Goal: Task Accomplishment & Management: Complete application form

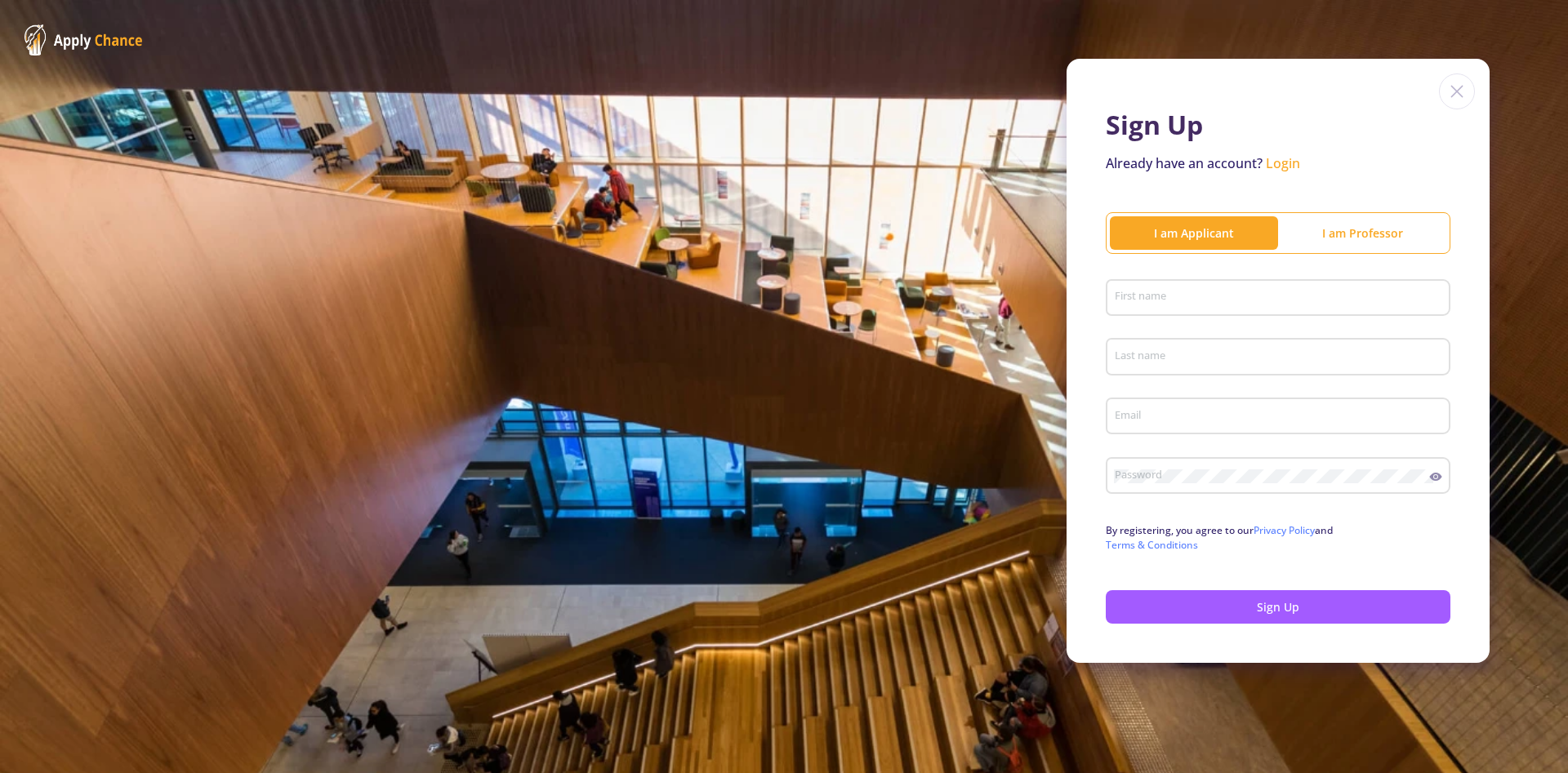
click at [1295, 289] on div "First name" at bounding box center [1279, 295] width 329 height 43
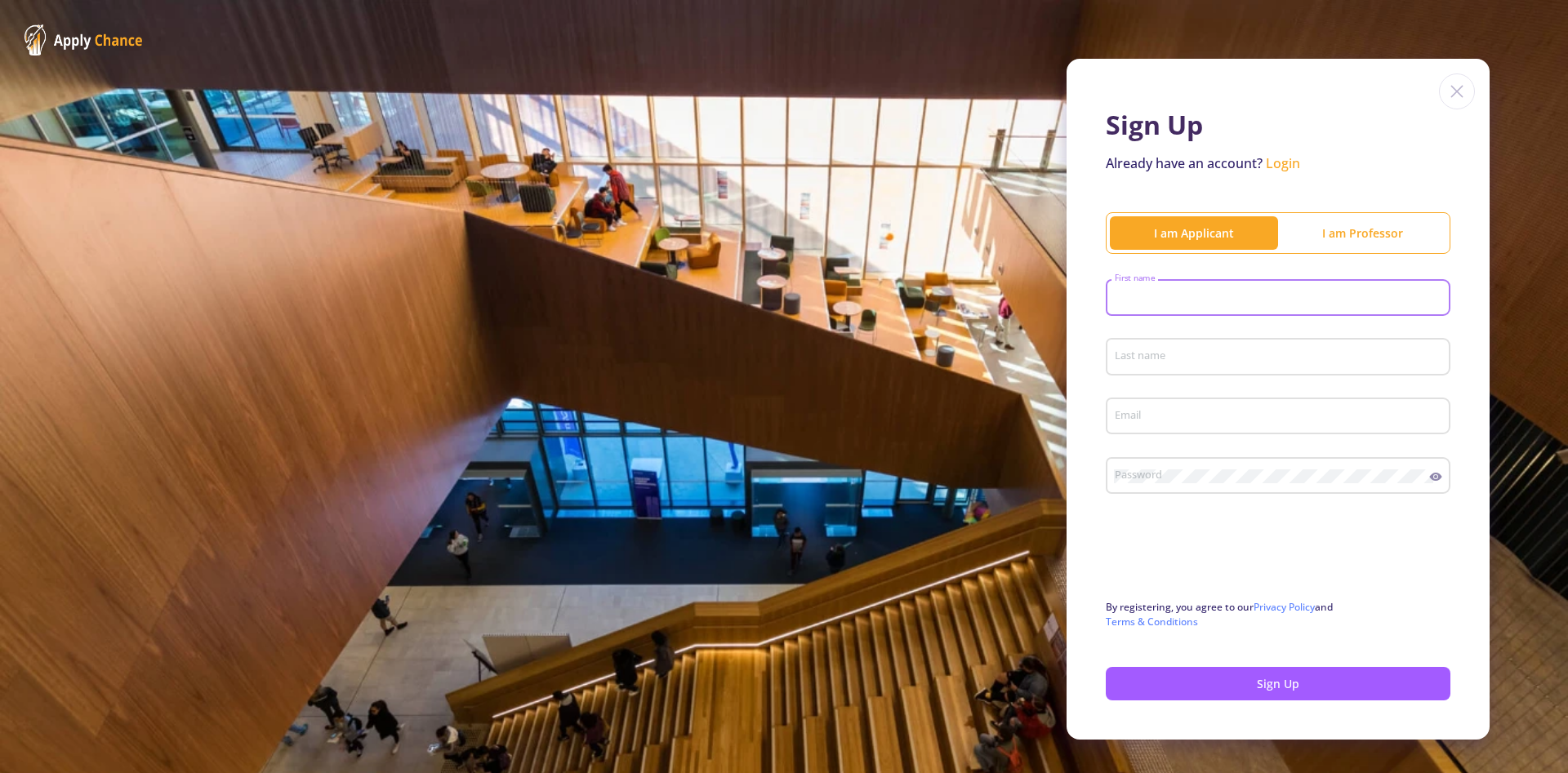
type input "z"
type input "saba"
click at [1291, 357] on input "Last name" at bounding box center [1280, 358] width 333 height 15
type input "zorriyeh"
click at [1294, 424] on input "[EMAIL_ADDRESS][DOMAIN_NAME]" at bounding box center [1280, 417] width 333 height 15
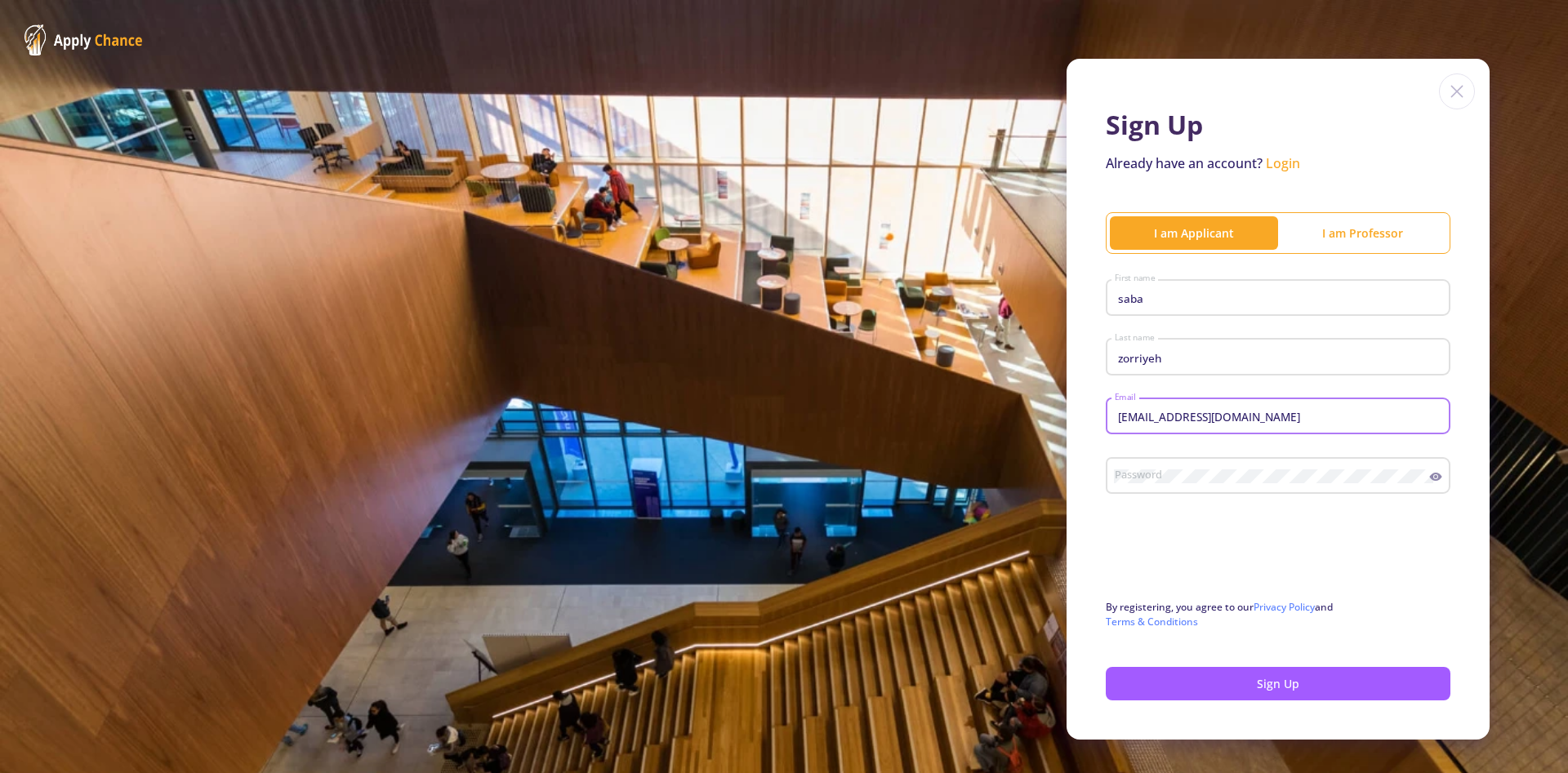
type input "[EMAIL_ADDRESS][DOMAIN_NAME]"
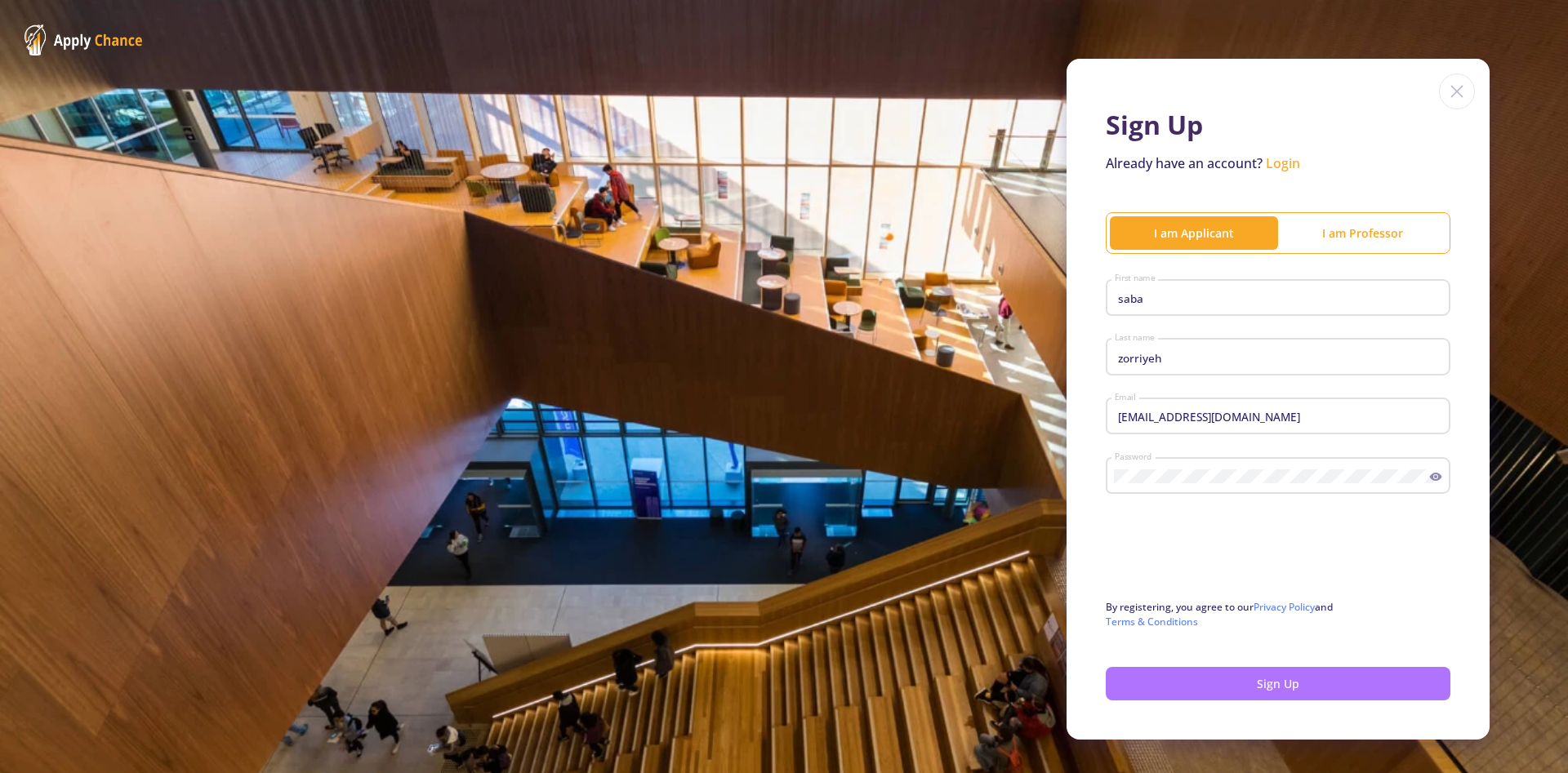
click at [1185, 674] on button "Sign Up" at bounding box center [1278, 683] width 345 height 34
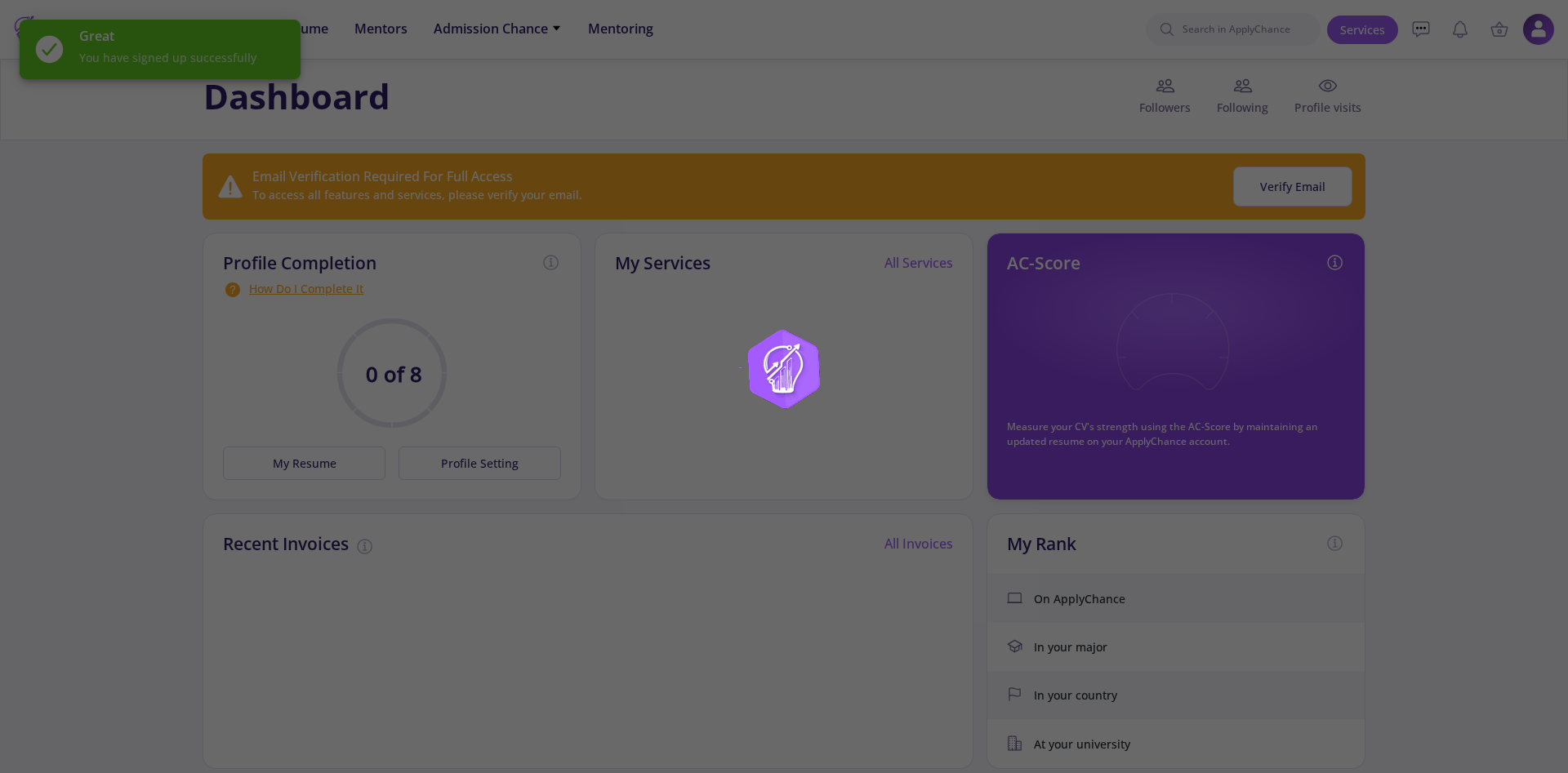
click at [573, 97] on div at bounding box center [784, 386] width 1568 height 773
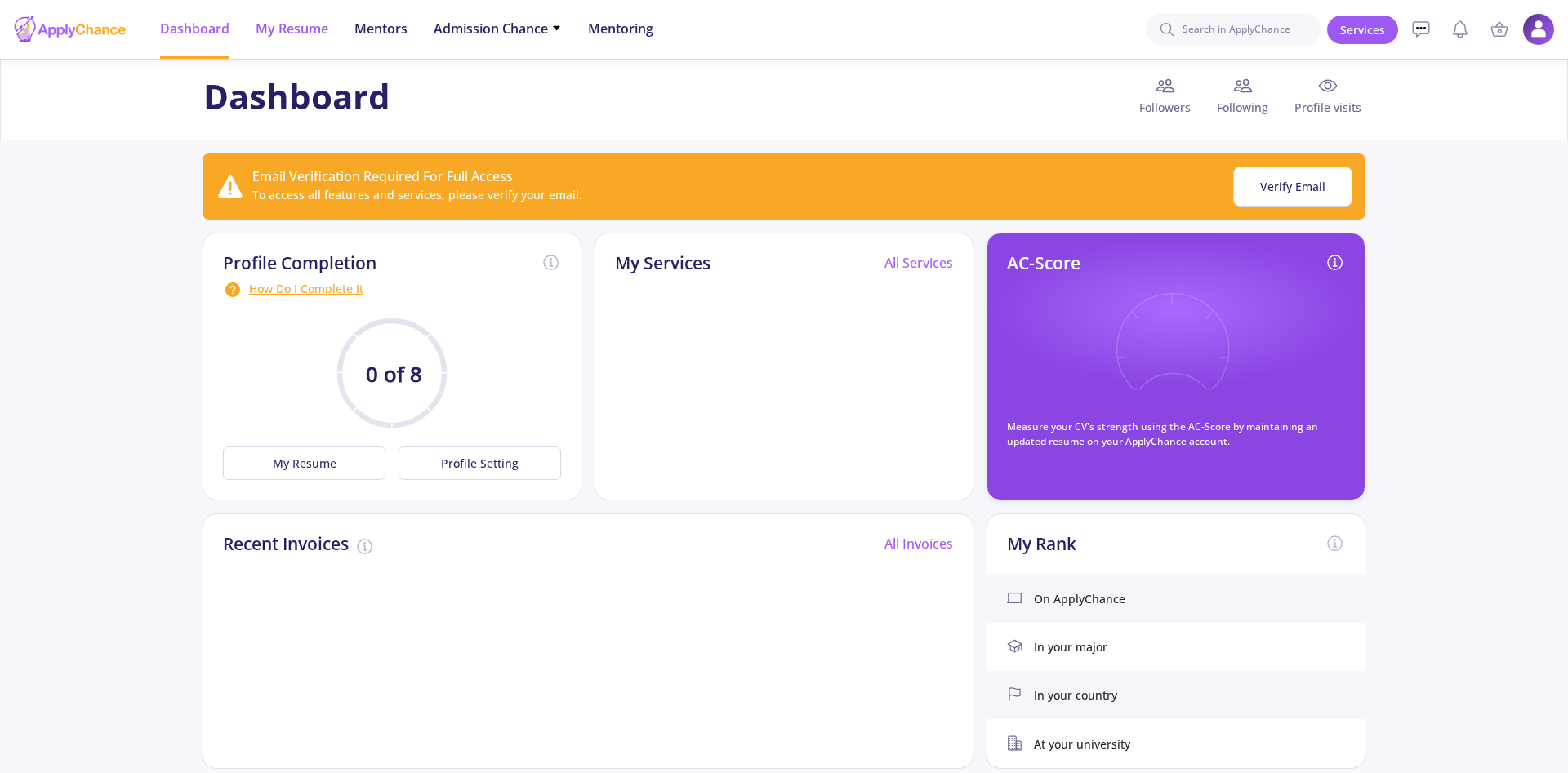
click at [302, 38] on span "My Resume" at bounding box center [292, 29] width 73 height 20
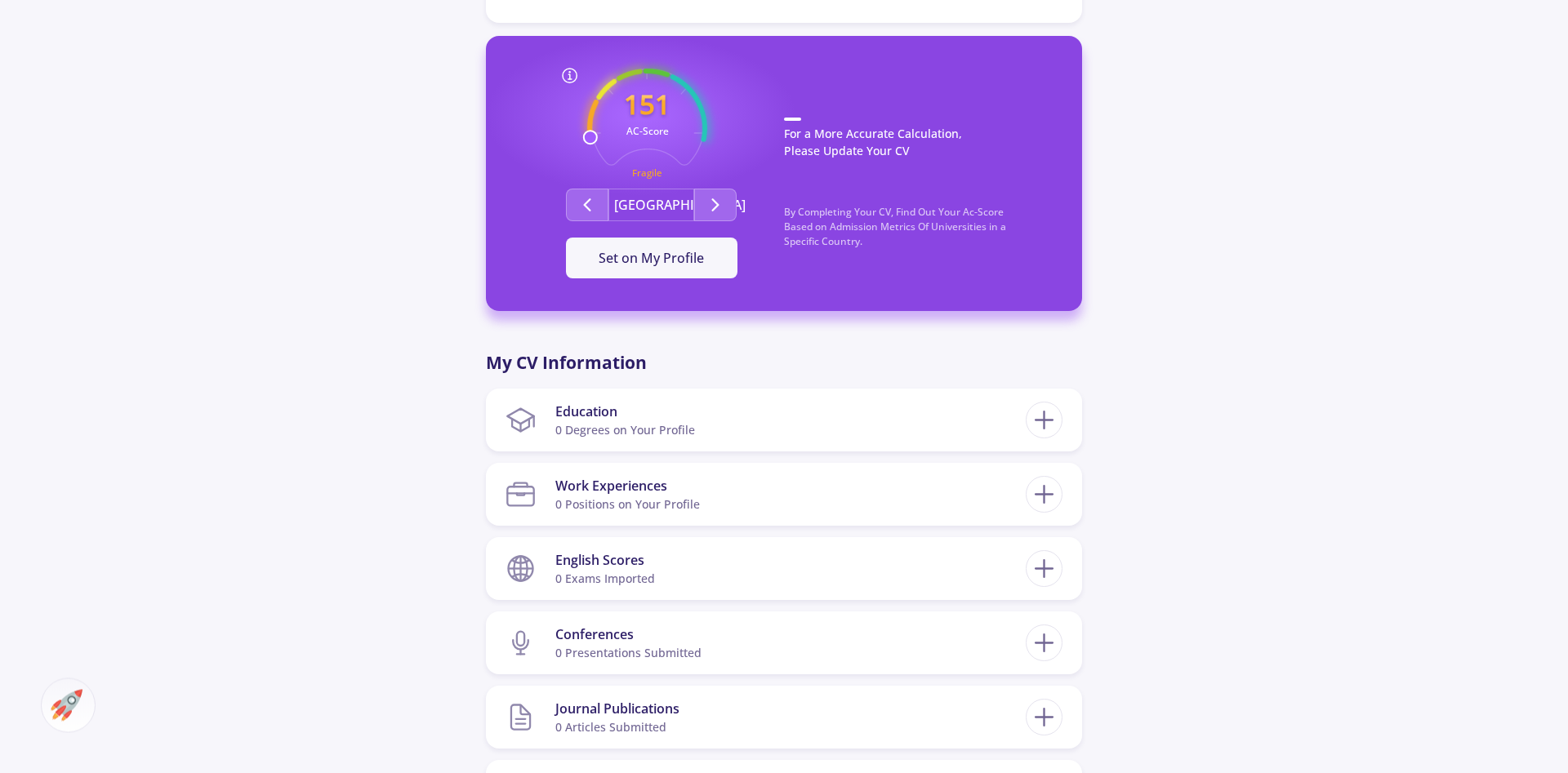
scroll to position [418, 0]
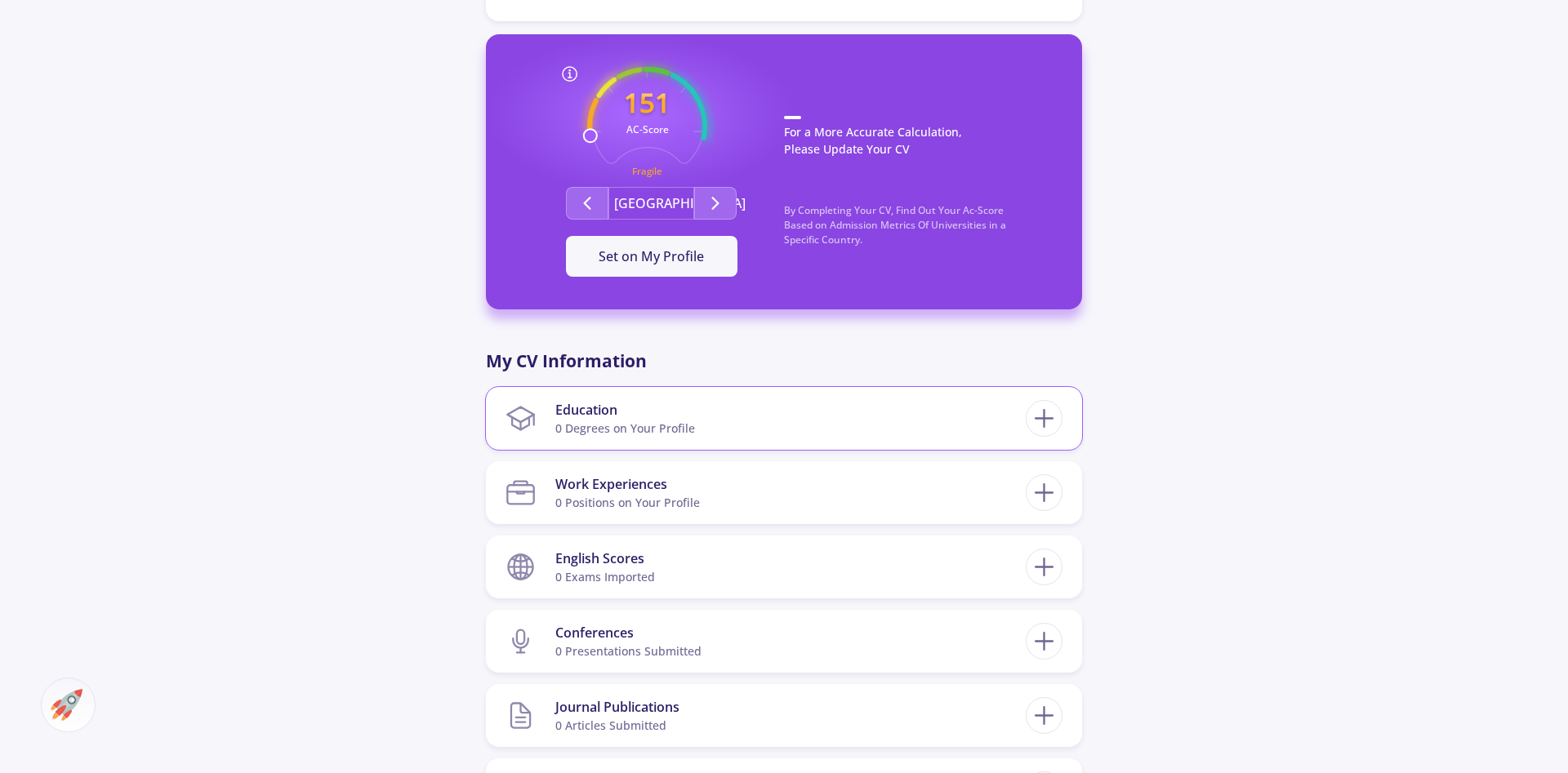
click at [694, 421] on div "0 Degrees on Your Profile" at bounding box center [625, 427] width 139 height 17
click at [1058, 423] on icon at bounding box center [1044, 418] width 30 height 30
checkbox input "false"
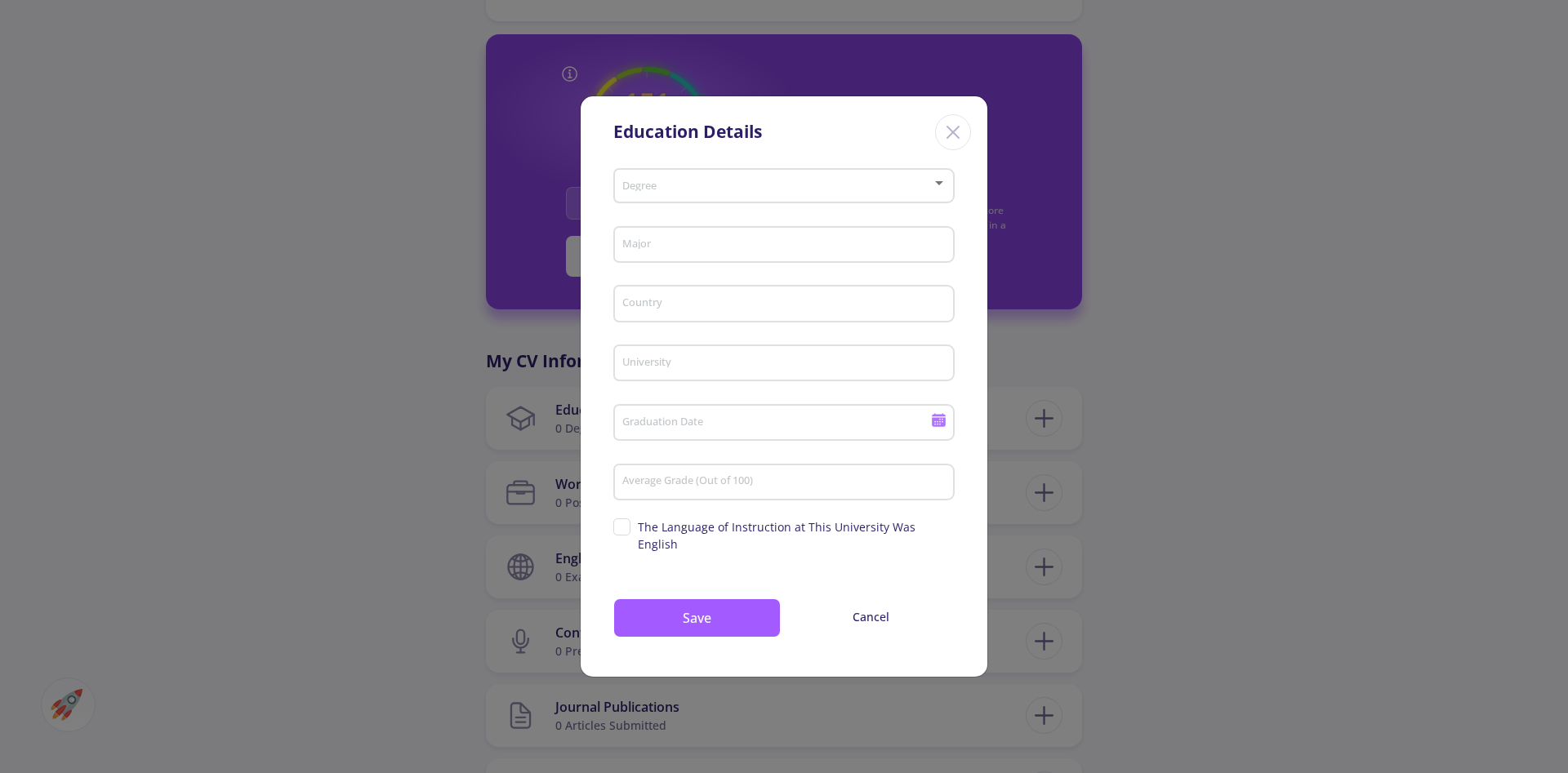
click at [809, 197] on div "Degree" at bounding box center [785, 183] width 326 height 41
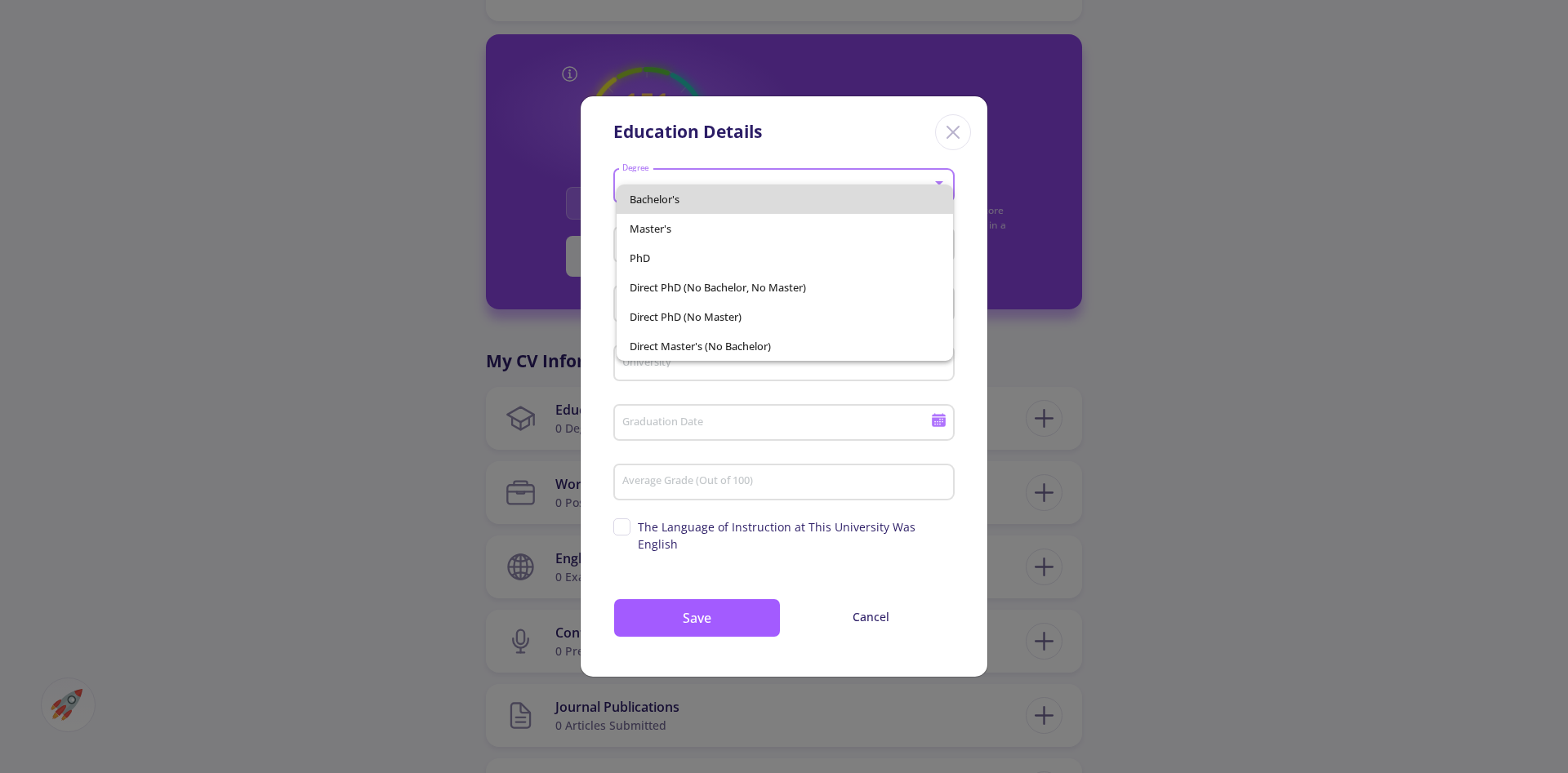
click at [783, 203] on span "Bachelor's" at bounding box center [786, 199] width 311 height 29
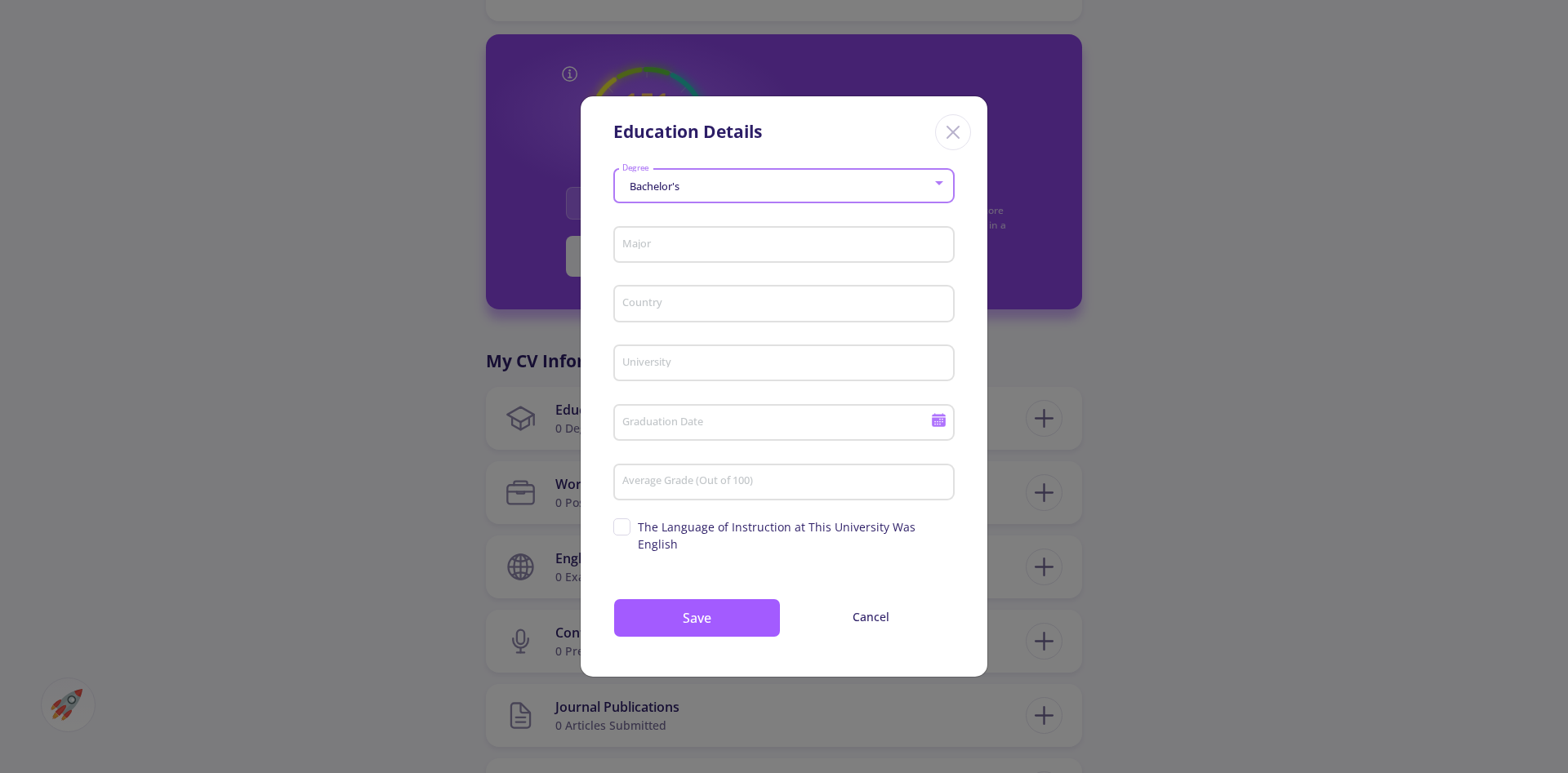
click at [931, 190] on div "Bachelor's" at bounding box center [777, 186] width 311 height 12
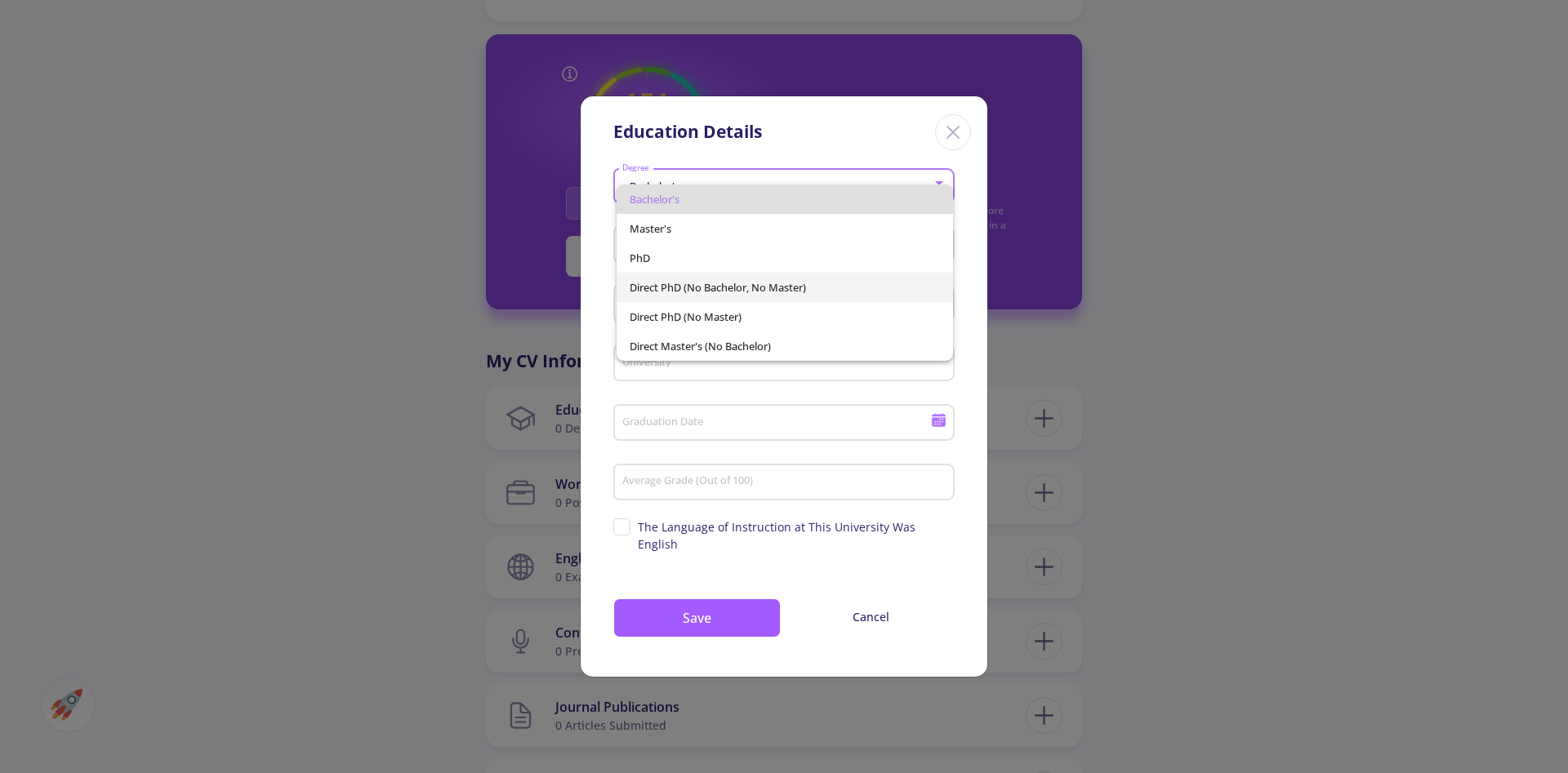
click at [743, 291] on span "Direct PhD (No Bachelor, No Master)" at bounding box center [786, 287] width 311 height 29
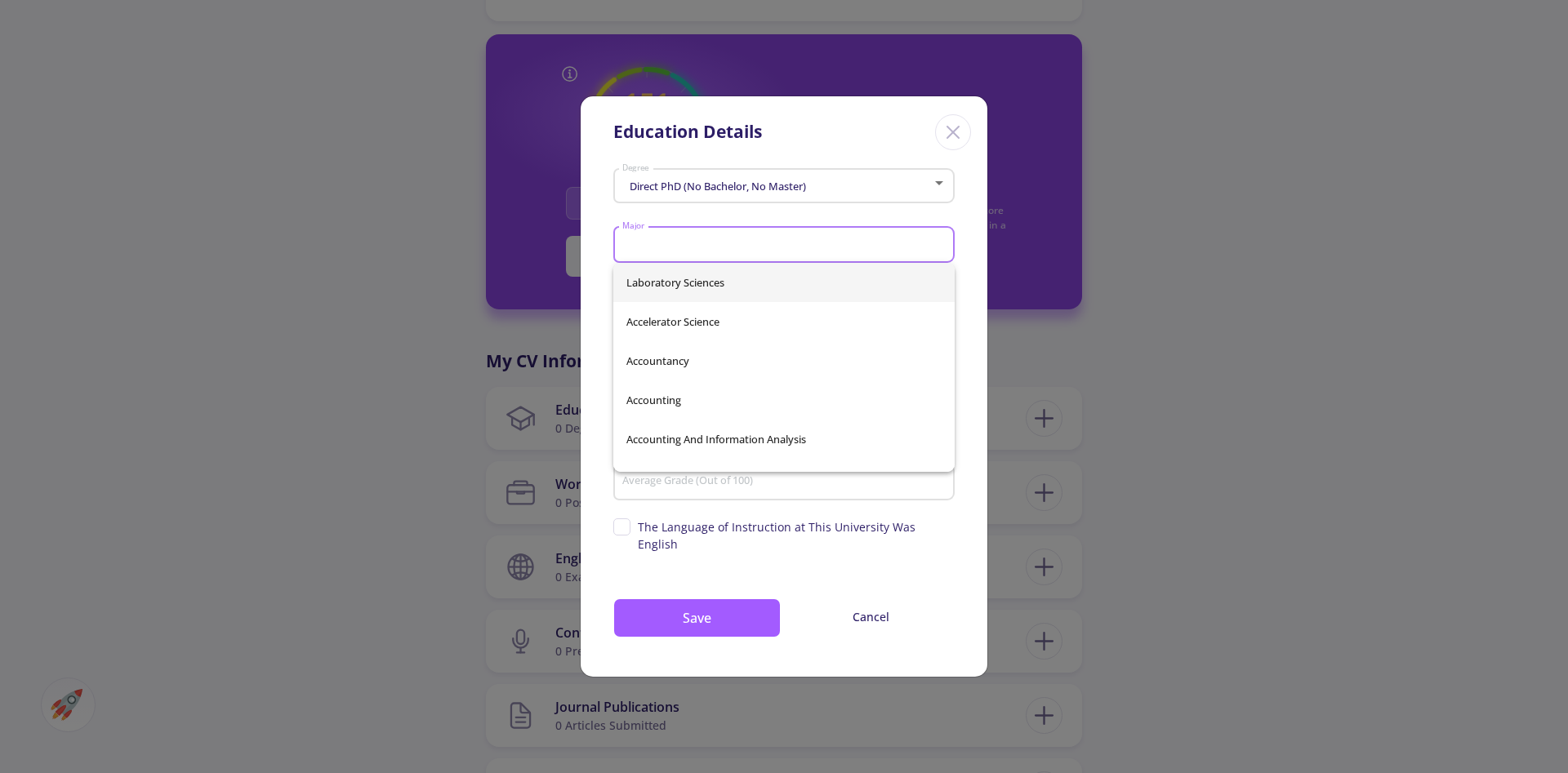
click at [727, 248] on input "Major" at bounding box center [786, 246] width 330 height 15
type input "e"
type input "E"
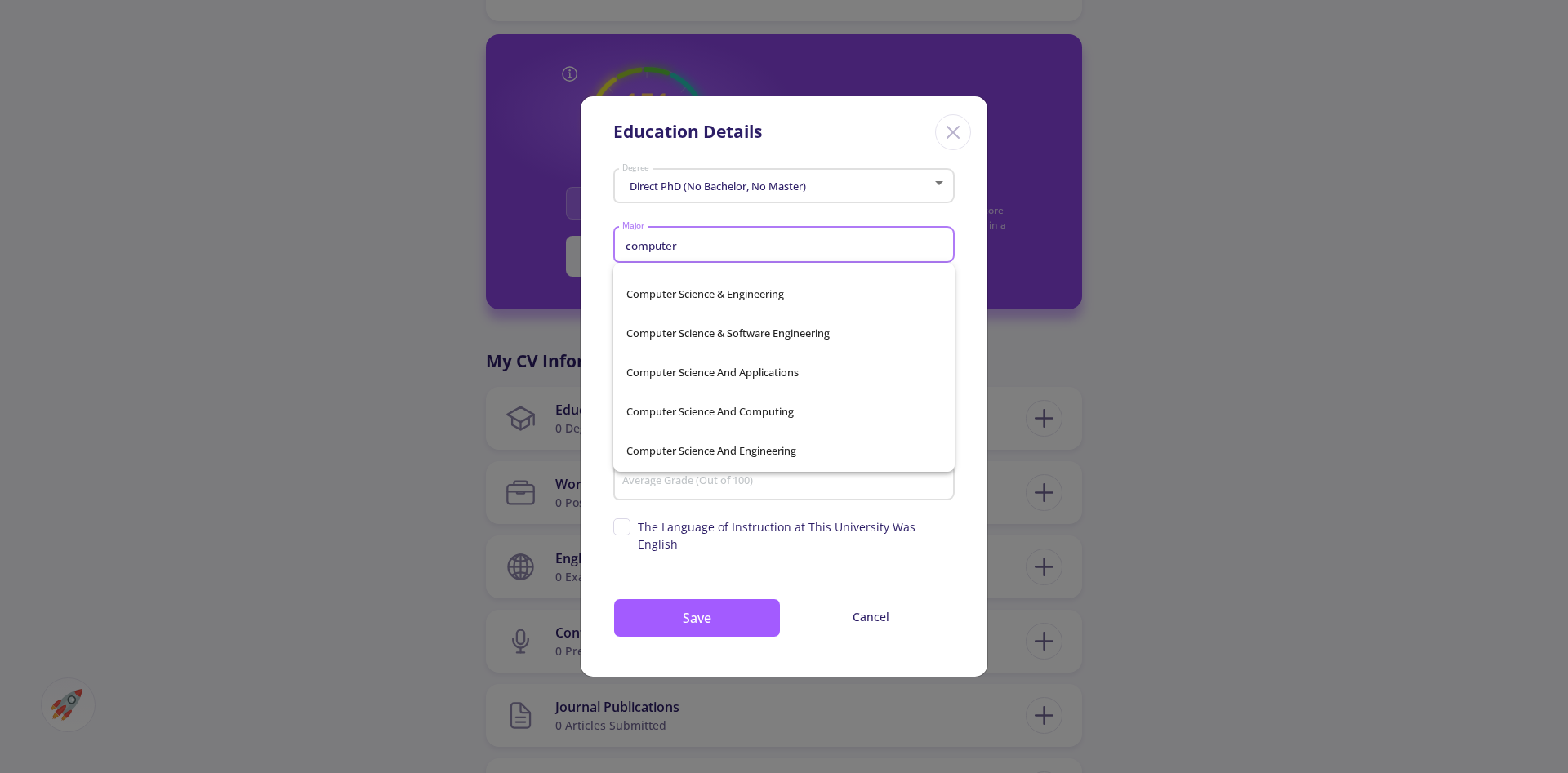
scroll to position [0, 0]
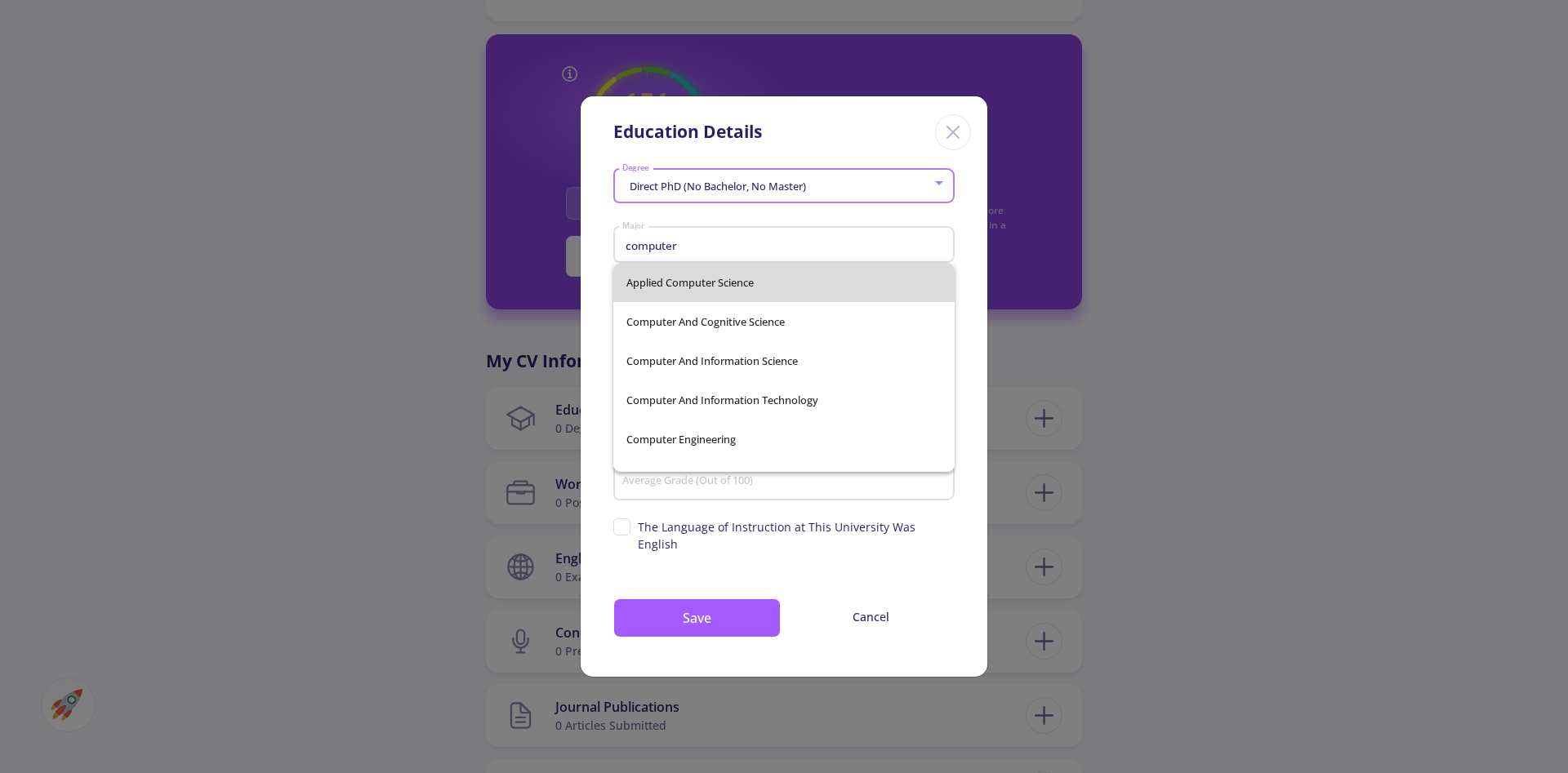
click at [734, 276] on span "Applied Computer Science" at bounding box center [784, 283] width 315 height 39
type input "Applied Computer Science"
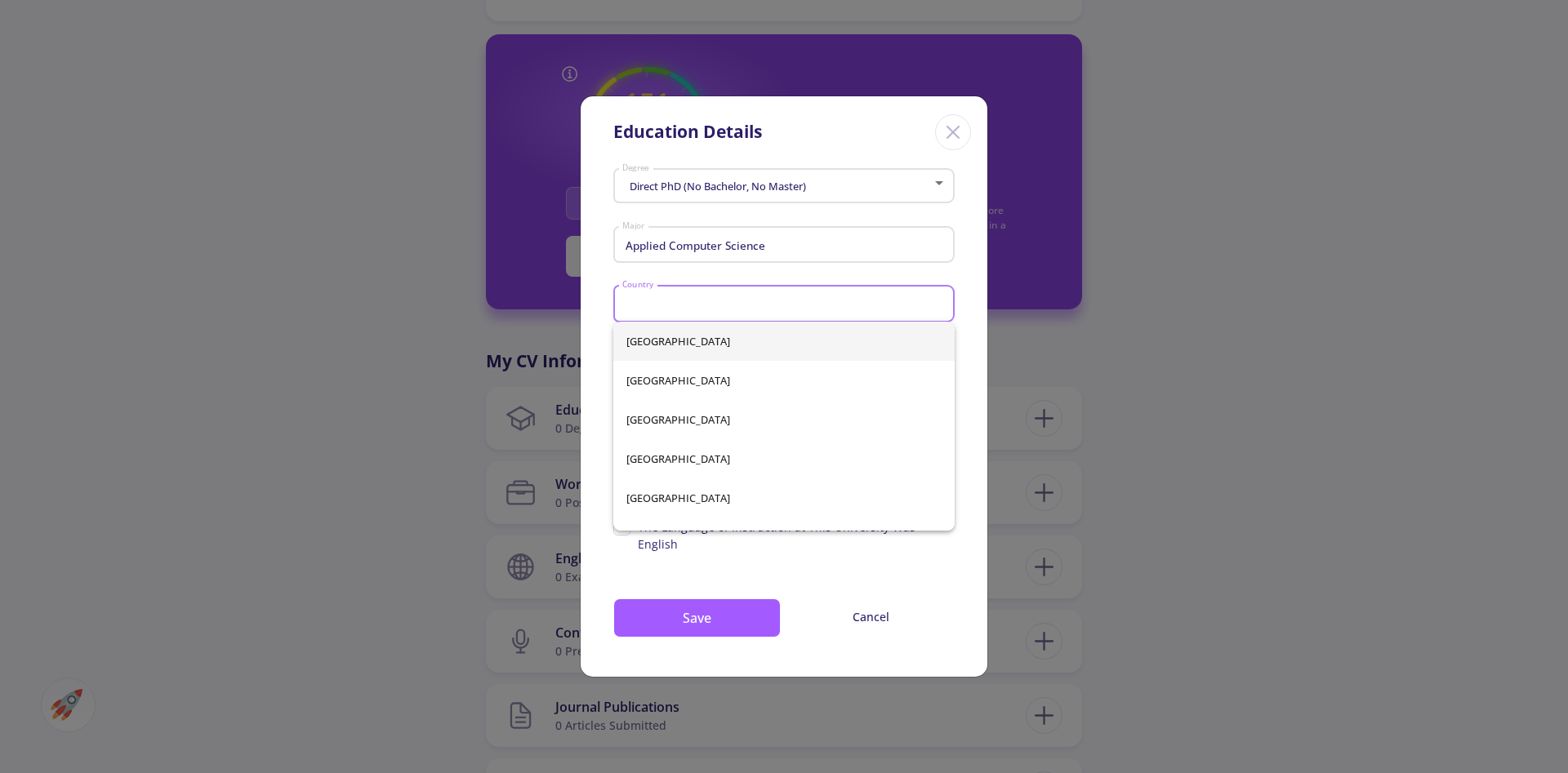
click at [733, 304] on input "Country" at bounding box center [786, 305] width 330 height 15
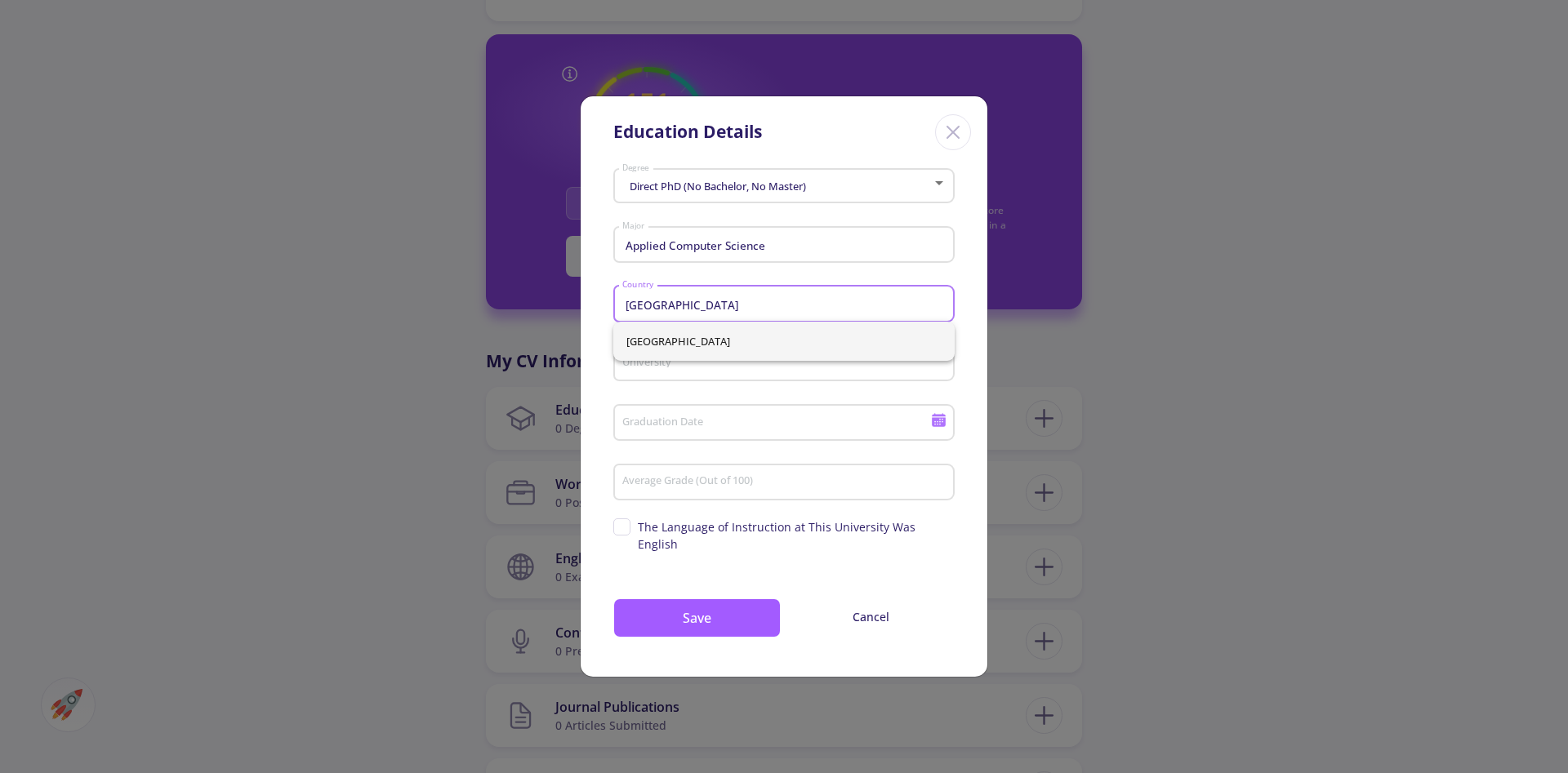
type input "[GEOGRAPHIC_DATA]"
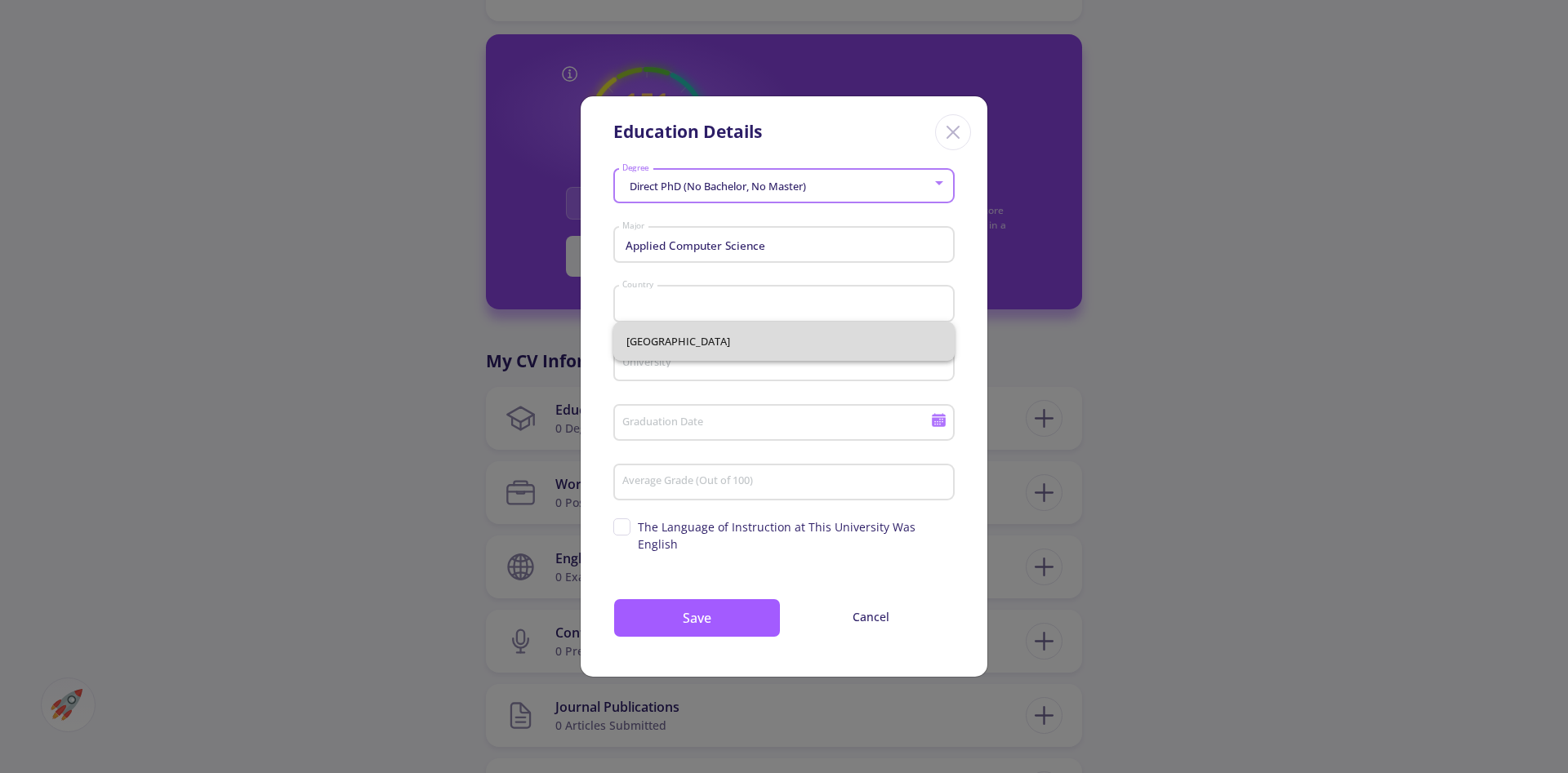
click at [737, 337] on span "[GEOGRAPHIC_DATA]" at bounding box center [784, 341] width 315 height 39
type input "[GEOGRAPHIC_DATA]"
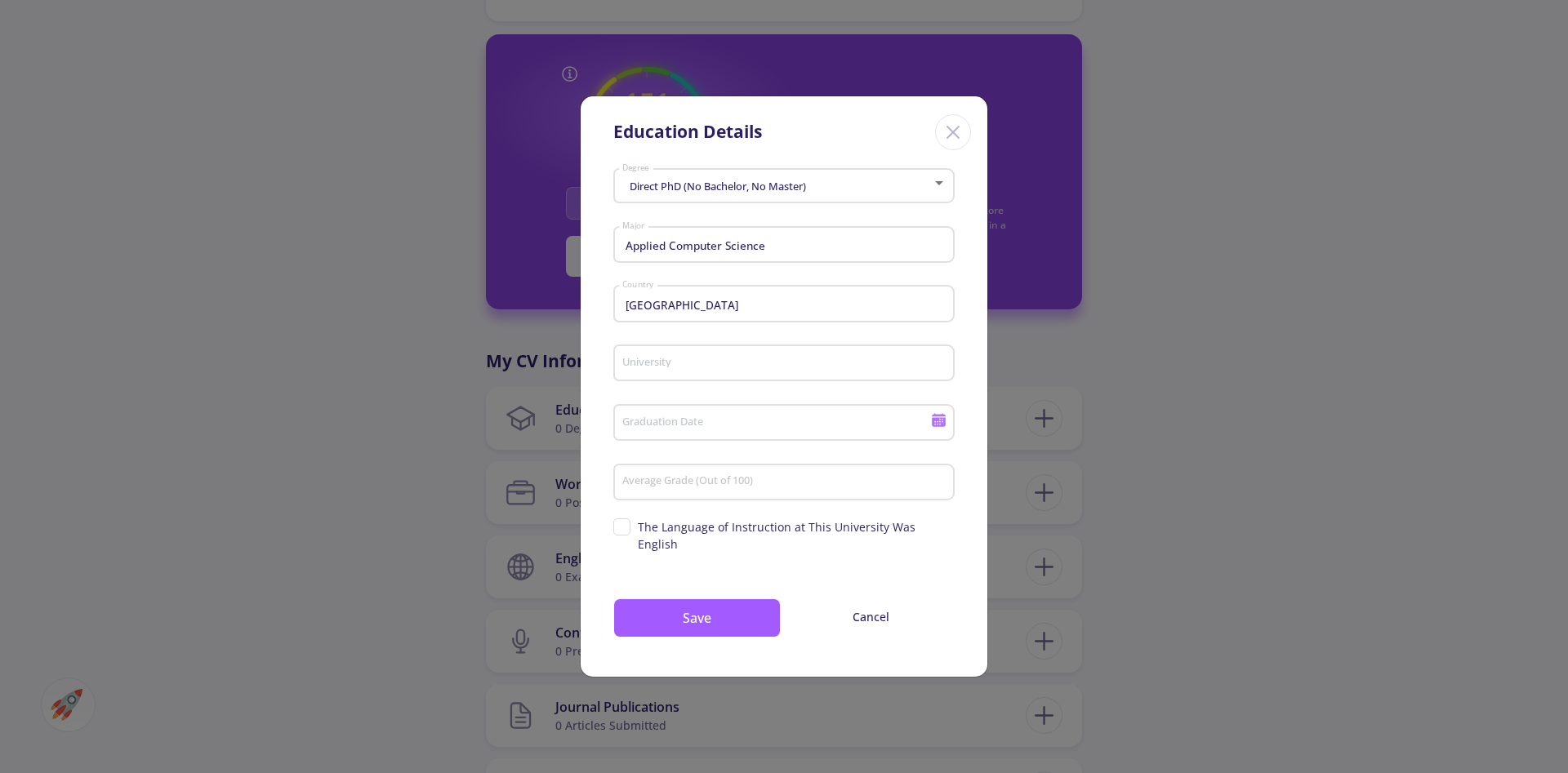
click at [745, 354] on div "University" at bounding box center [785, 360] width 326 height 43
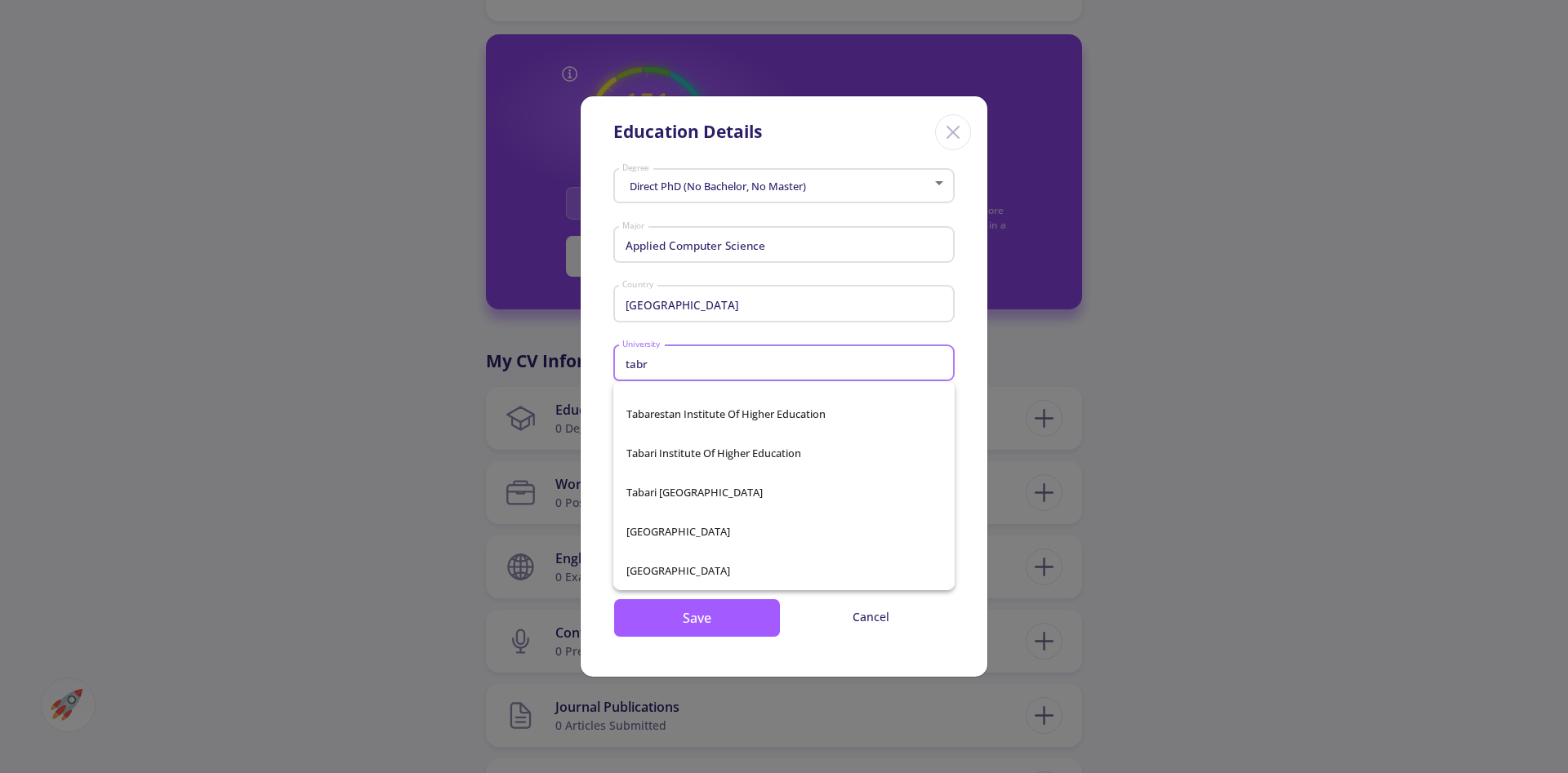
scroll to position [183, 0]
click at [787, 467] on span "[GEOGRAPHIC_DATA]" at bounding box center [784, 453] width 315 height 39
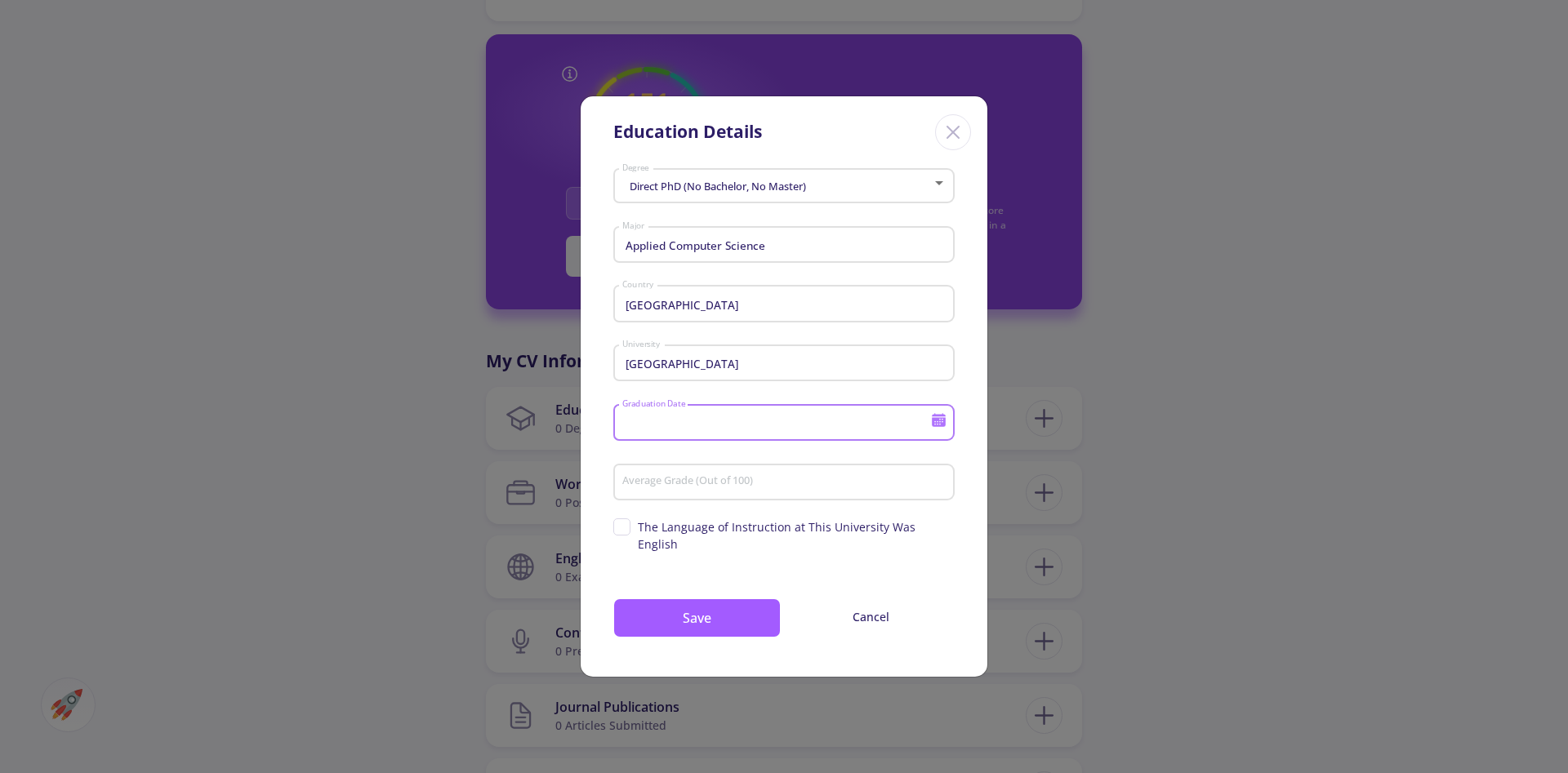
click at [789, 427] on input "Graduation Date" at bounding box center [779, 423] width 315 height 15
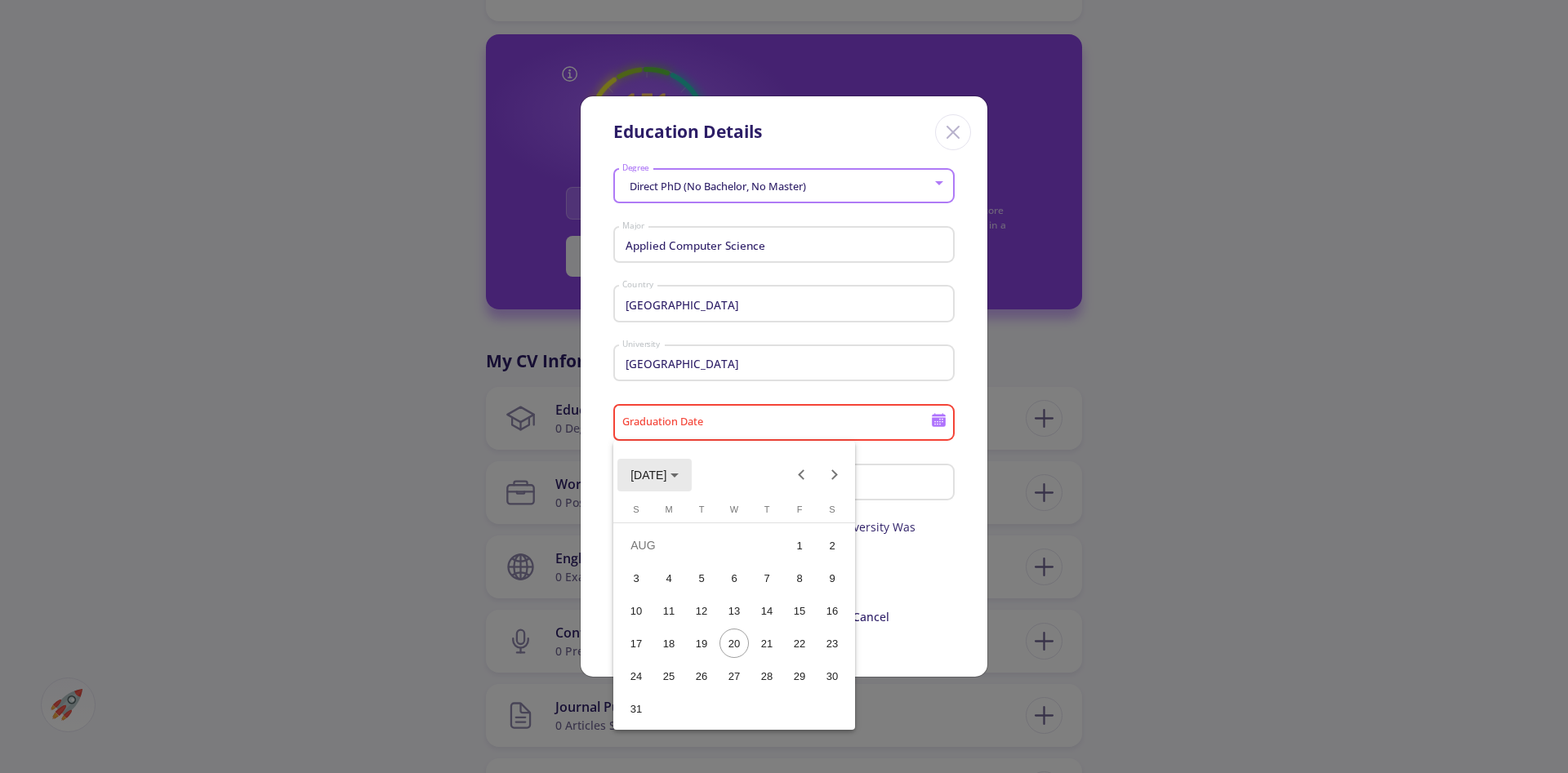
click at [678, 476] on icon "Choose month and year" at bounding box center [674, 475] width 8 height 4
click at [823, 369] on div at bounding box center [784, 386] width 1568 height 773
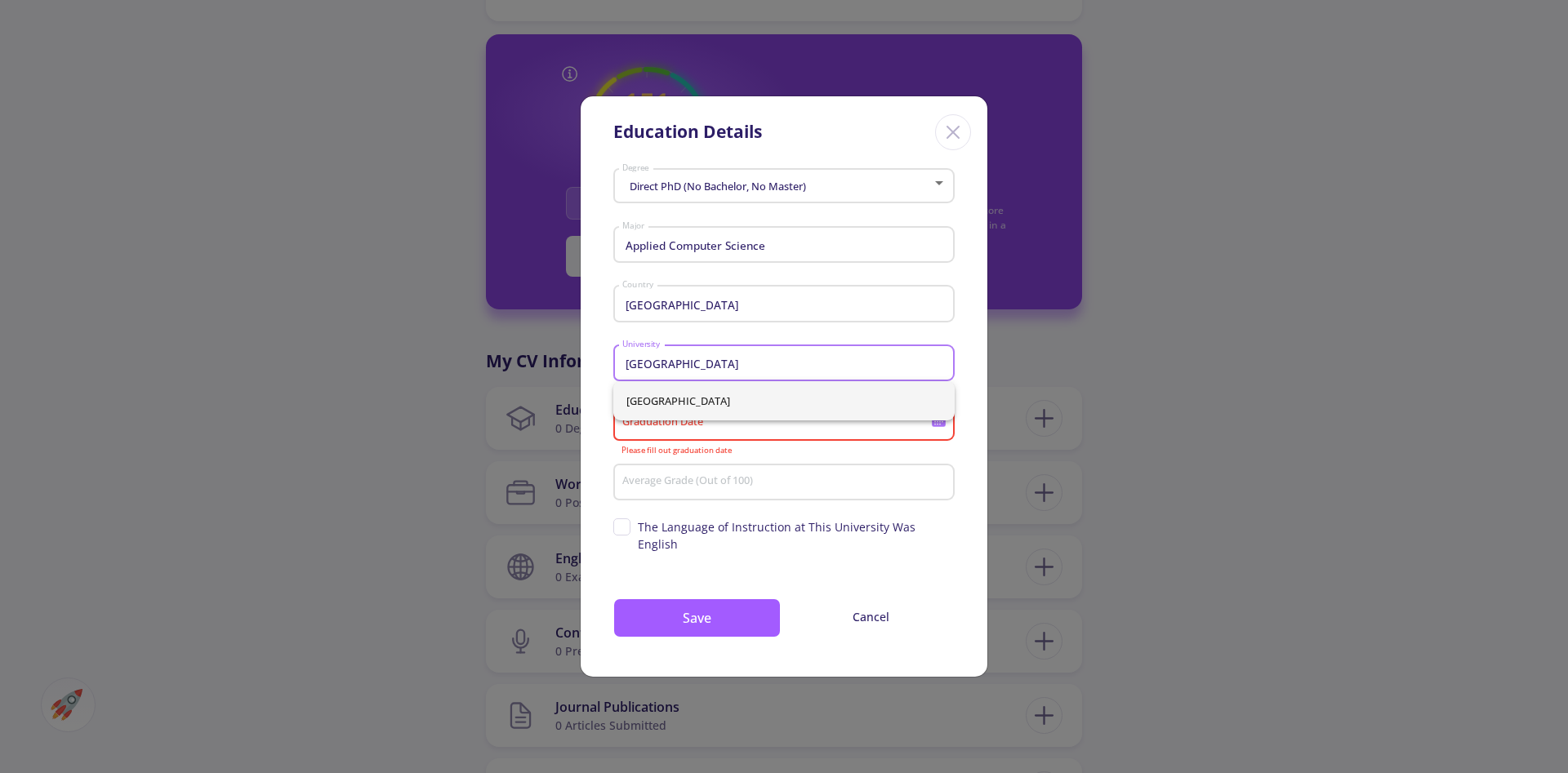
click at [823, 369] on input "[GEOGRAPHIC_DATA]" at bounding box center [786, 364] width 330 height 15
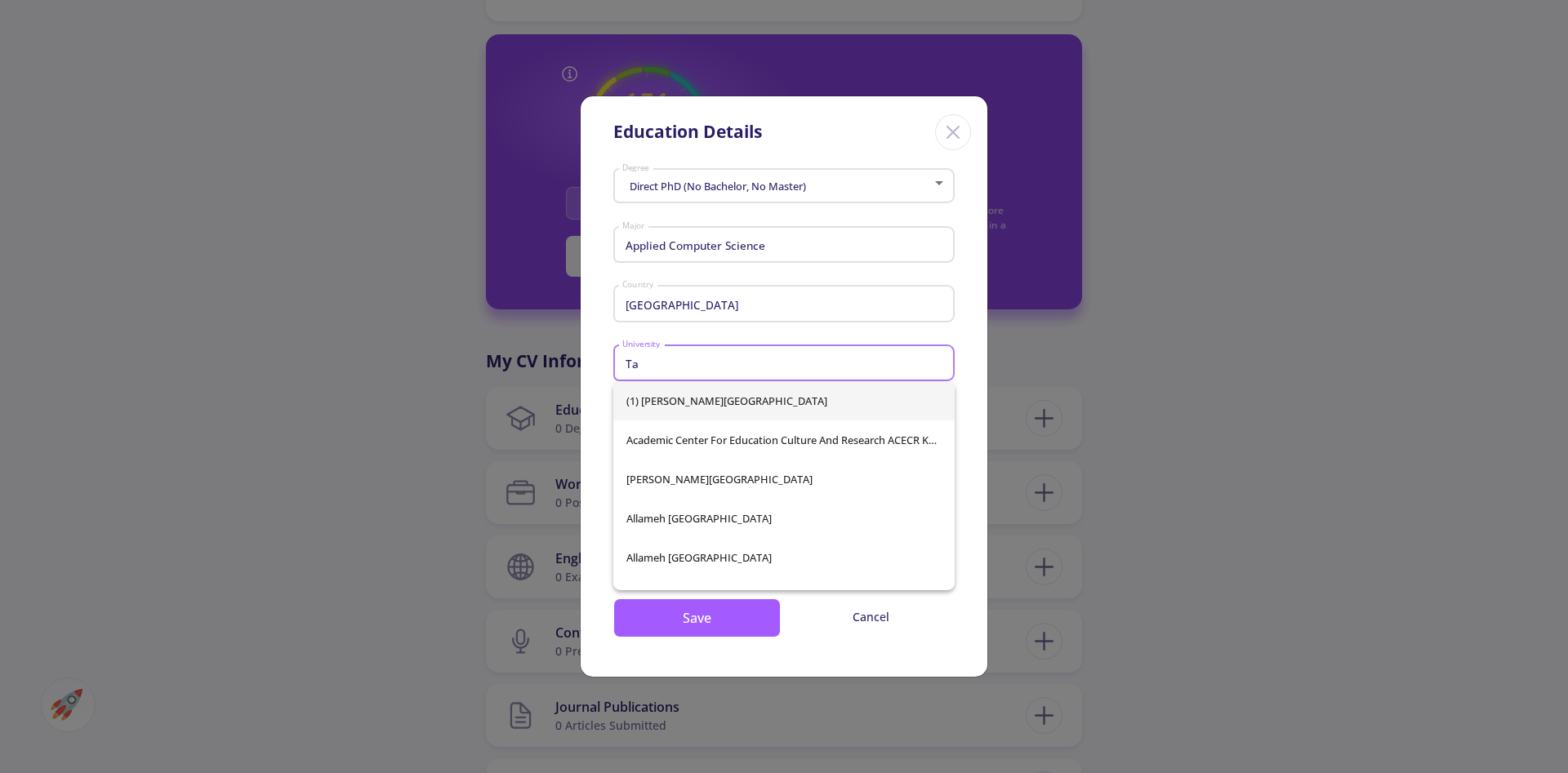
type input "T"
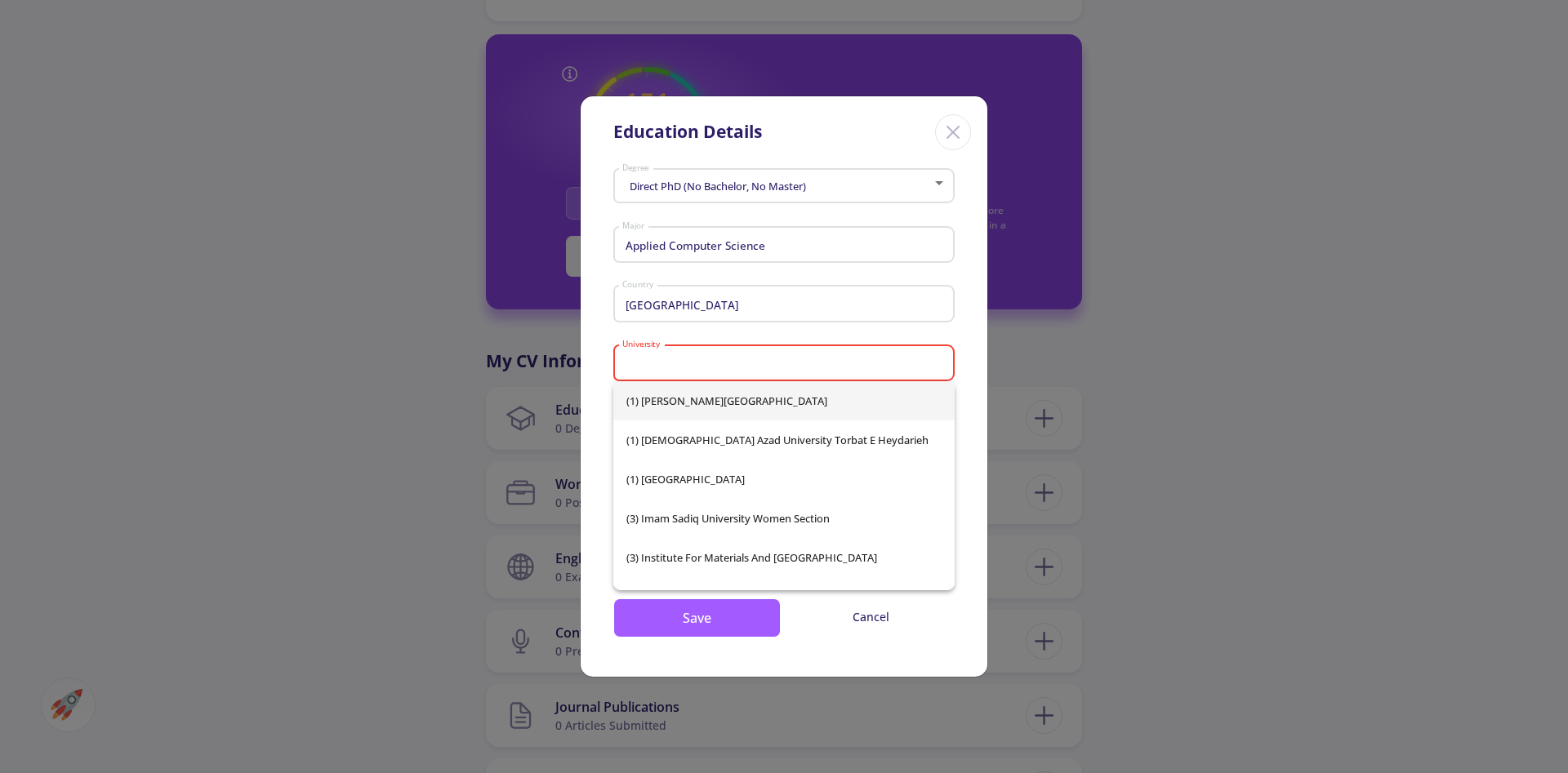
click at [955, 326] on div "Direct PhD (No Bachelor, No Master) Degree Applied Computer Science Major [GEOG…" at bounding box center [784, 419] width 406 height 514
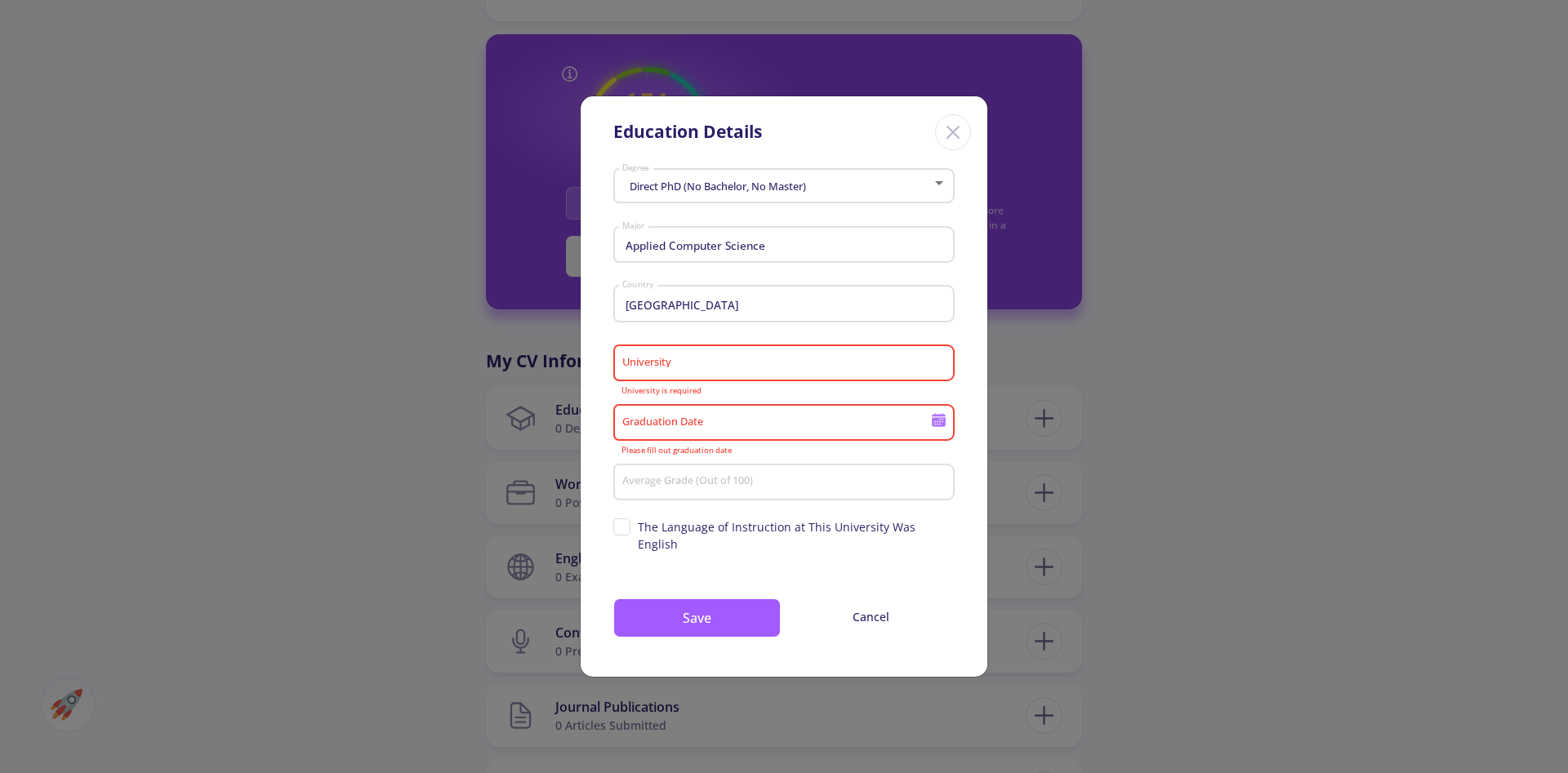
click at [861, 432] on div "Graduation Date" at bounding box center [777, 419] width 310 height 43
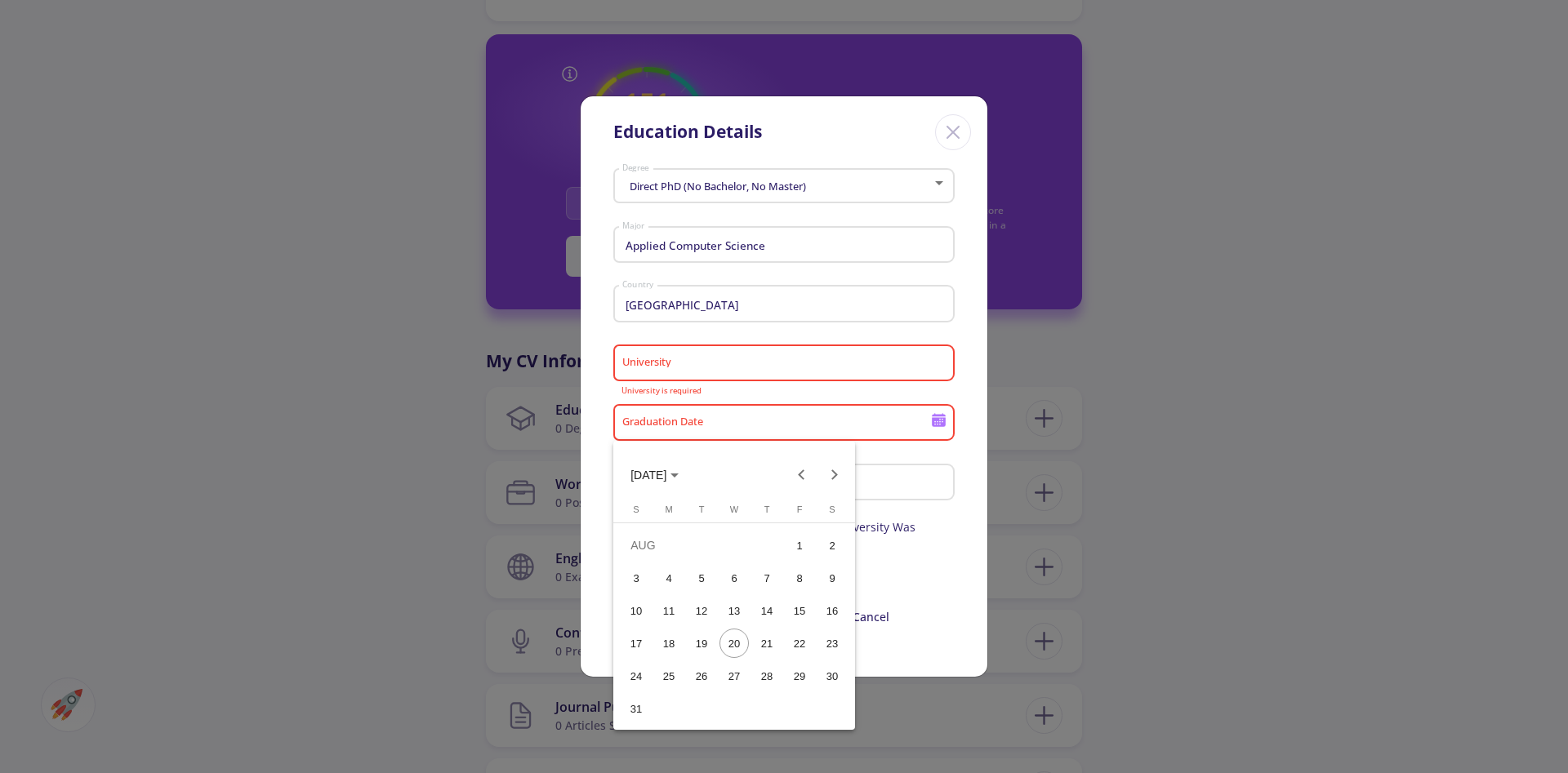
click at [916, 459] on div at bounding box center [784, 386] width 1568 height 773
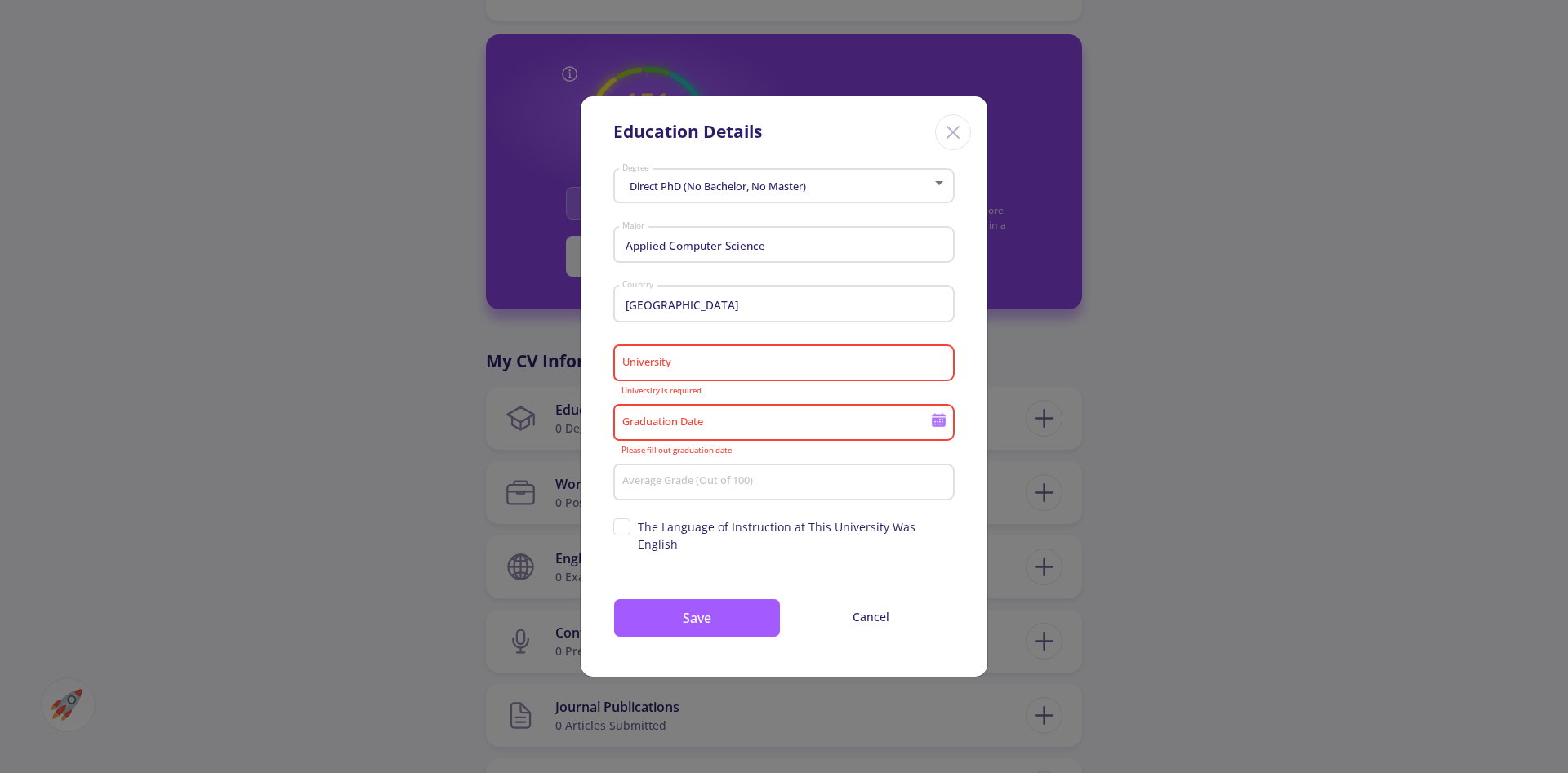
click at [921, 490] on div "Average Grade (Out of 100)" at bounding box center [785, 479] width 326 height 43
click at [890, 183] on div "Direct PhD (No Bachelor, No Master)" at bounding box center [777, 186] width 311 height 12
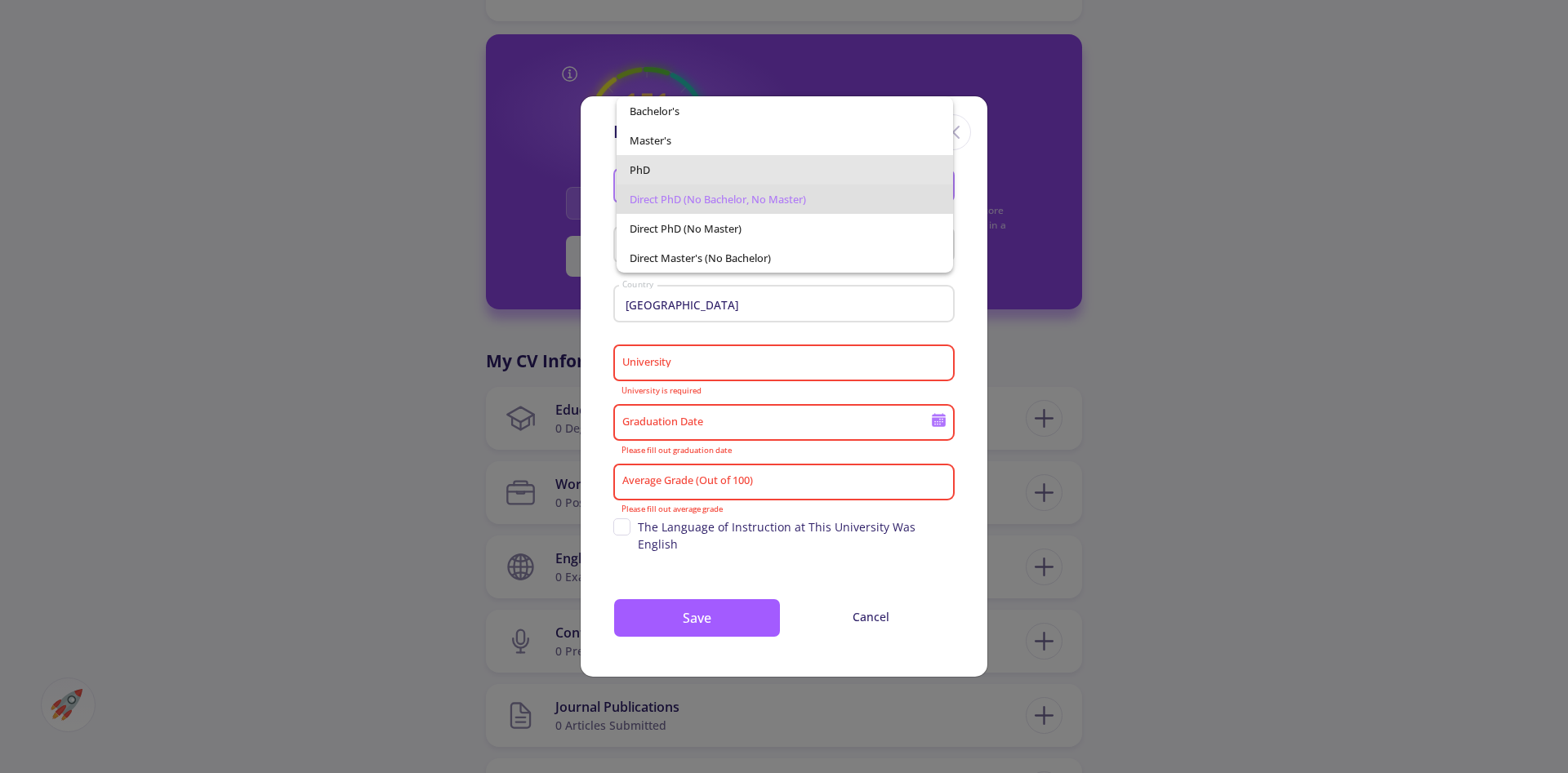
click at [890, 183] on span "PhD" at bounding box center [786, 170] width 311 height 29
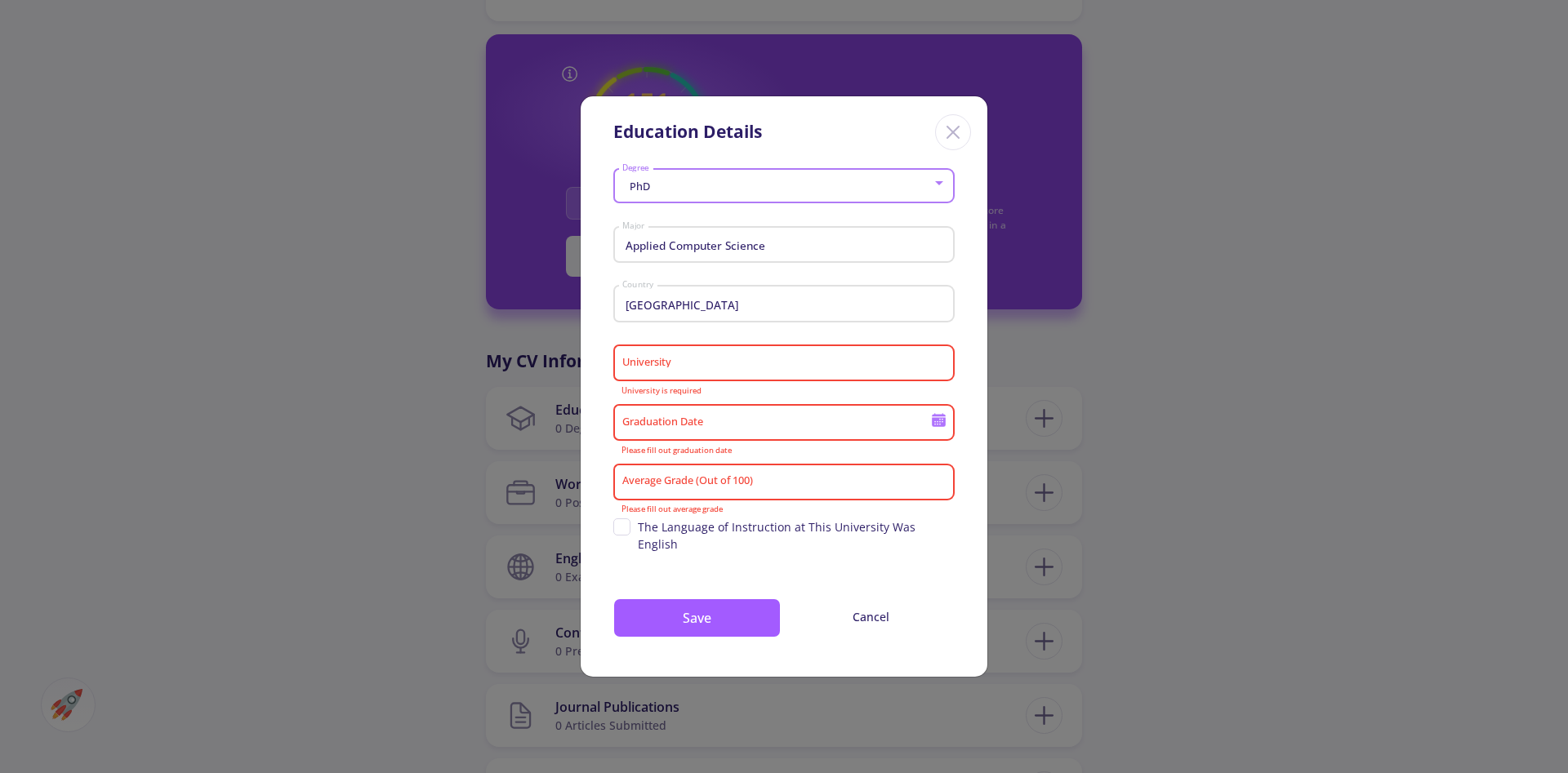
click at [890, 183] on div "PhD" at bounding box center [777, 186] width 311 height 12
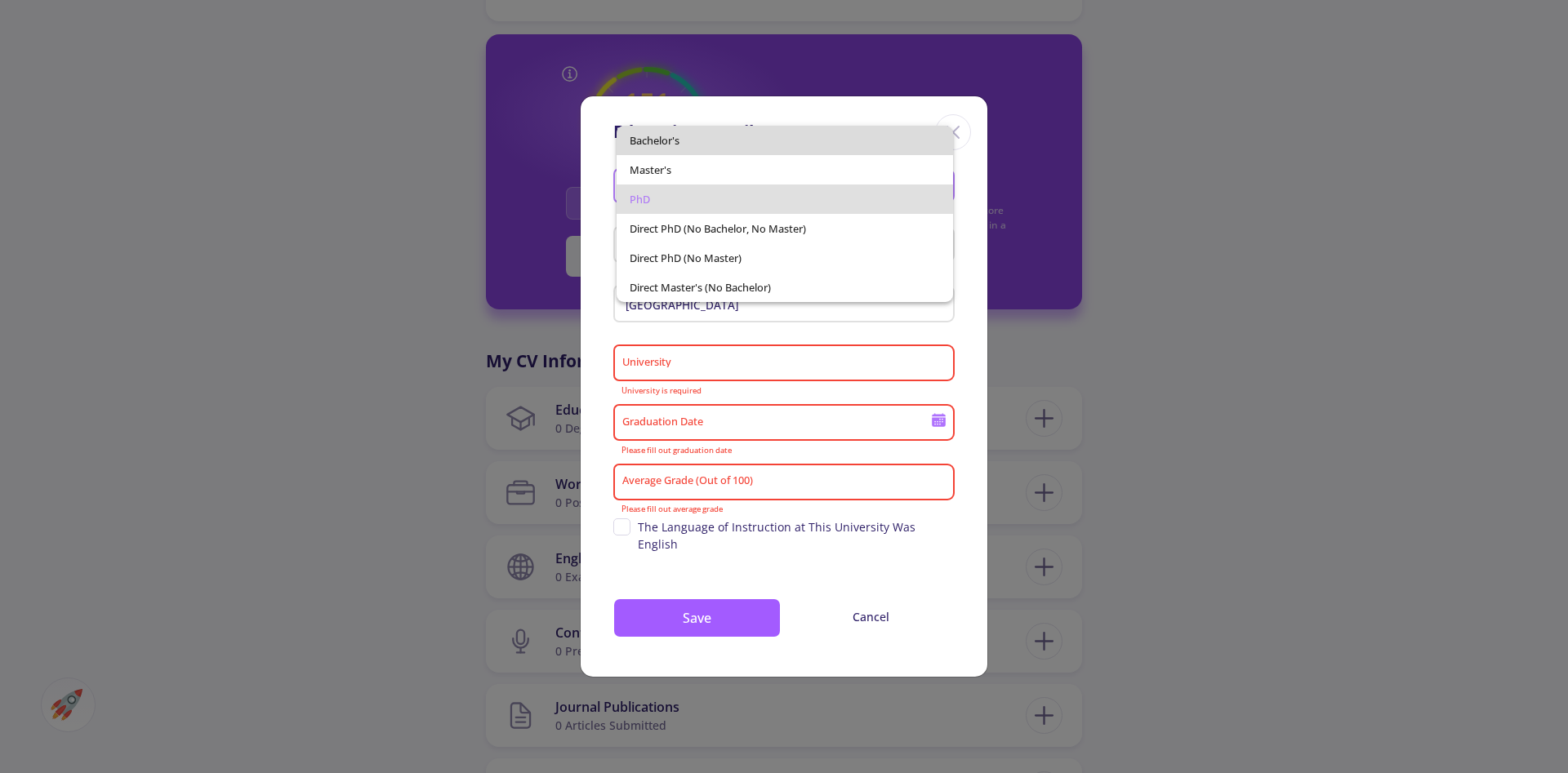
click at [804, 131] on span "Bachelor's" at bounding box center [786, 141] width 311 height 29
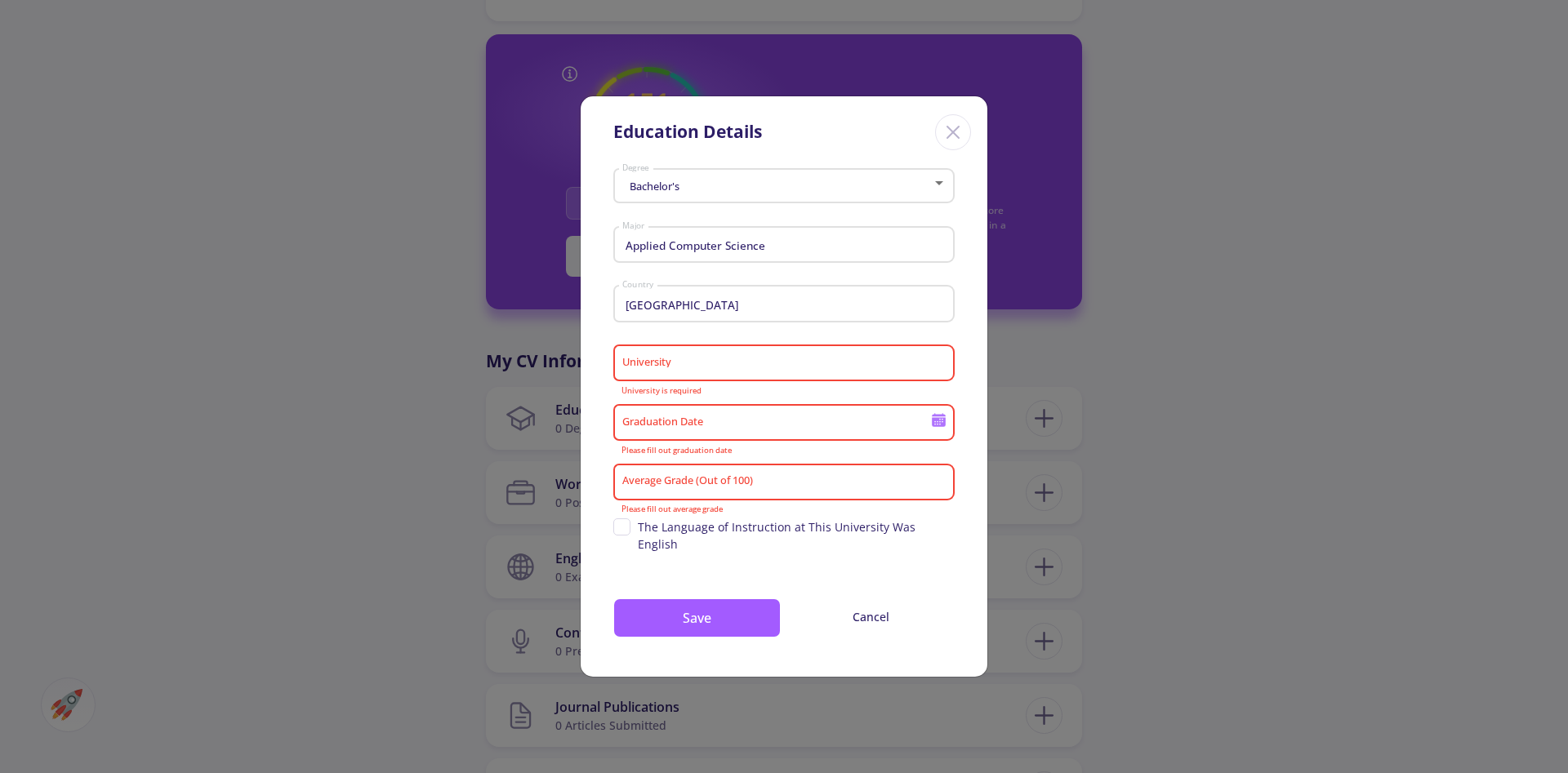
click at [750, 355] on div "University" at bounding box center [785, 360] width 326 height 43
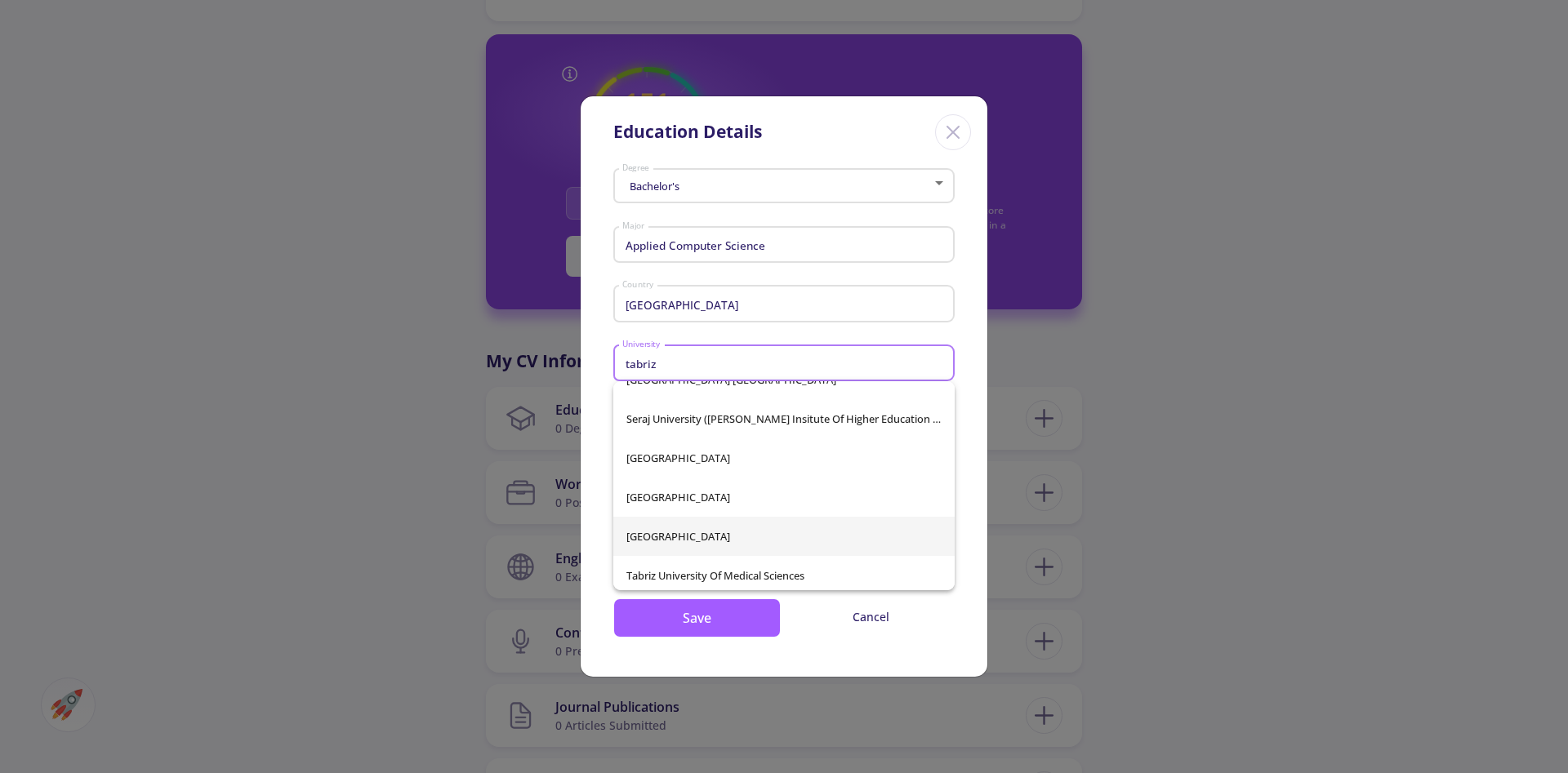
scroll to position [139, 0]
type input "tabriz"
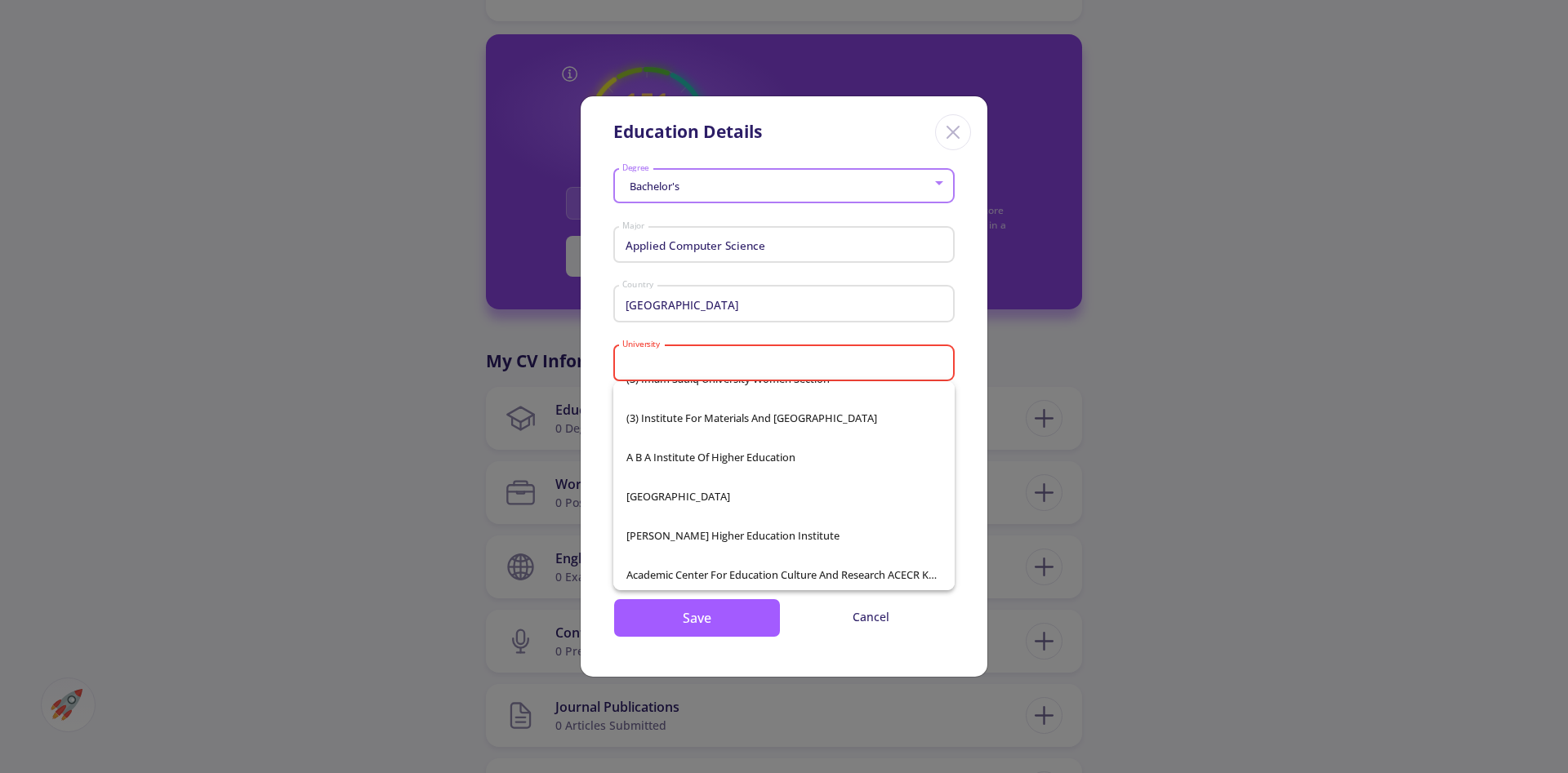
type input "[GEOGRAPHIC_DATA]"
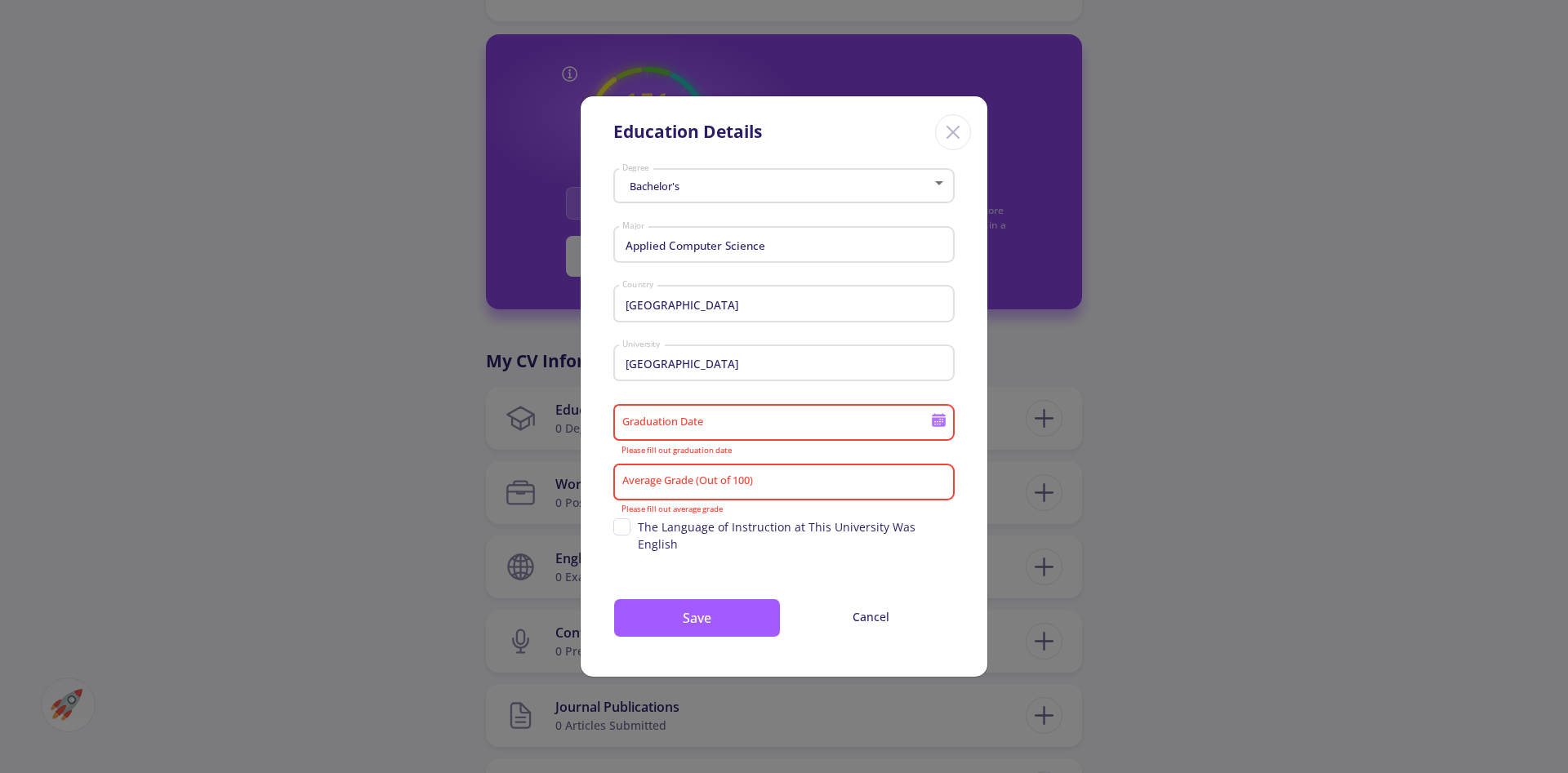
click at [936, 410] on div "Graduation Date" at bounding box center [784, 419] width 342 height 43
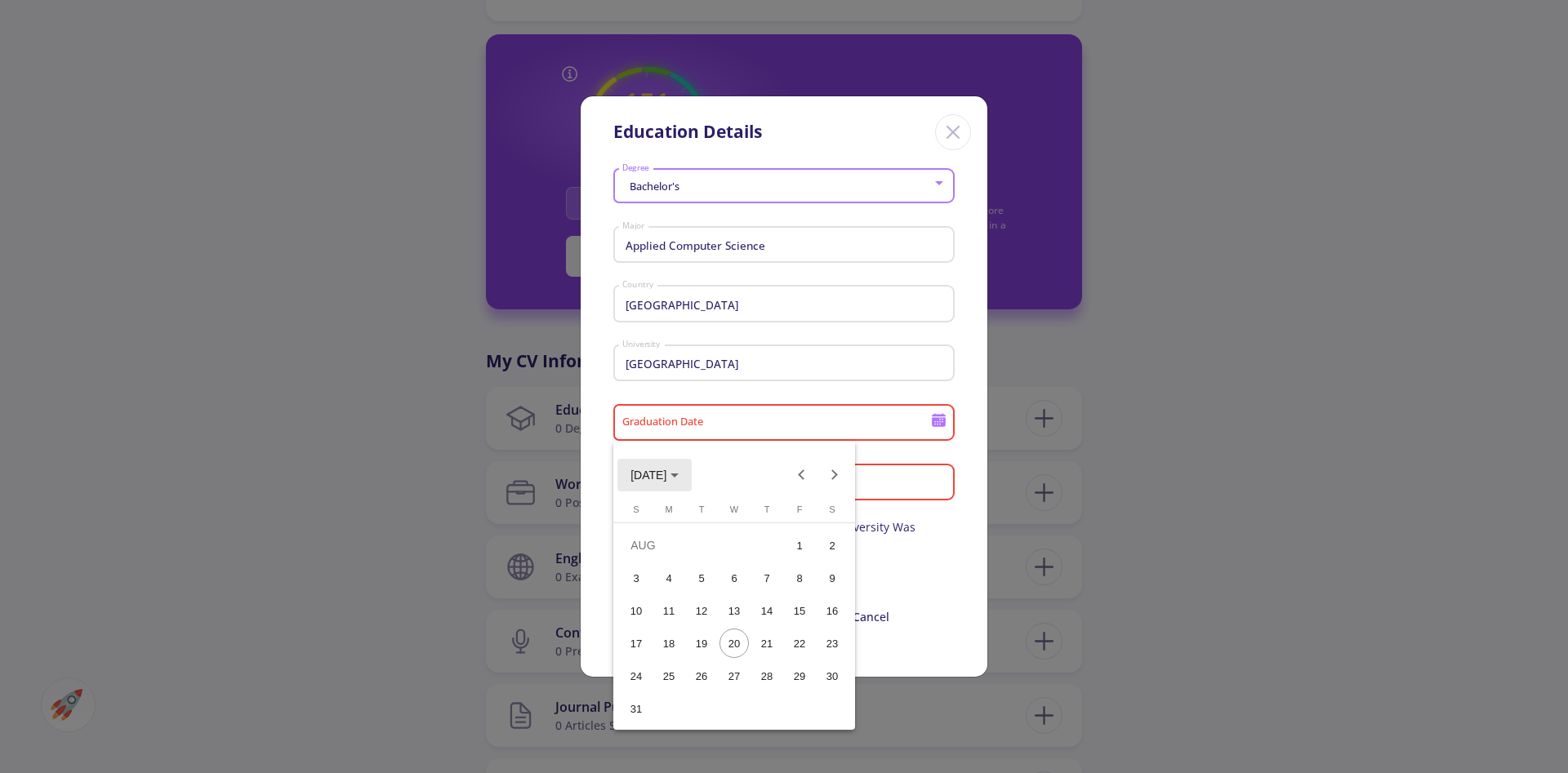
click at [678, 478] on span "[DATE]" at bounding box center [655, 474] width 48 height 13
click at [649, 571] on div "2020" at bounding box center [649, 558] width 52 height 29
click at [777, 590] on div "[DATE]" at bounding box center [763, 591] width 52 height 29
click at [638, 546] on td "[DATE]" at bounding box center [669, 545] width 98 height 33
click at [802, 484] on button "Previous month" at bounding box center [802, 475] width 33 height 33
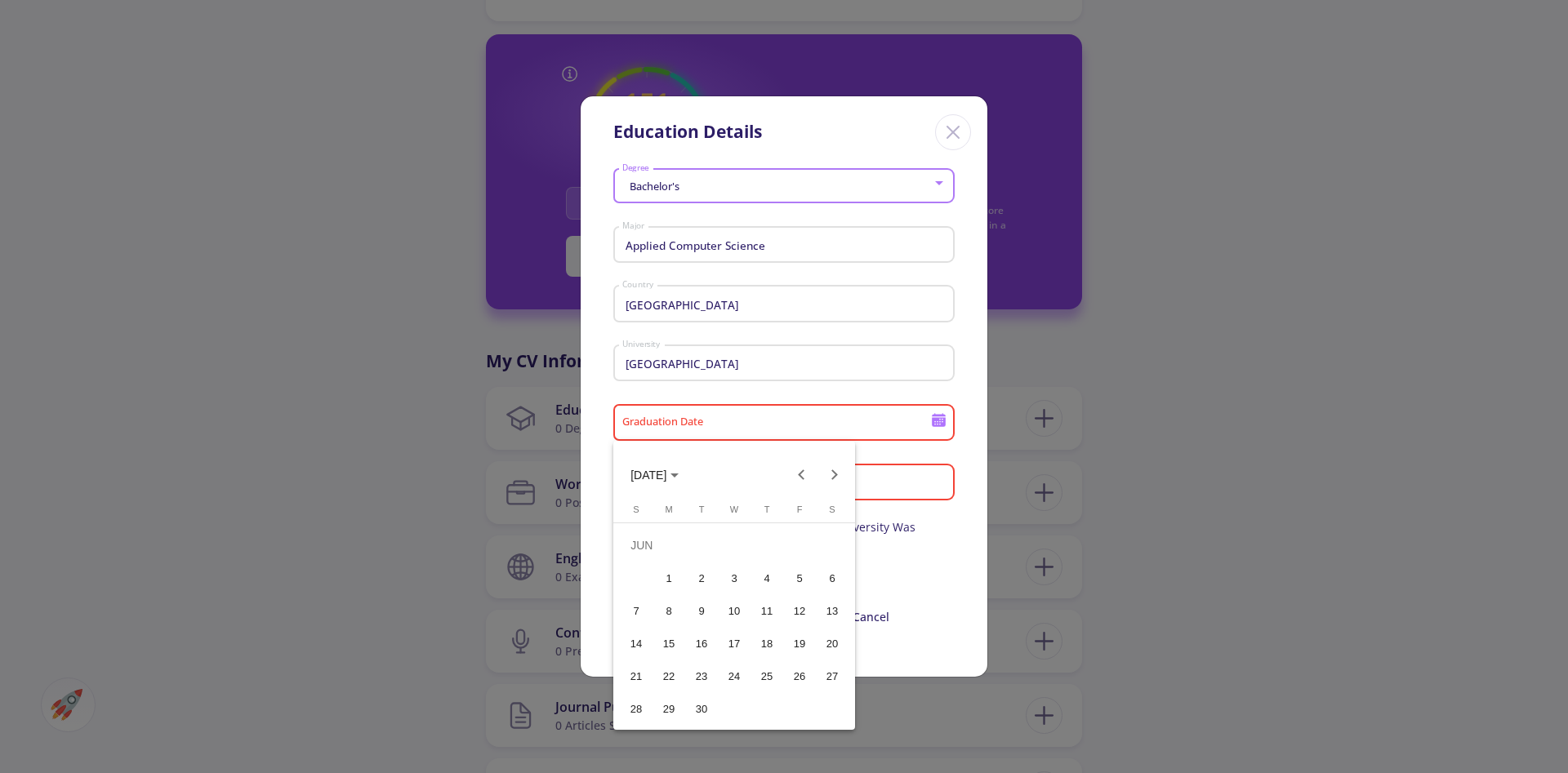
click at [745, 623] on button "10" at bounding box center [734, 611] width 33 height 33
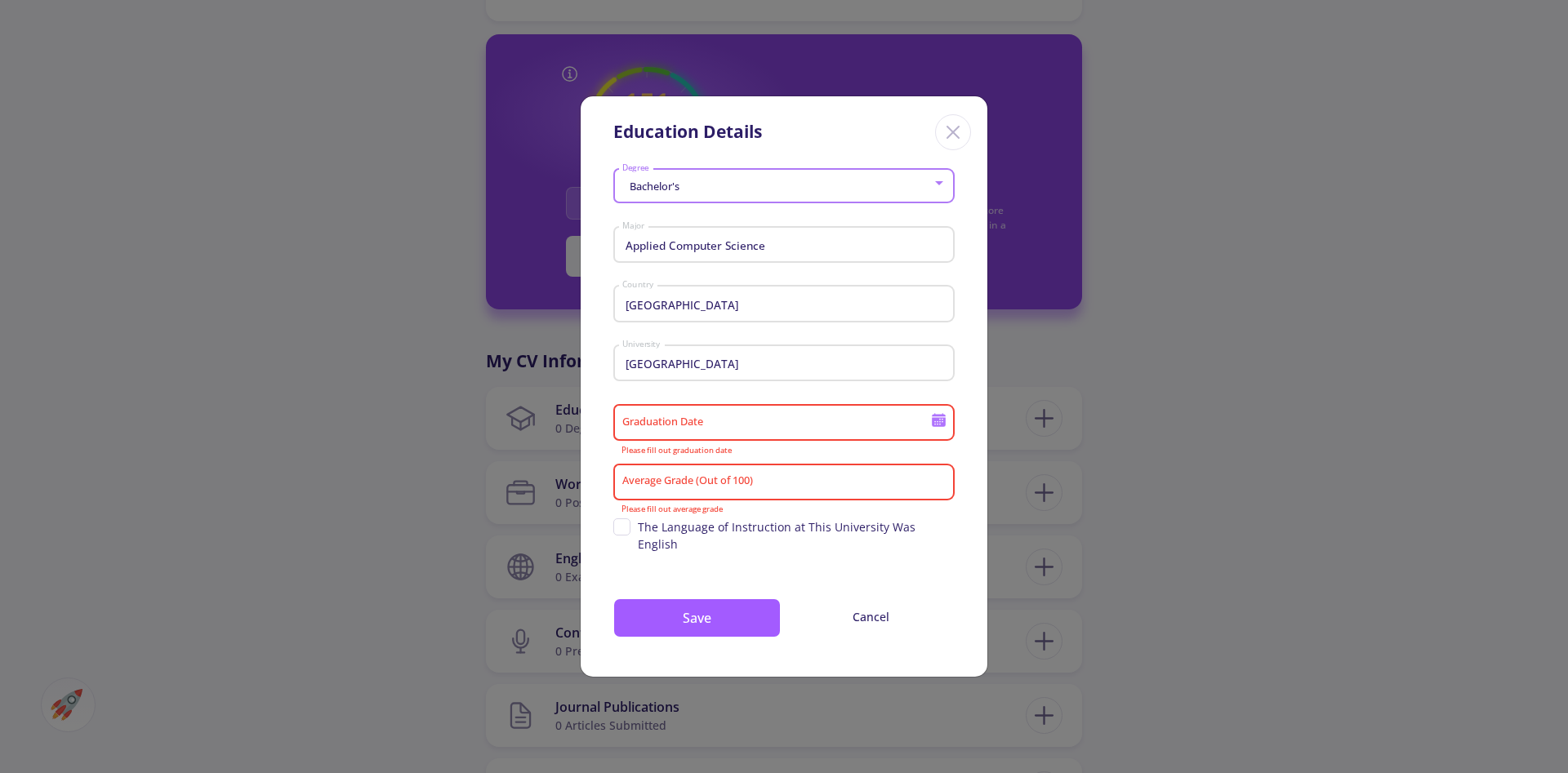
type input "[DATE]"
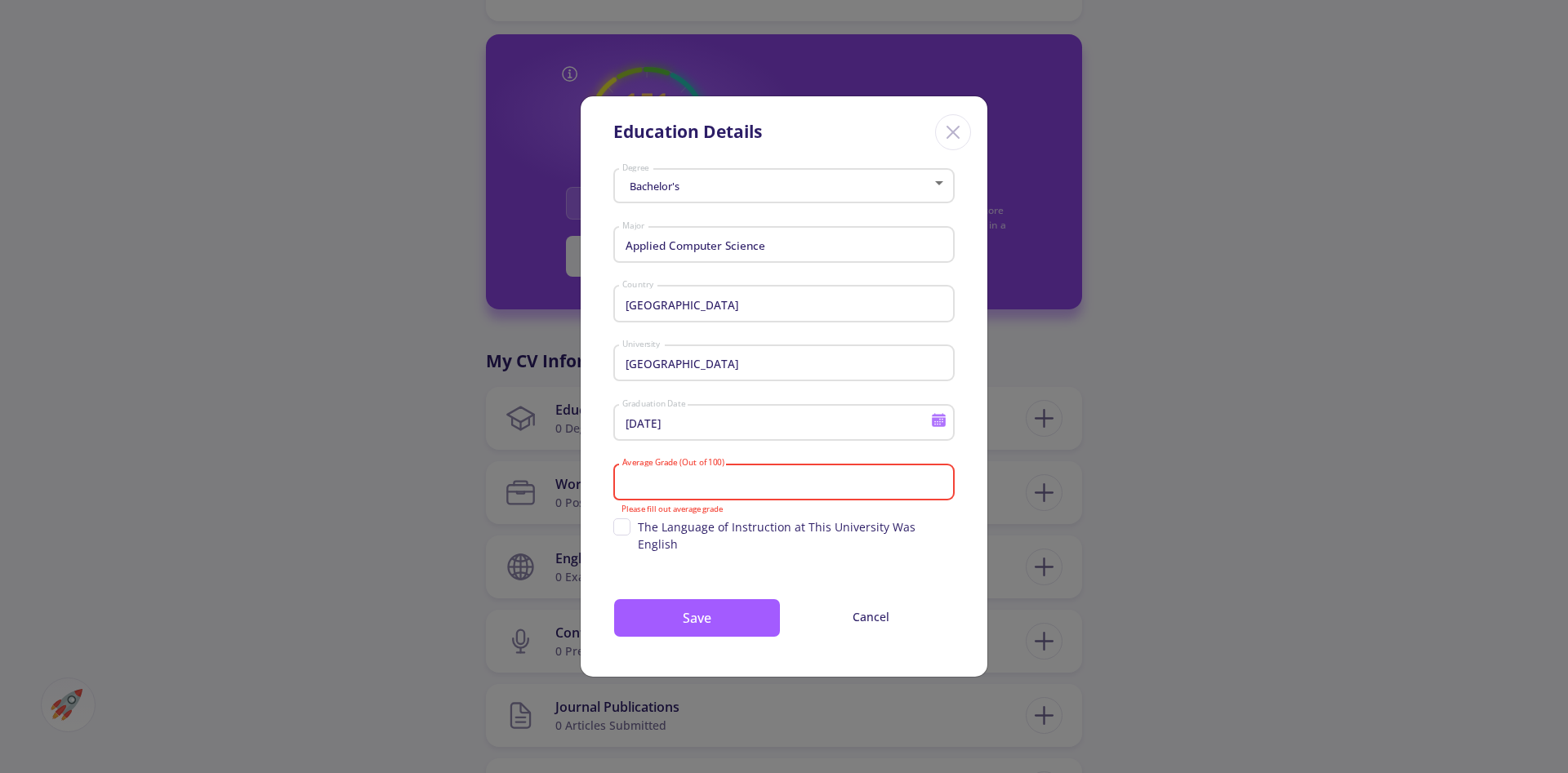
click at [778, 488] on input "Average Grade (Out of 100)" at bounding box center [786, 482] width 330 height 15
type input "90"
click at [641, 525] on span "The Language of Instruction at This University Was English" at bounding box center [796, 536] width 317 height 34
click at [624, 525] on input "The Language of Instruction at This University Was English" at bounding box center [619, 523] width 11 height 11
click at [632, 525] on span "The Language of Instruction at This University Was English" at bounding box center [784, 536] width 342 height 34
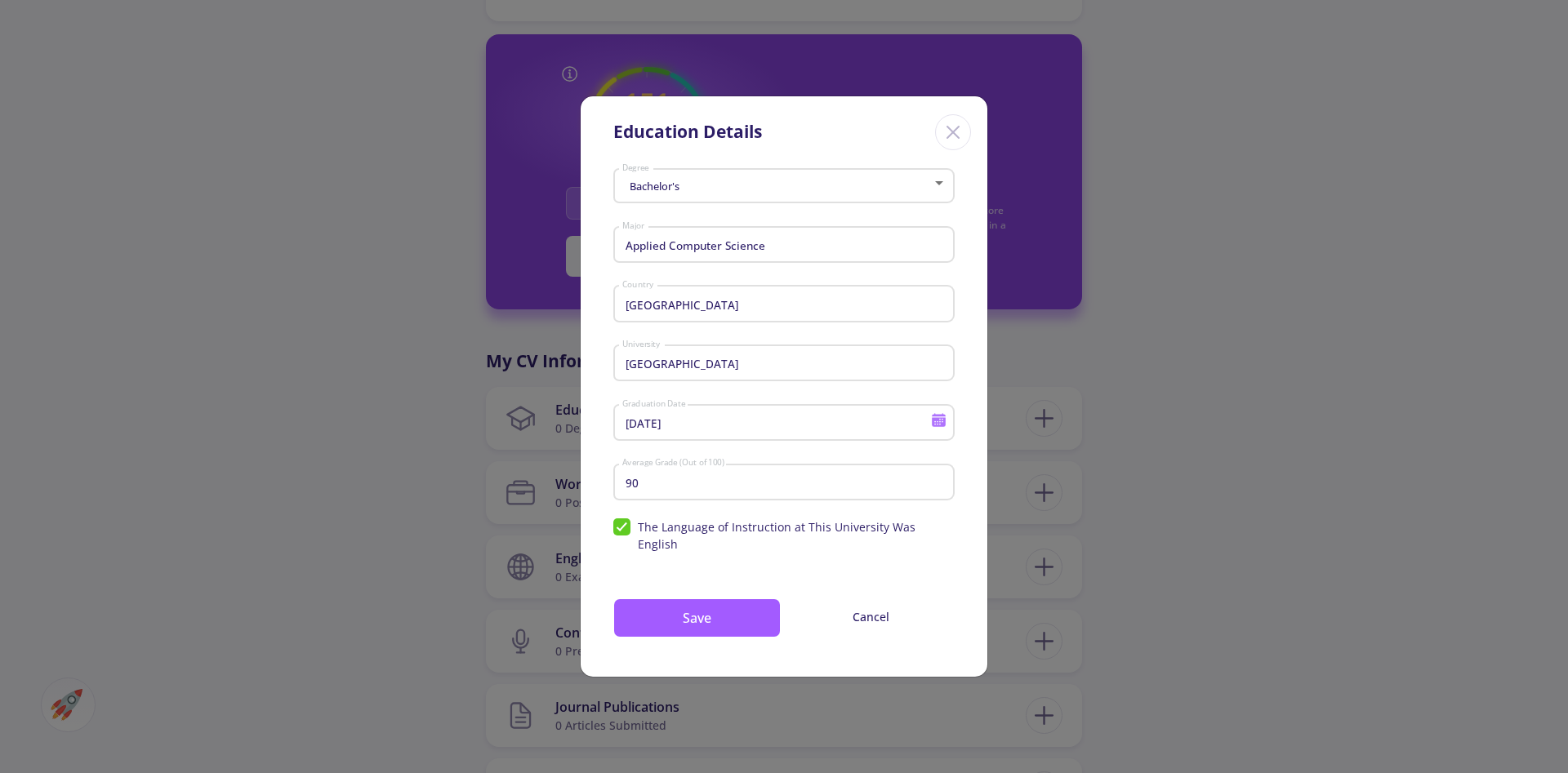
click at [624, 525] on input "The Language of Instruction at This University Was English" at bounding box center [619, 523] width 11 height 11
checkbox input "false"
click at [736, 617] on button "Save" at bounding box center [697, 618] width 167 height 39
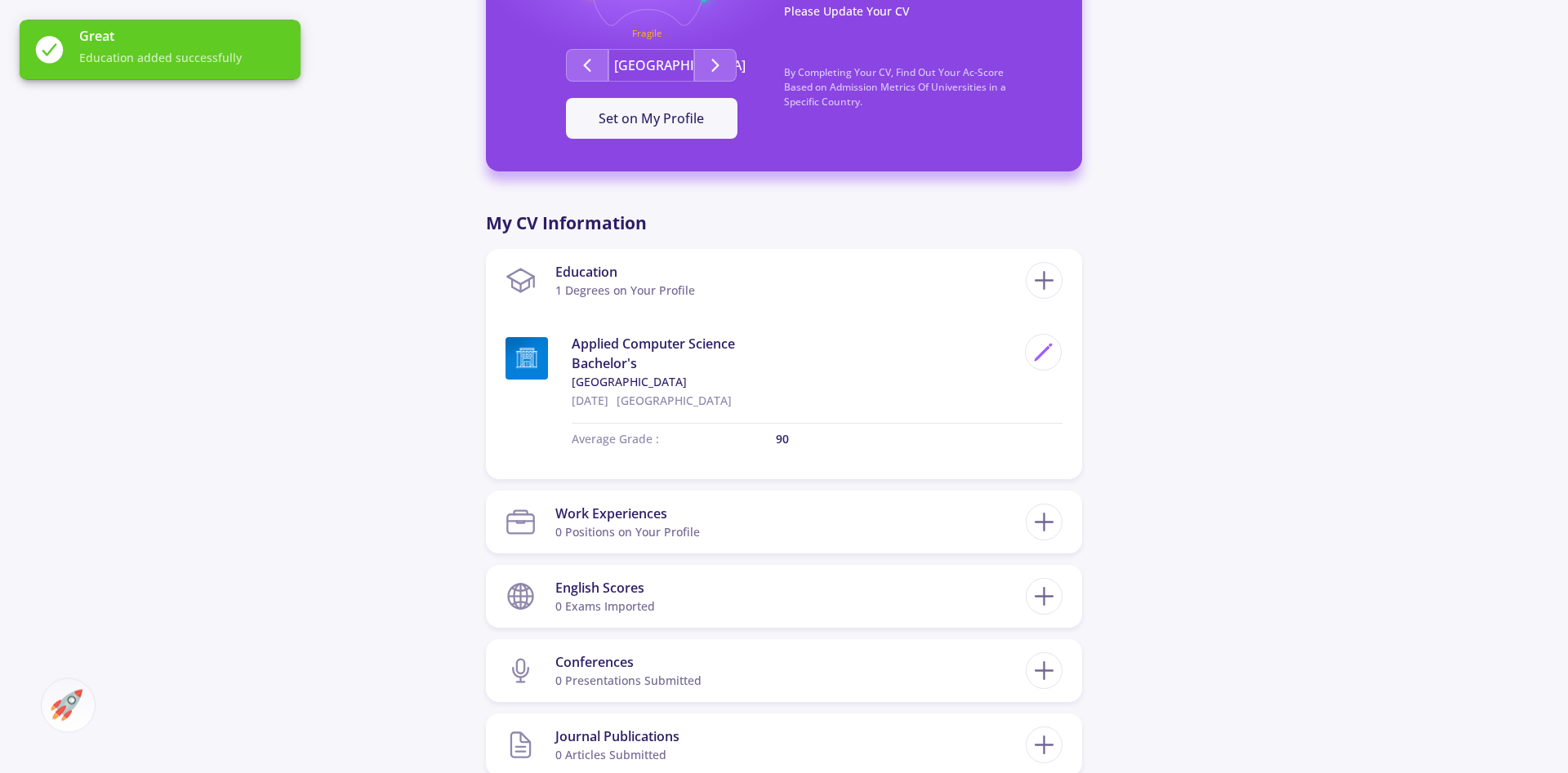
scroll to position [565, 0]
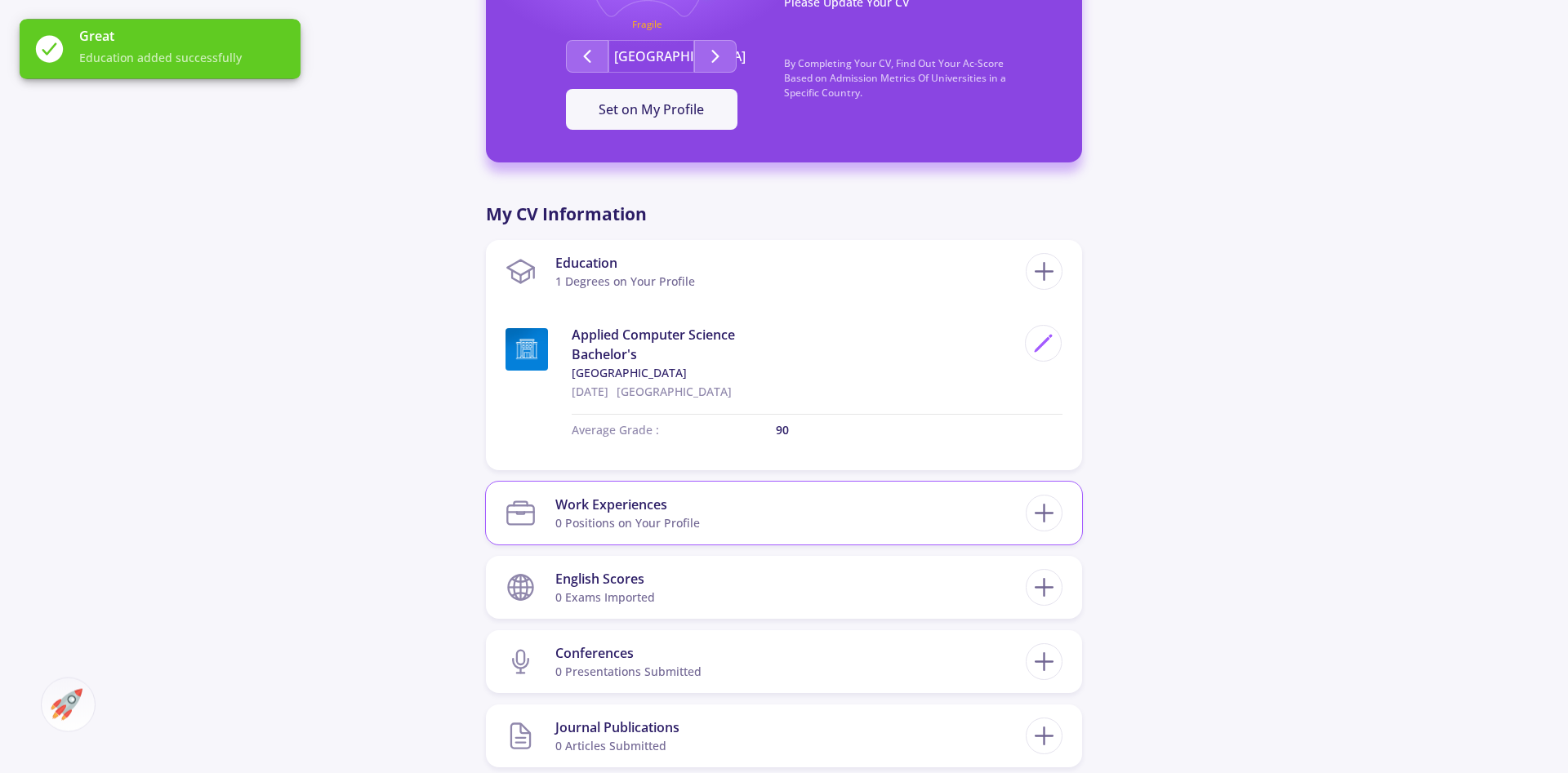
click at [978, 513] on section "Work Experiences 0 Positions on Your Profile" at bounding box center [765, 513] width 520 height 50
click at [1046, 514] on icon at bounding box center [1044, 513] width 30 height 30
checkbox input "false"
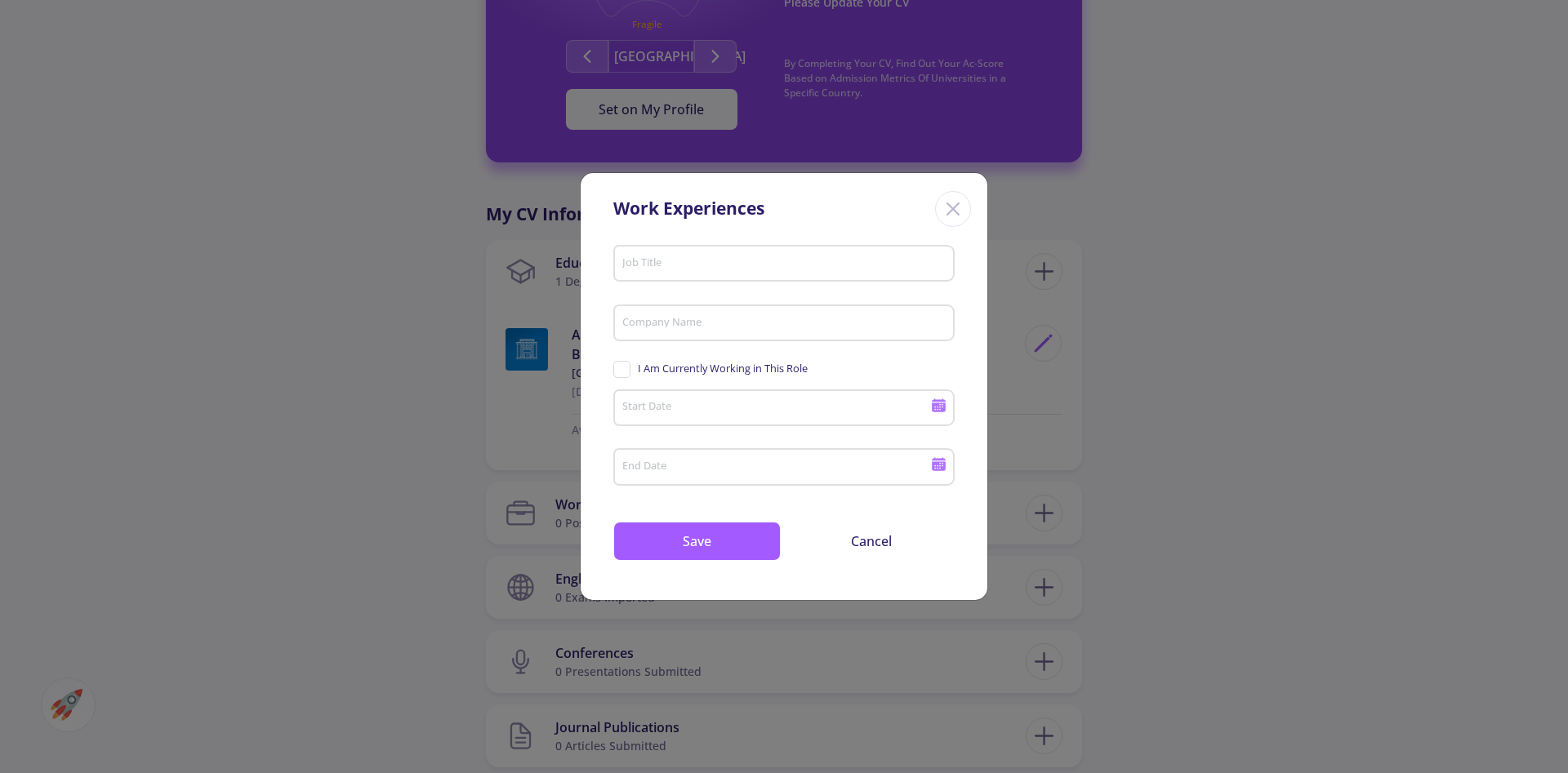
click at [950, 214] on icon "Close" at bounding box center [953, 209] width 26 height 26
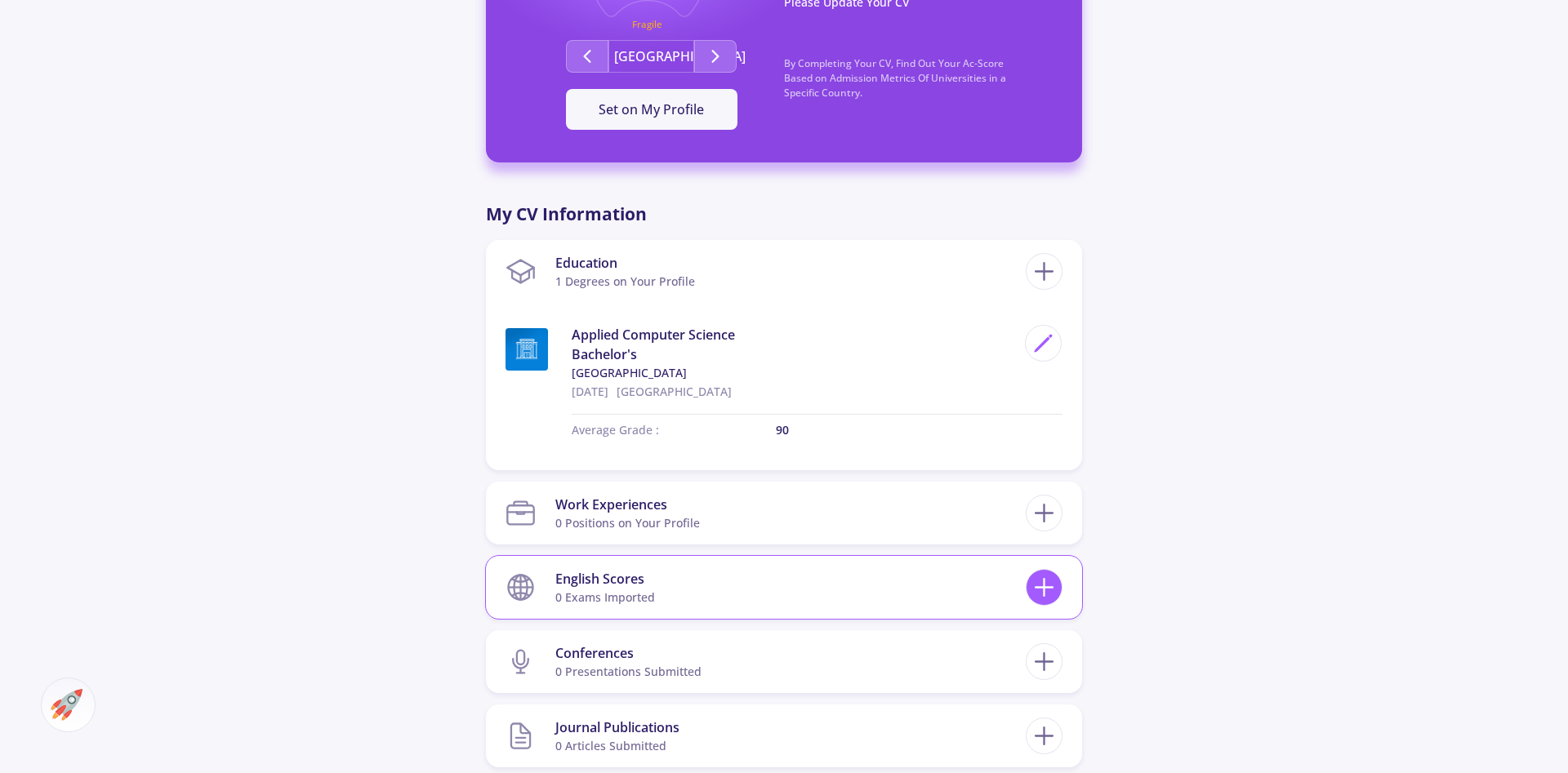
click at [1045, 581] on icon at bounding box center [1044, 587] width 30 height 30
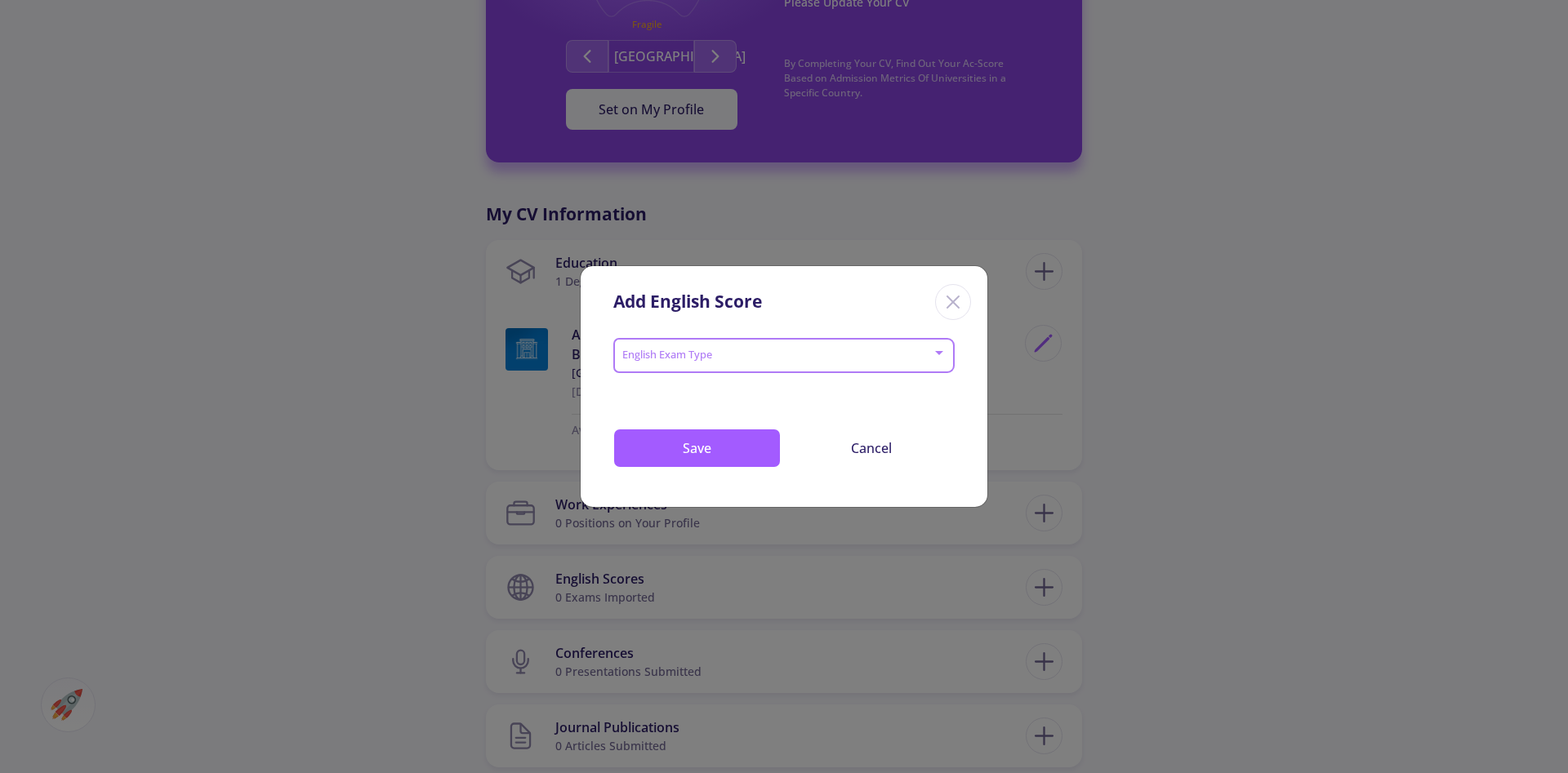
click at [865, 357] on span at bounding box center [779, 356] width 307 height 11
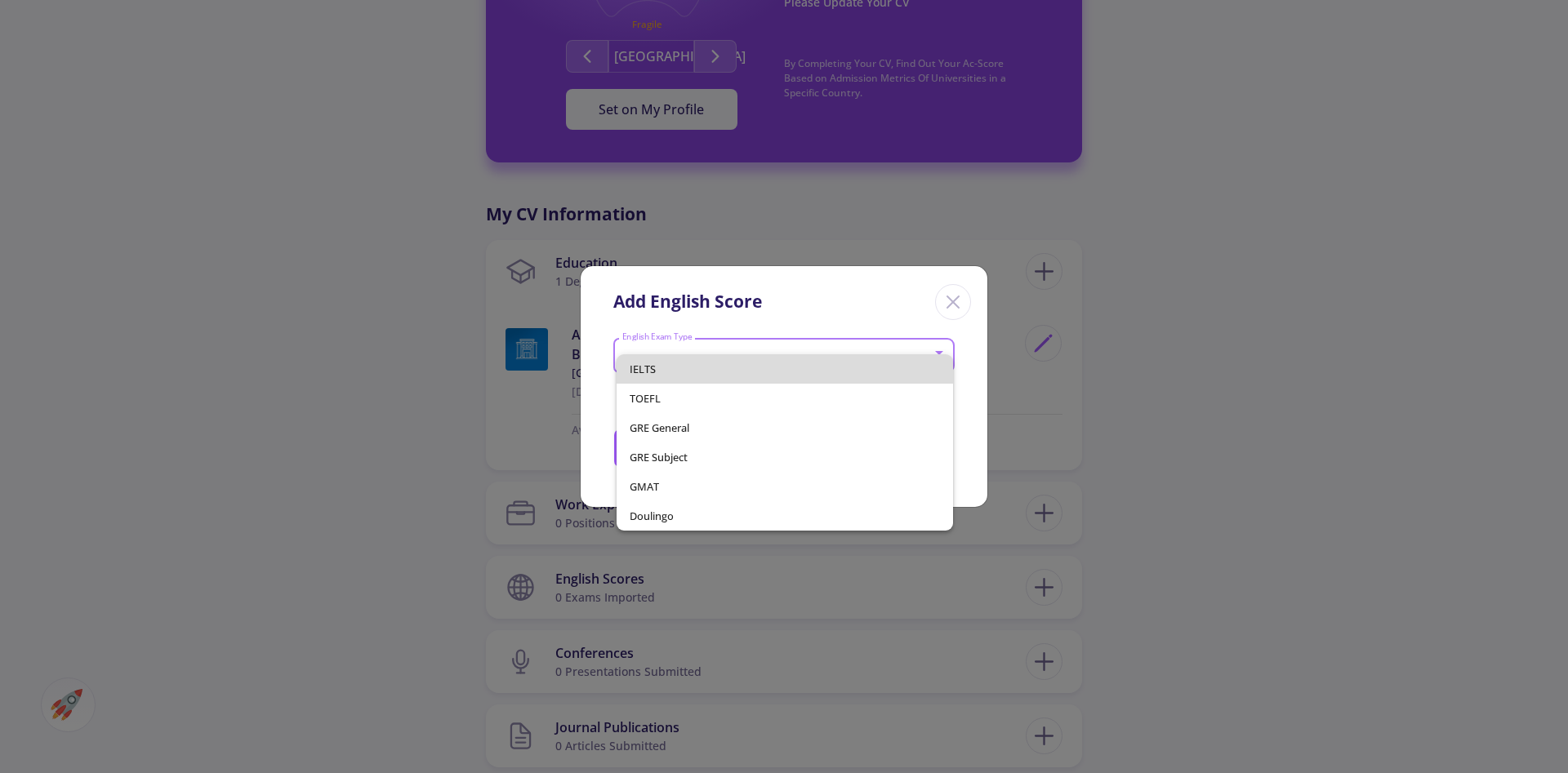
click at [864, 356] on span "IELTS" at bounding box center [786, 369] width 311 height 29
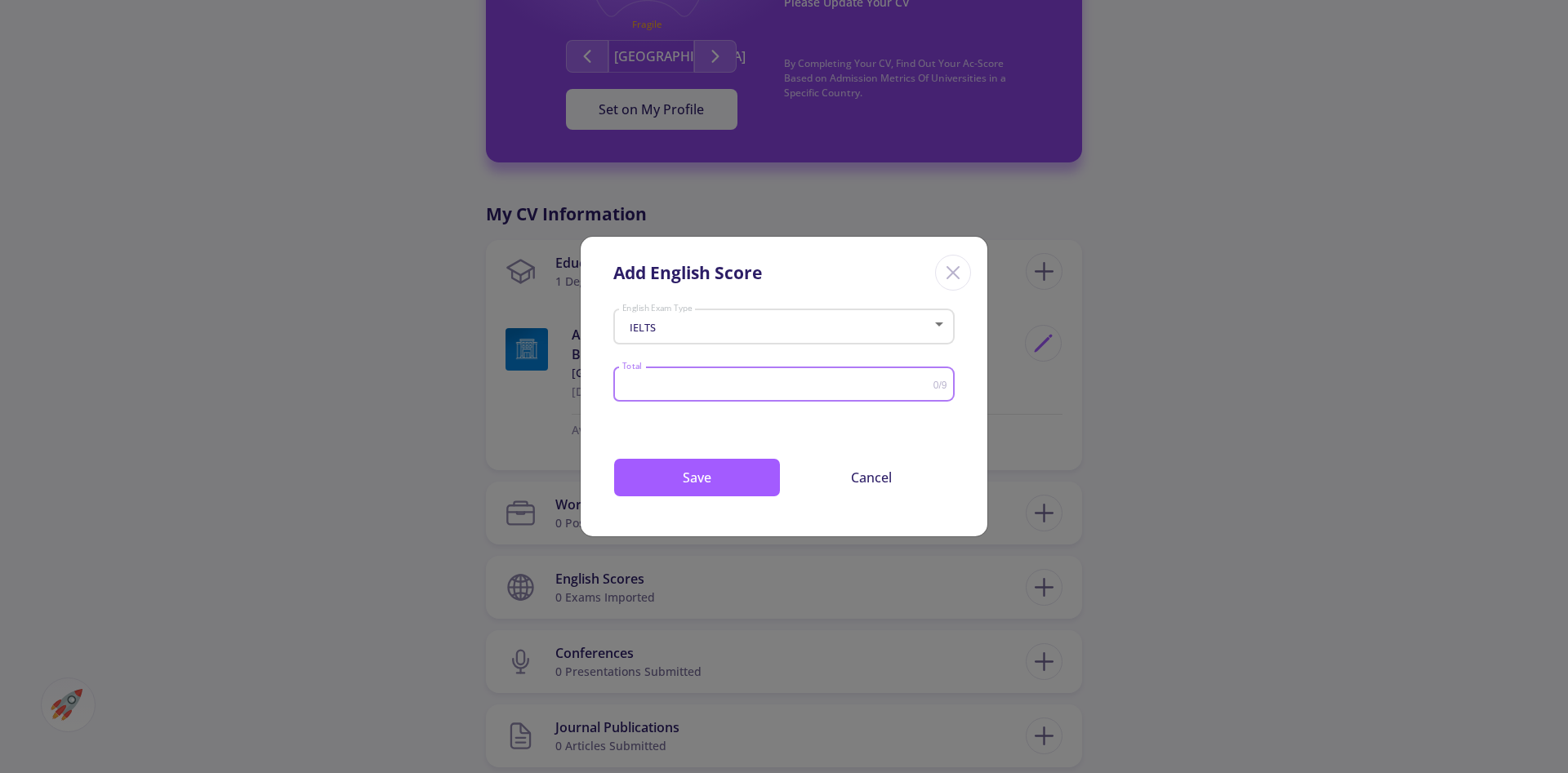
click at [884, 383] on input "Total" at bounding box center [777, 385] width 312 height 12
type input "6"
click at [771, 481] on button "Save" at bounding box center [697, 477] width 167 height 39
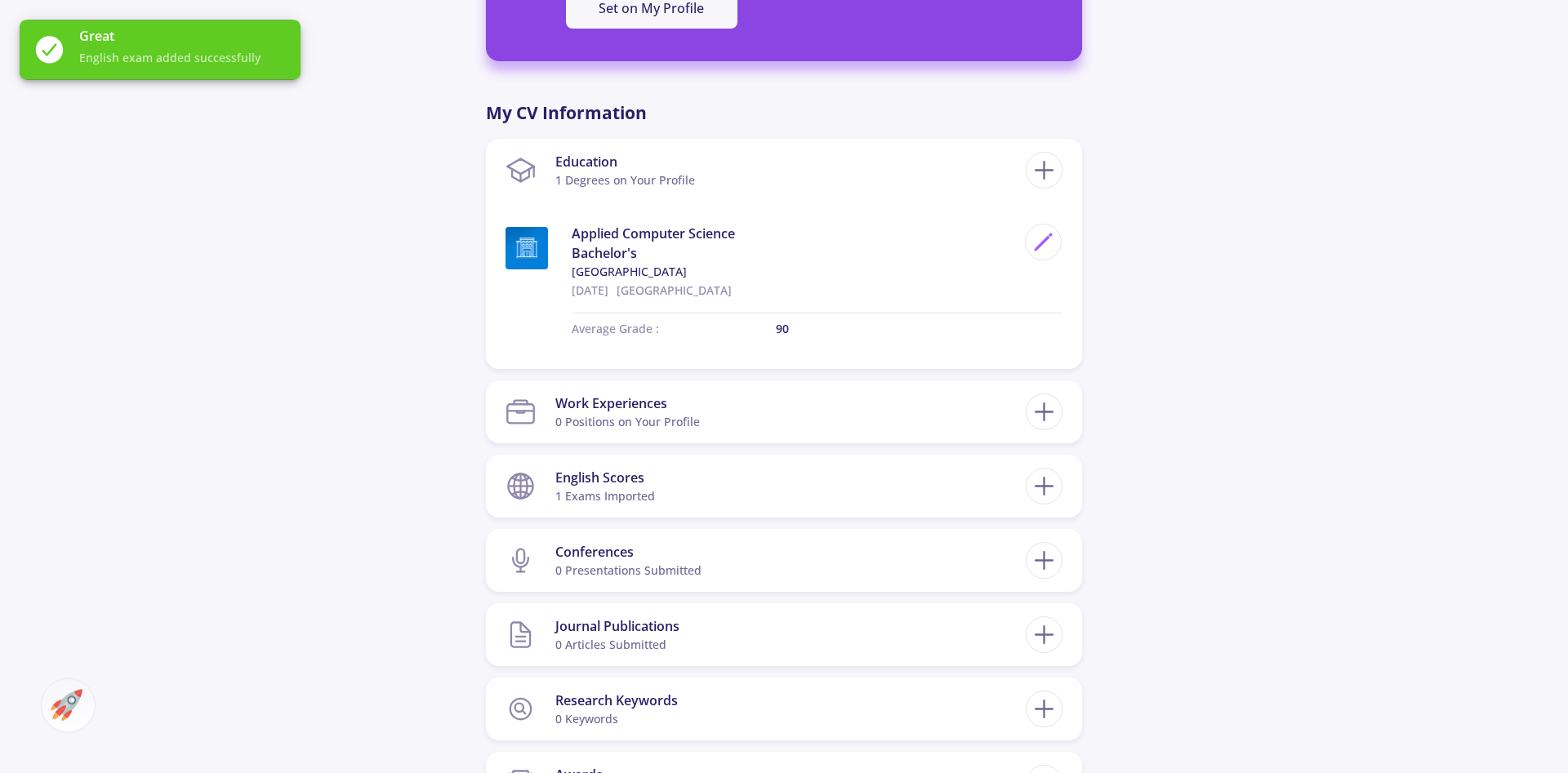
scroll to position [671, 0]
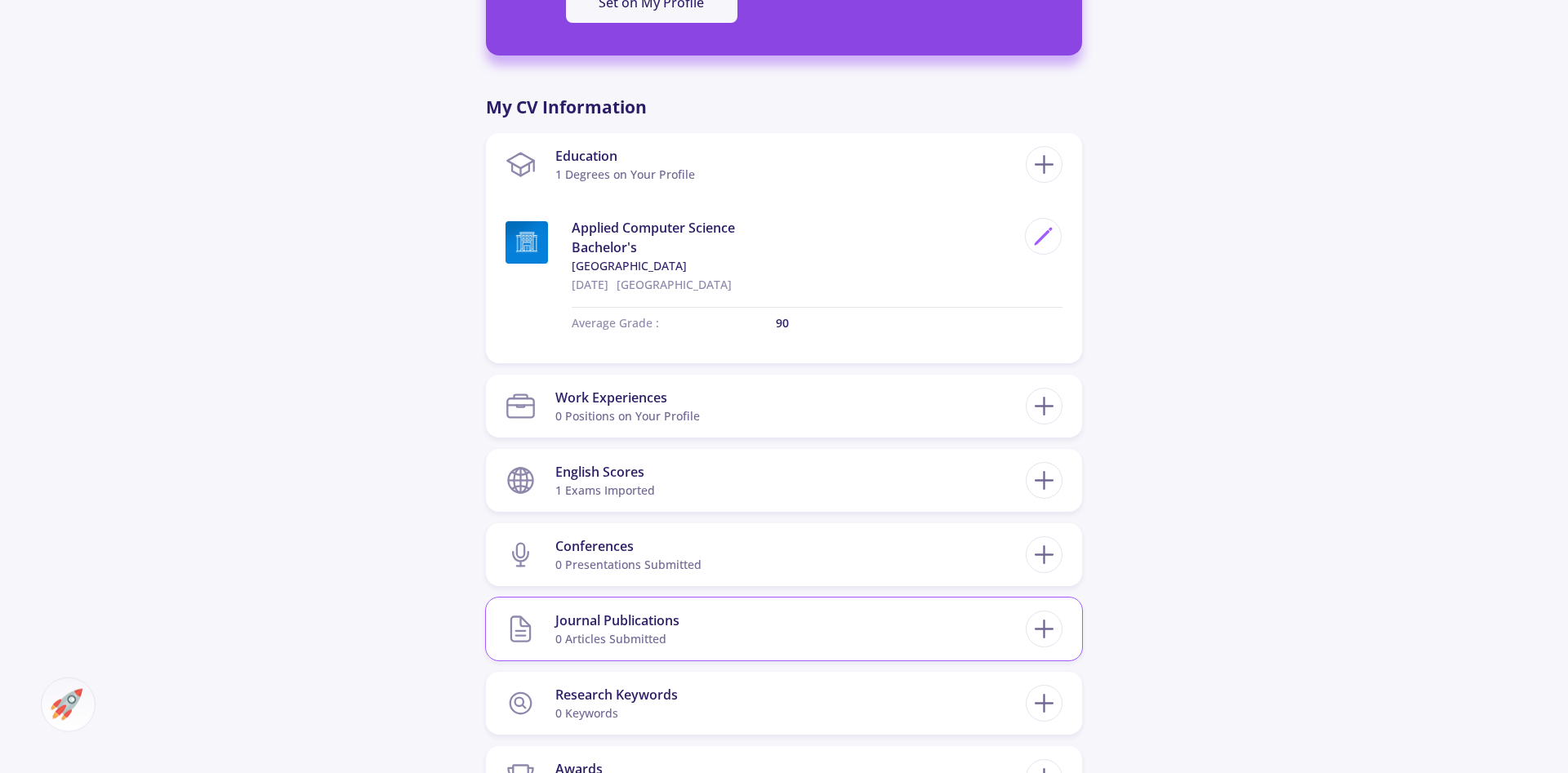
click at [736, 638] on section "Journal Publications 0 articles submitted" at bounding box center [765, 629] width 520 height 50
click at [1040, 630] on line at bounding box center [1044, 630] width 17 height 0
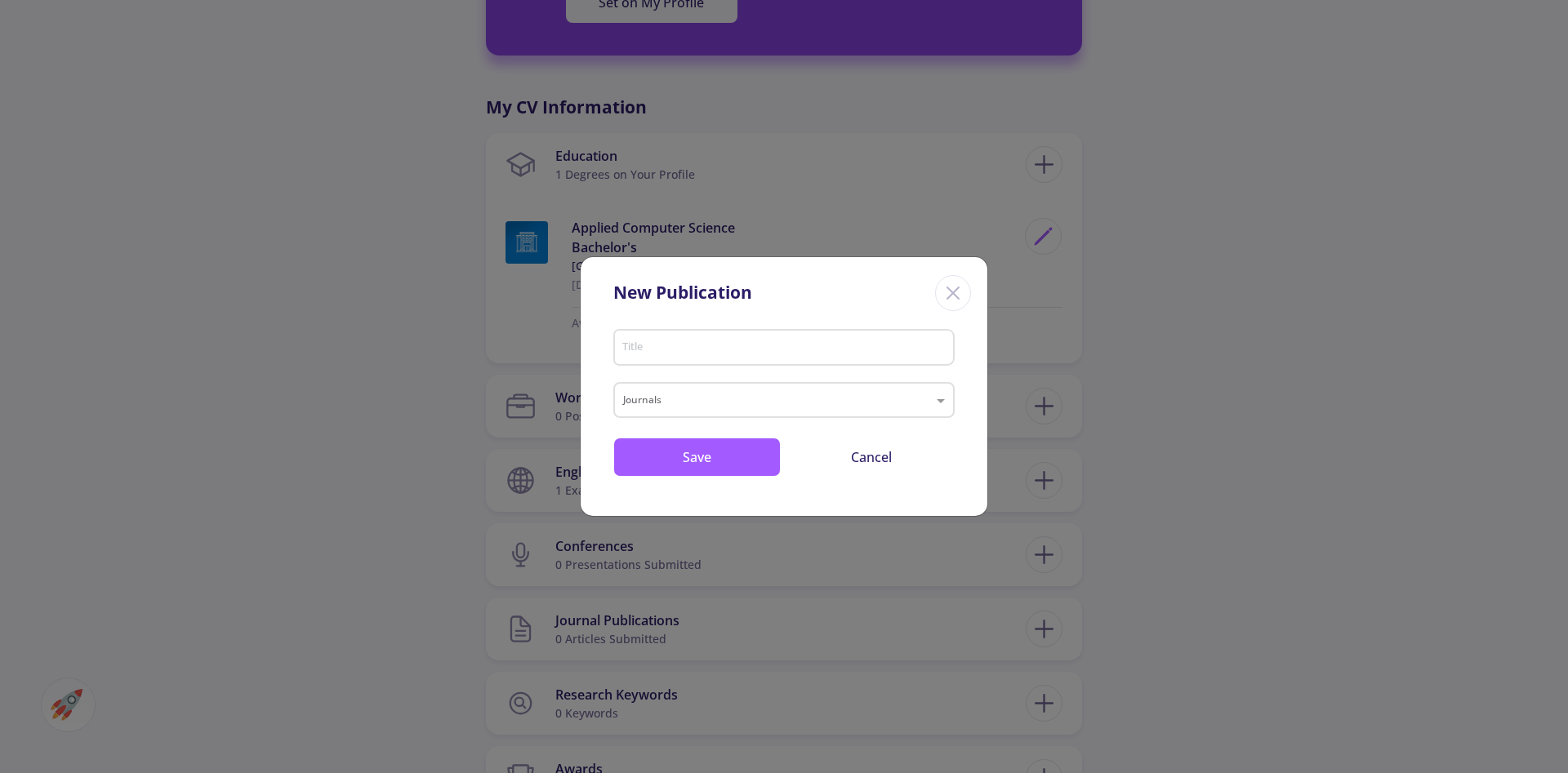
click at [963, 289] on icon "Close" at bounding box center [953, 293] width 26 height 26
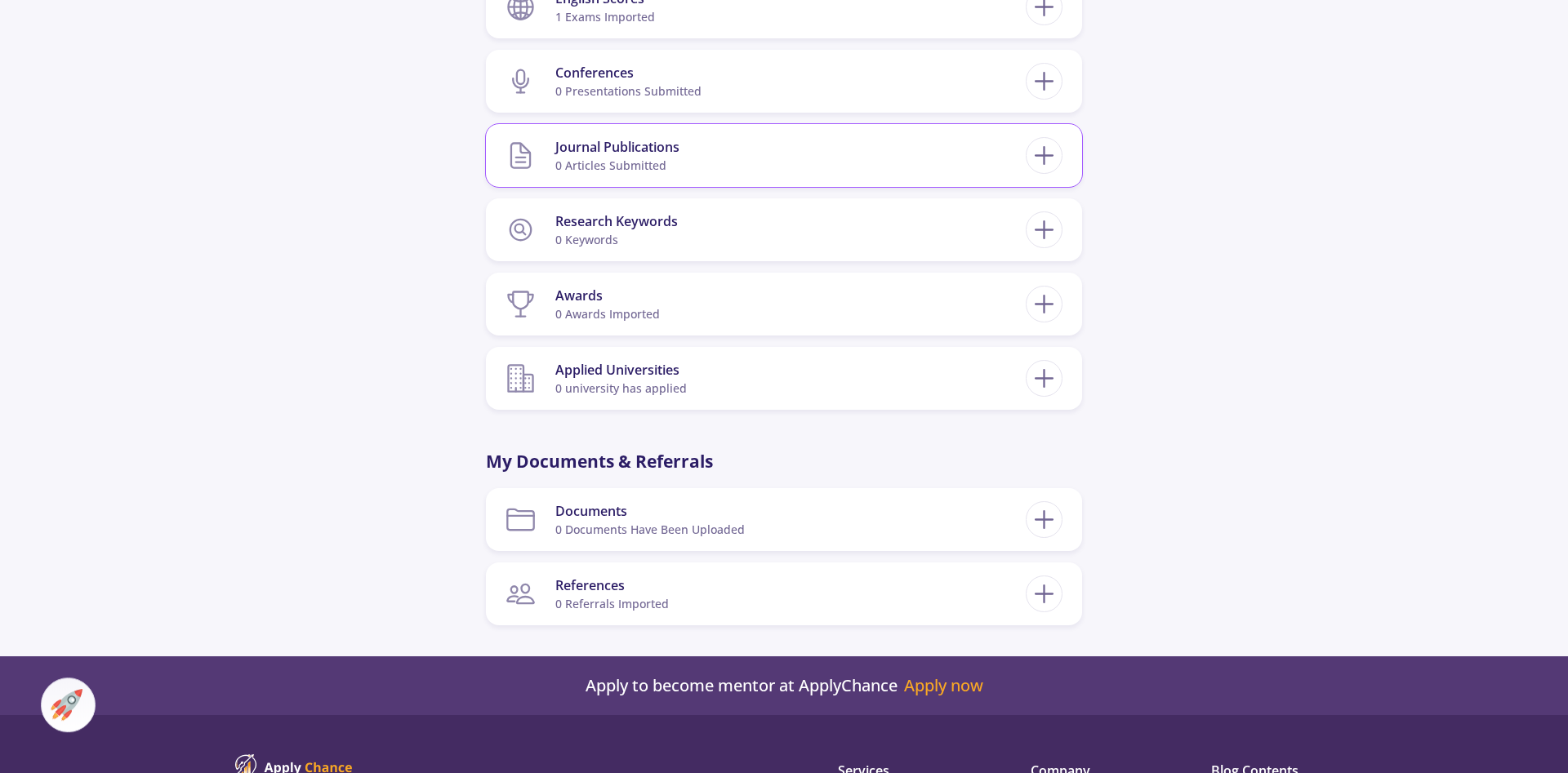
scroll to position [1146, 0]
click at [1049, 508] on icon at bounding box center [1044, 518] width 30 height 30
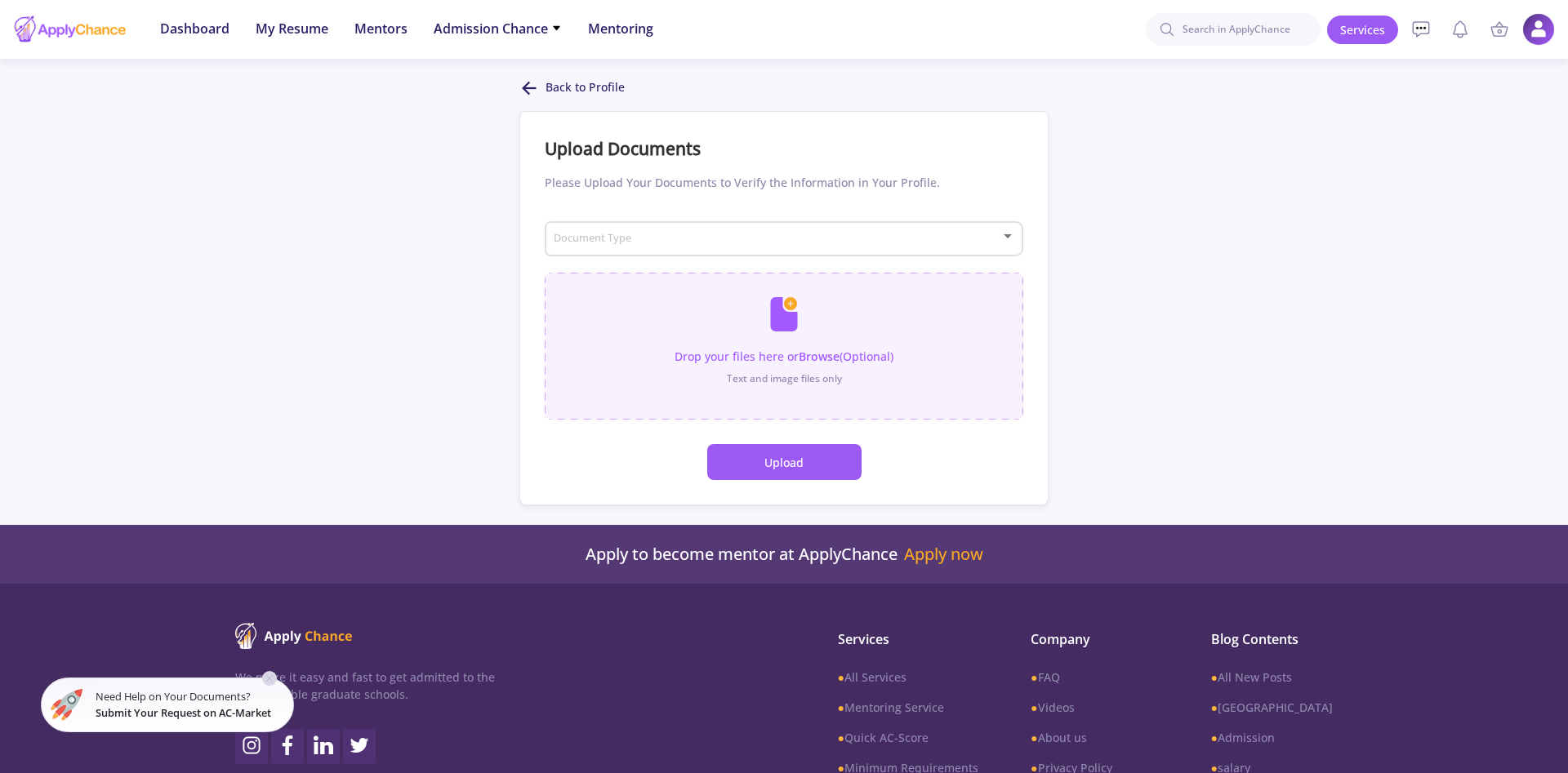
click at [807, 341] on input "file" at bounding box center [784, 338] width 478 height 131
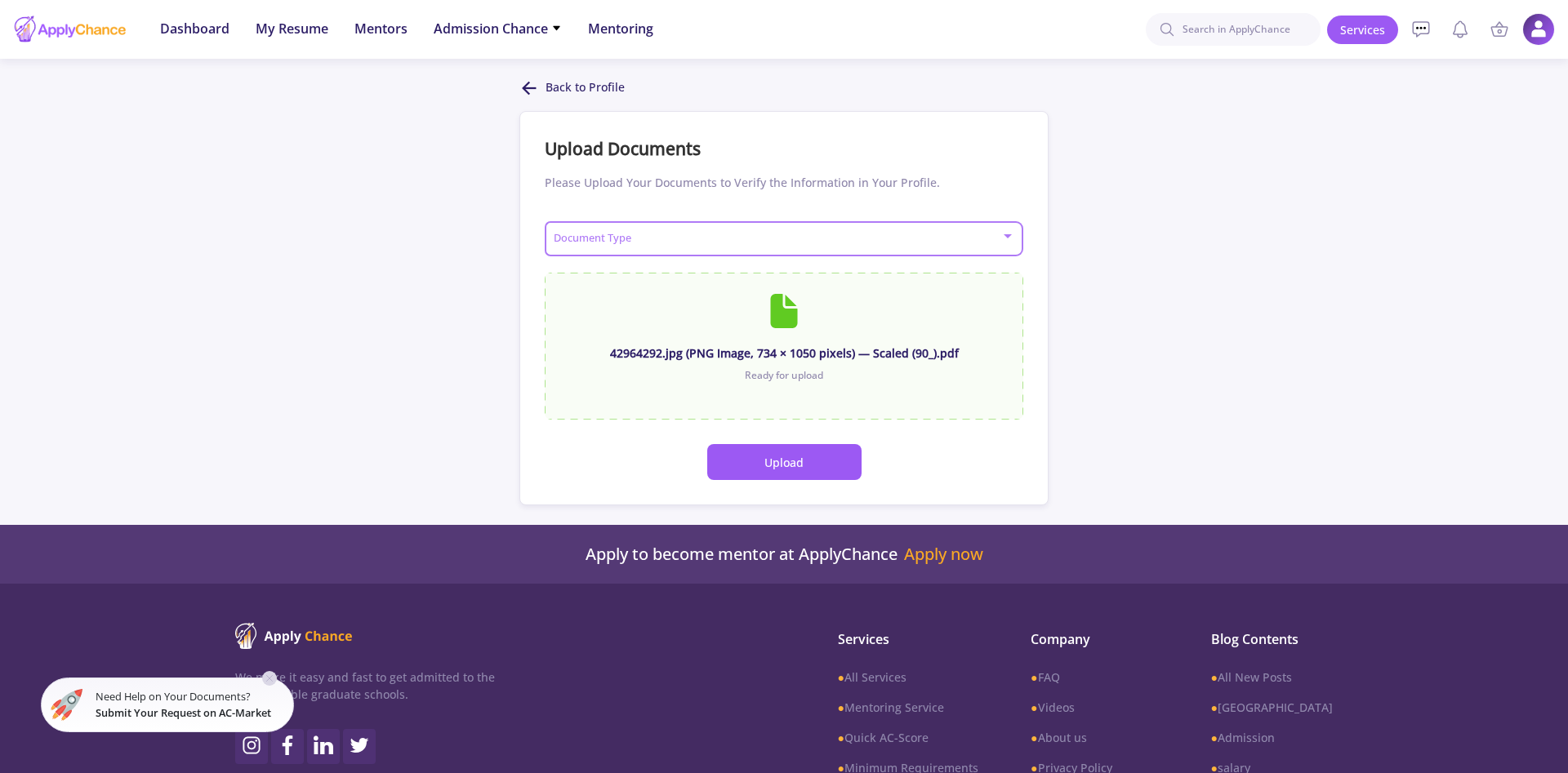
click at [751, 242] on span at bounding box center [779, 239] width 444 height 11
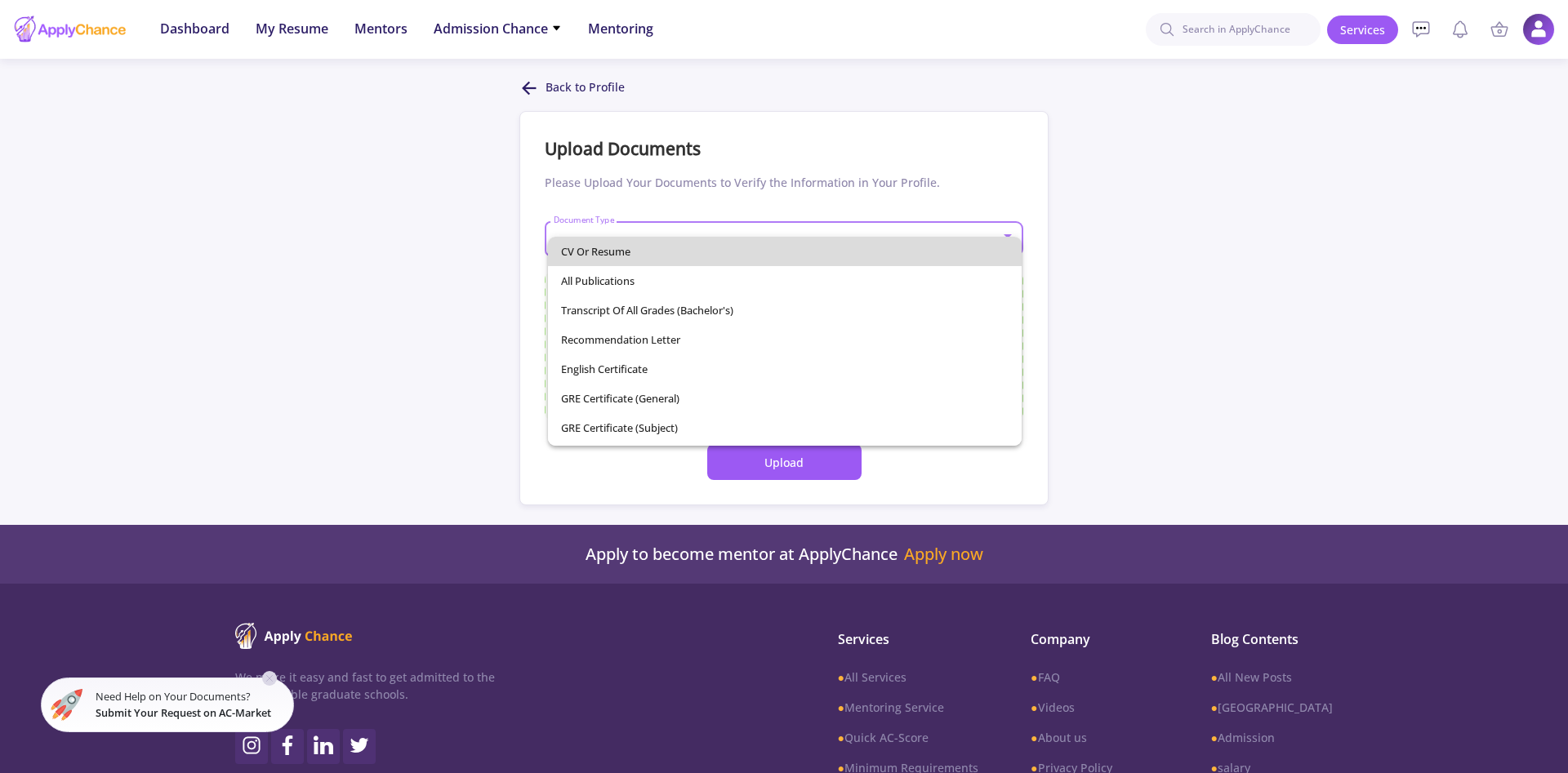
click at [659, 240] on span "CV or Resume" at bounding box center [785, 251] width 448 height 29
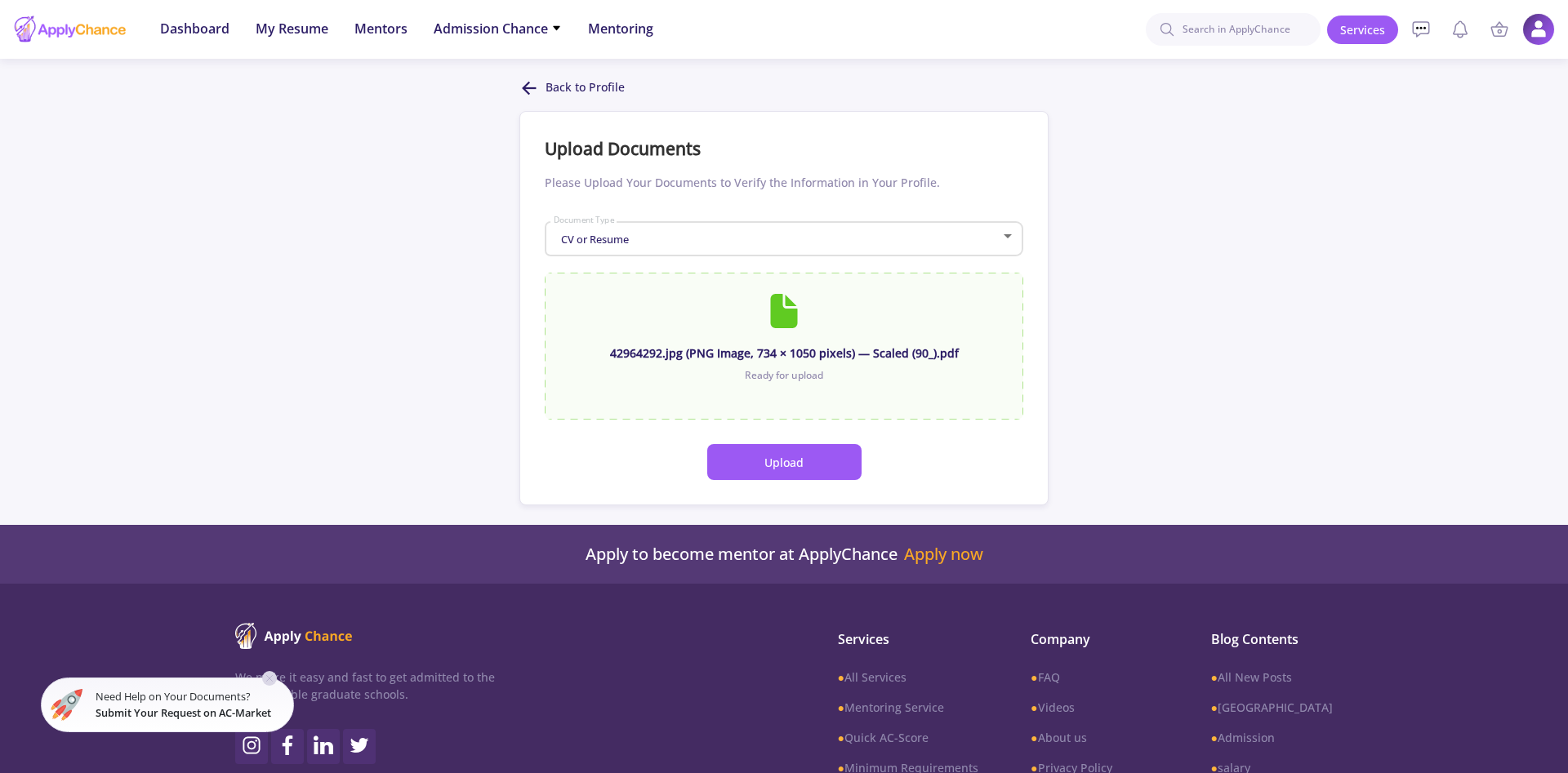
click at [753, 472] on button "Upload" at bounding box center [784, 462] width 154 height 36
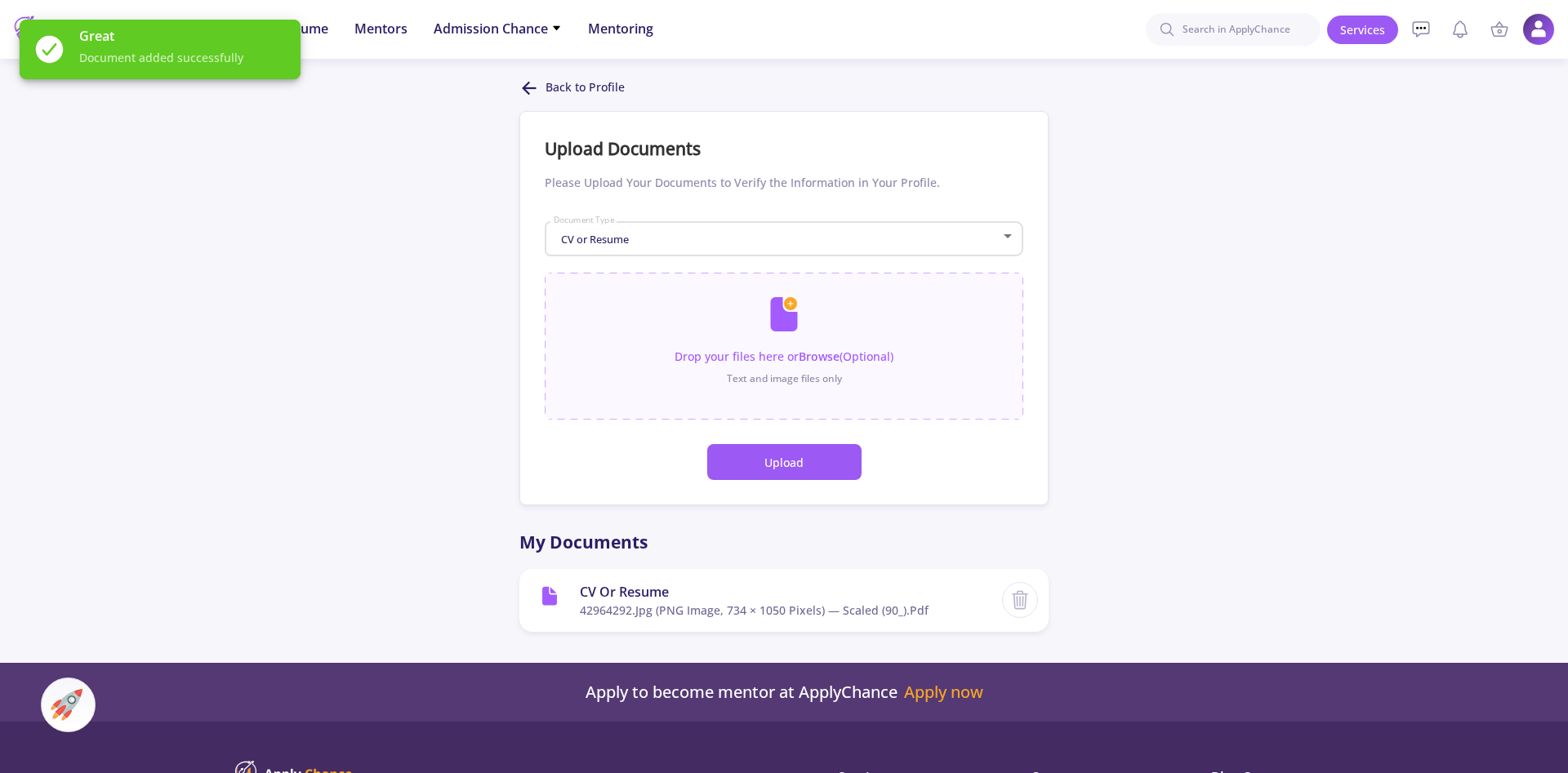
click at [780, 467] on button "Upload" at bounding box center [784, 462] width 154 height 36
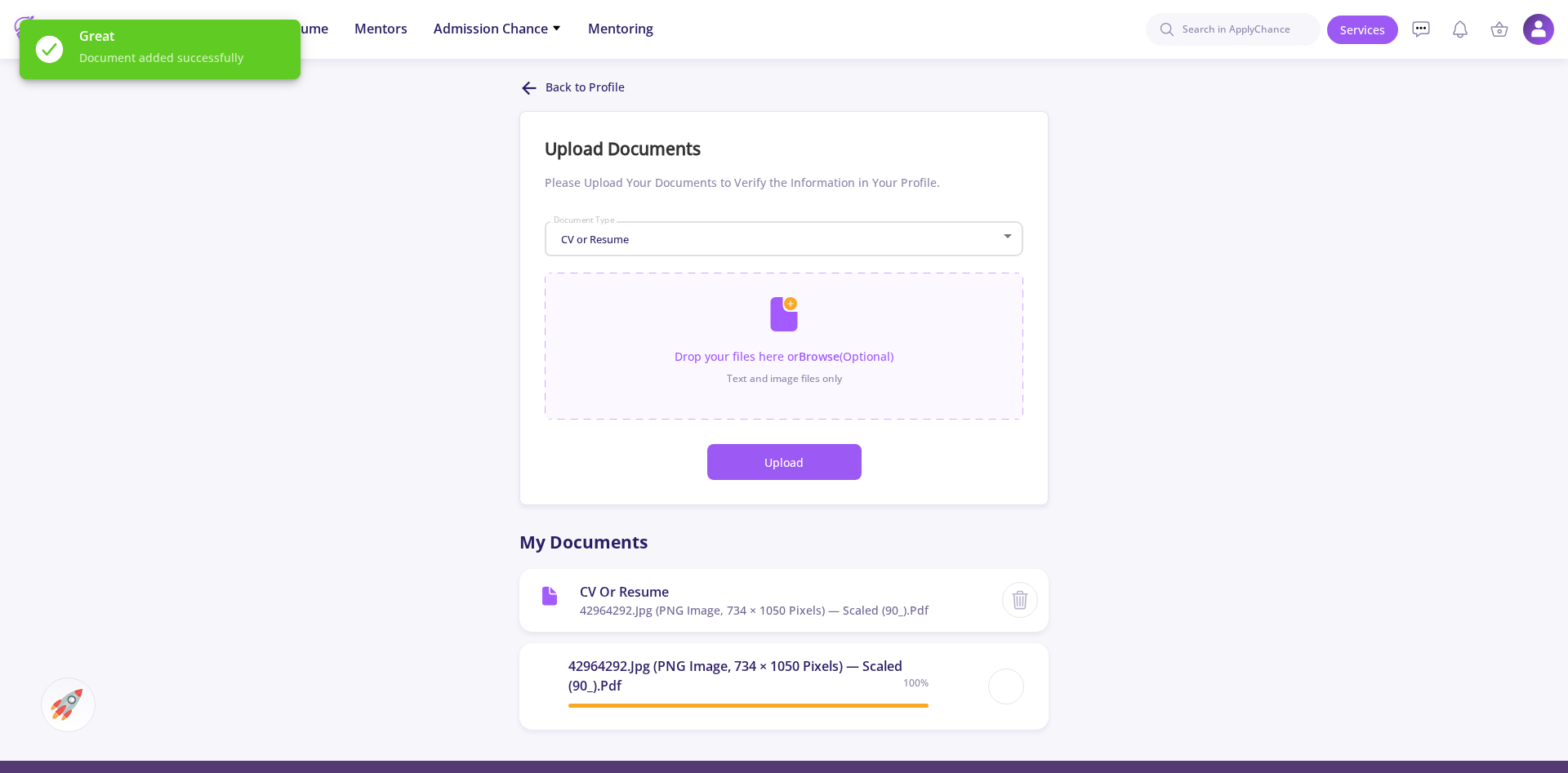
scroll to position [408, 0]
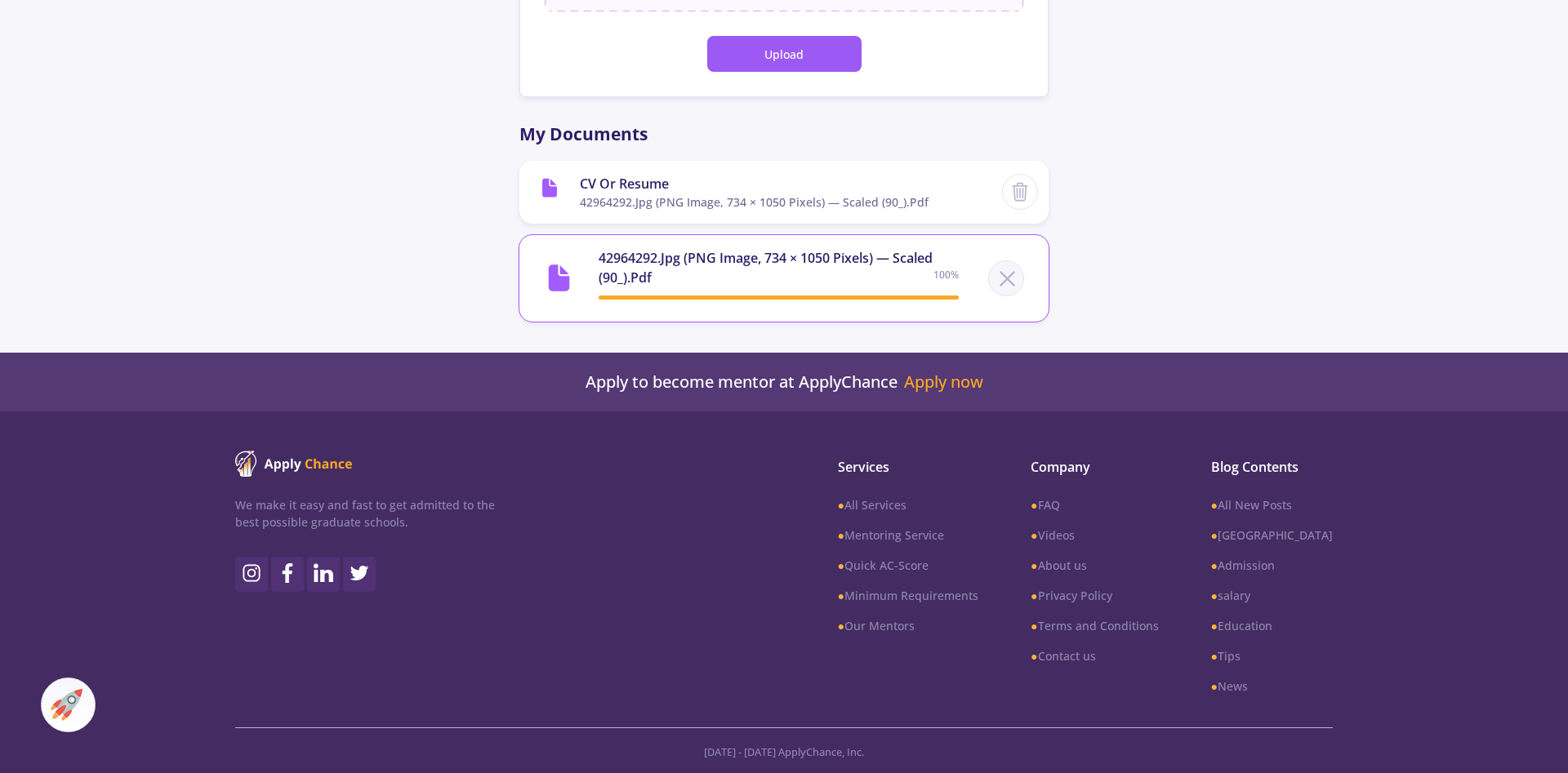
click at [1006, 269] on icon at bounding box center [1007, 278] width 30 height 30
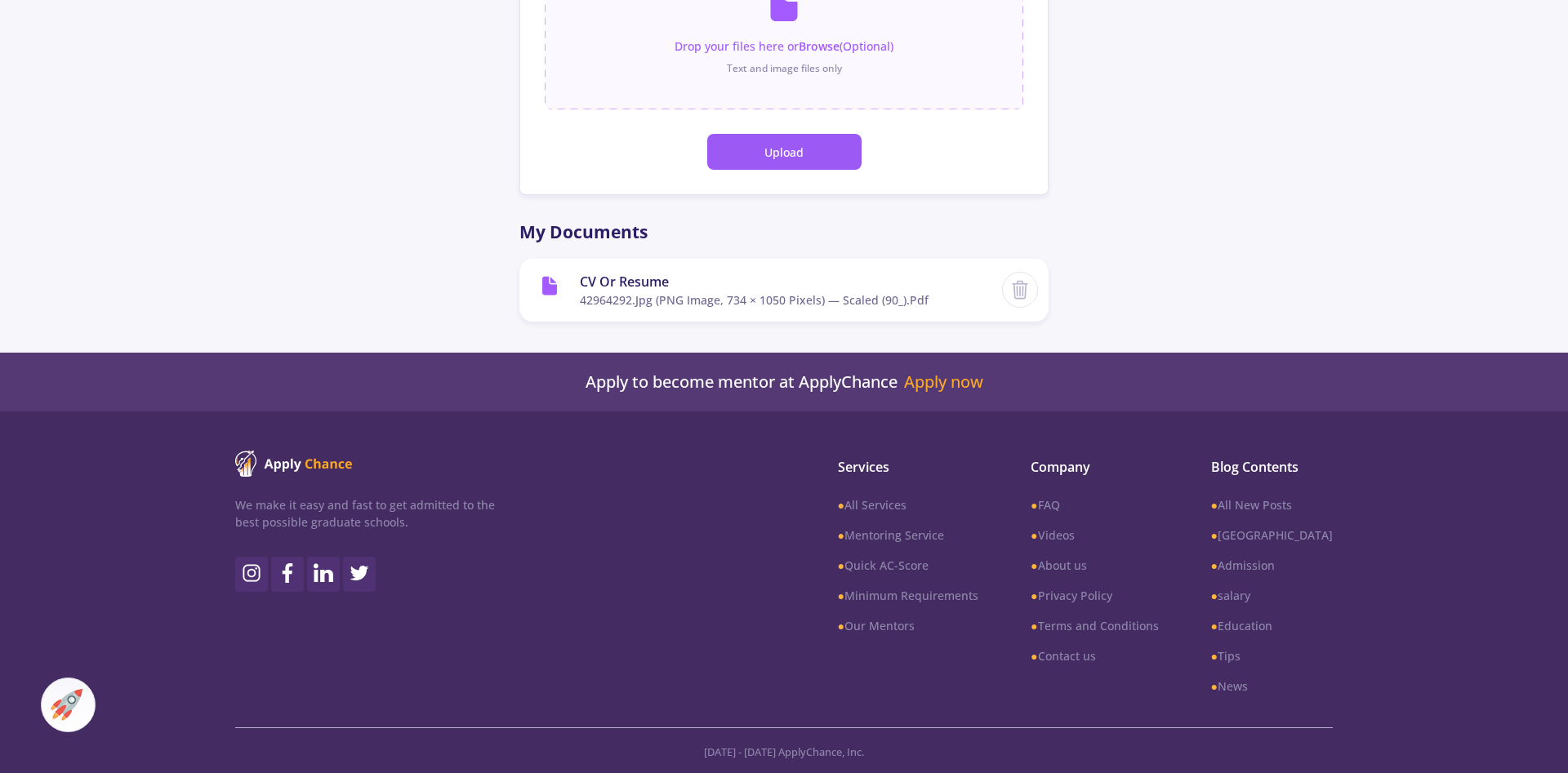
scroll to position [208, 0]
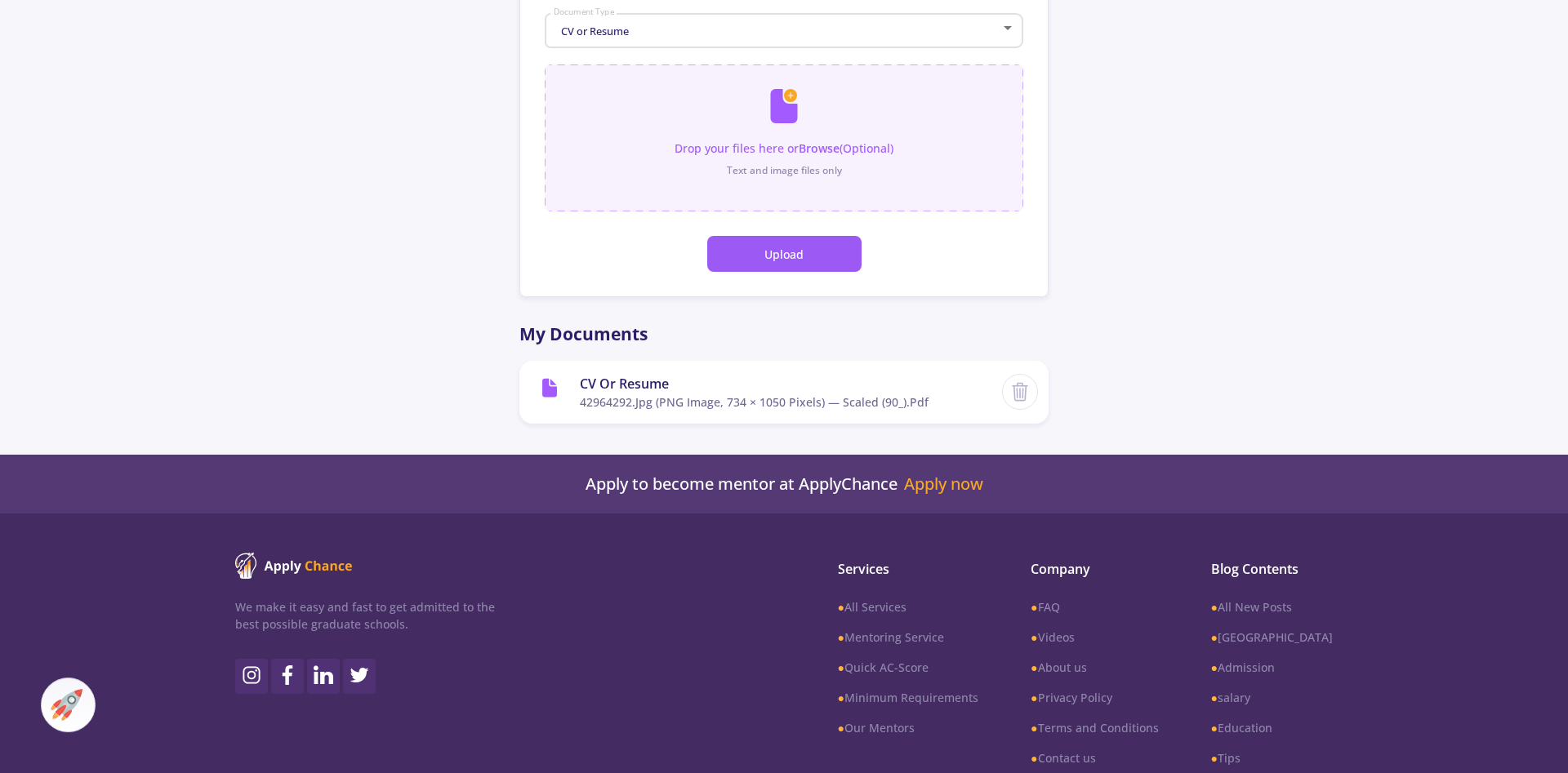
click at [768, 132] on input "file" at bounding box center [784, 130] width 478 height 131
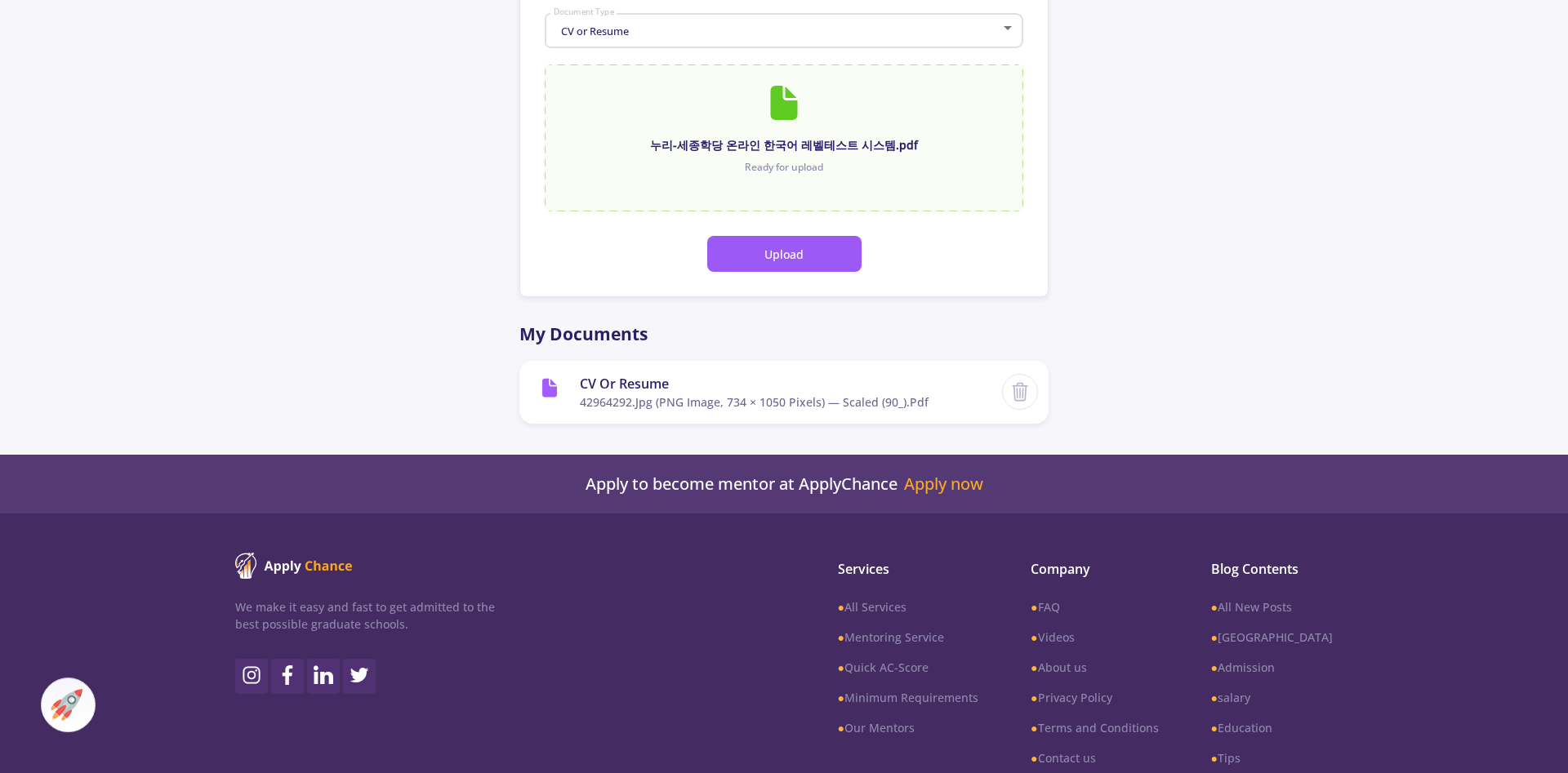
click at [846, 245] on button "Upload" at bounding box center [784, 254] width 154 height 36
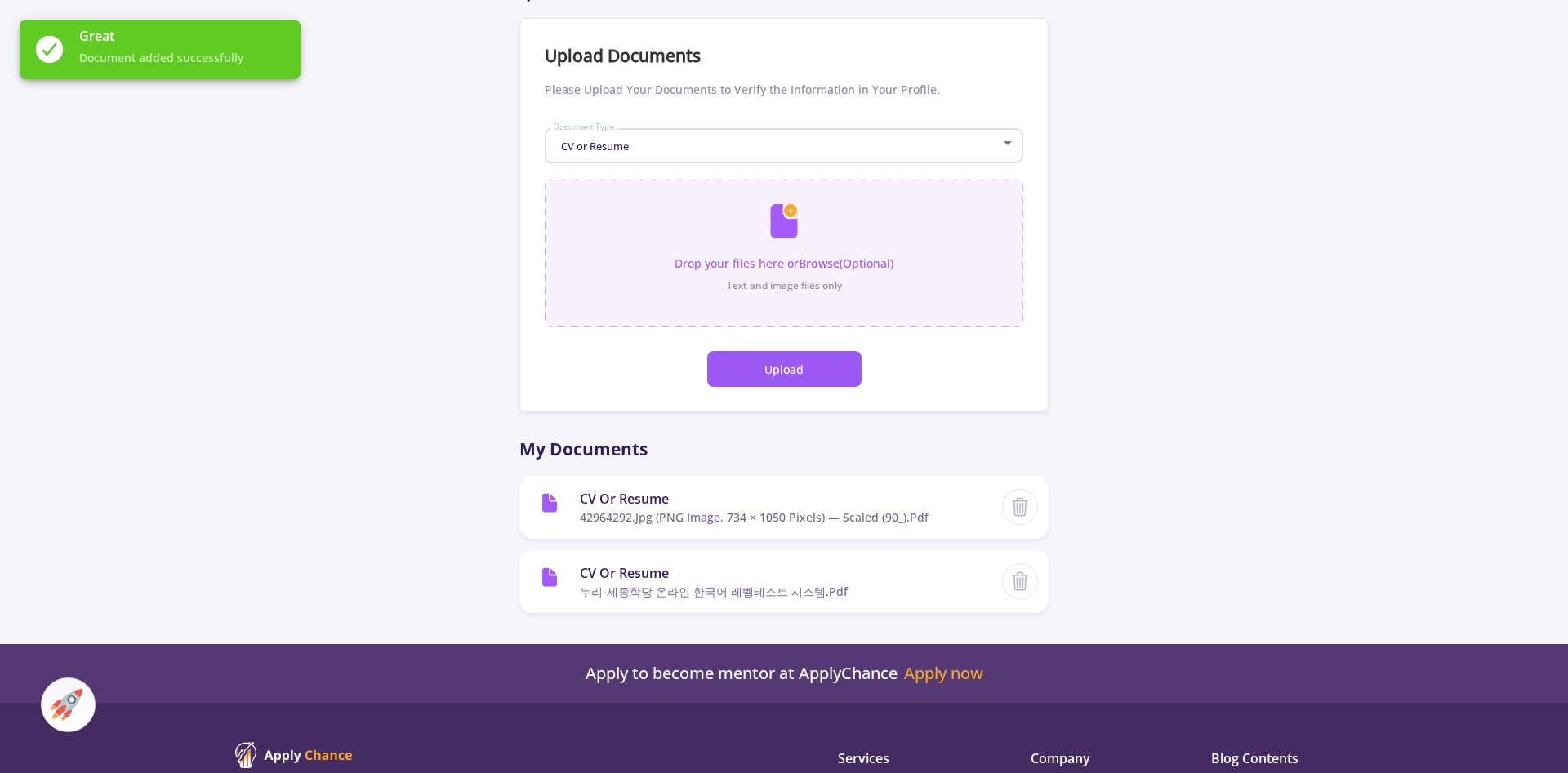
scroll to position [93, 0]
click at [986, 145] on div "CV or Resume" at bounding box center [777, 147] width 448 height 12
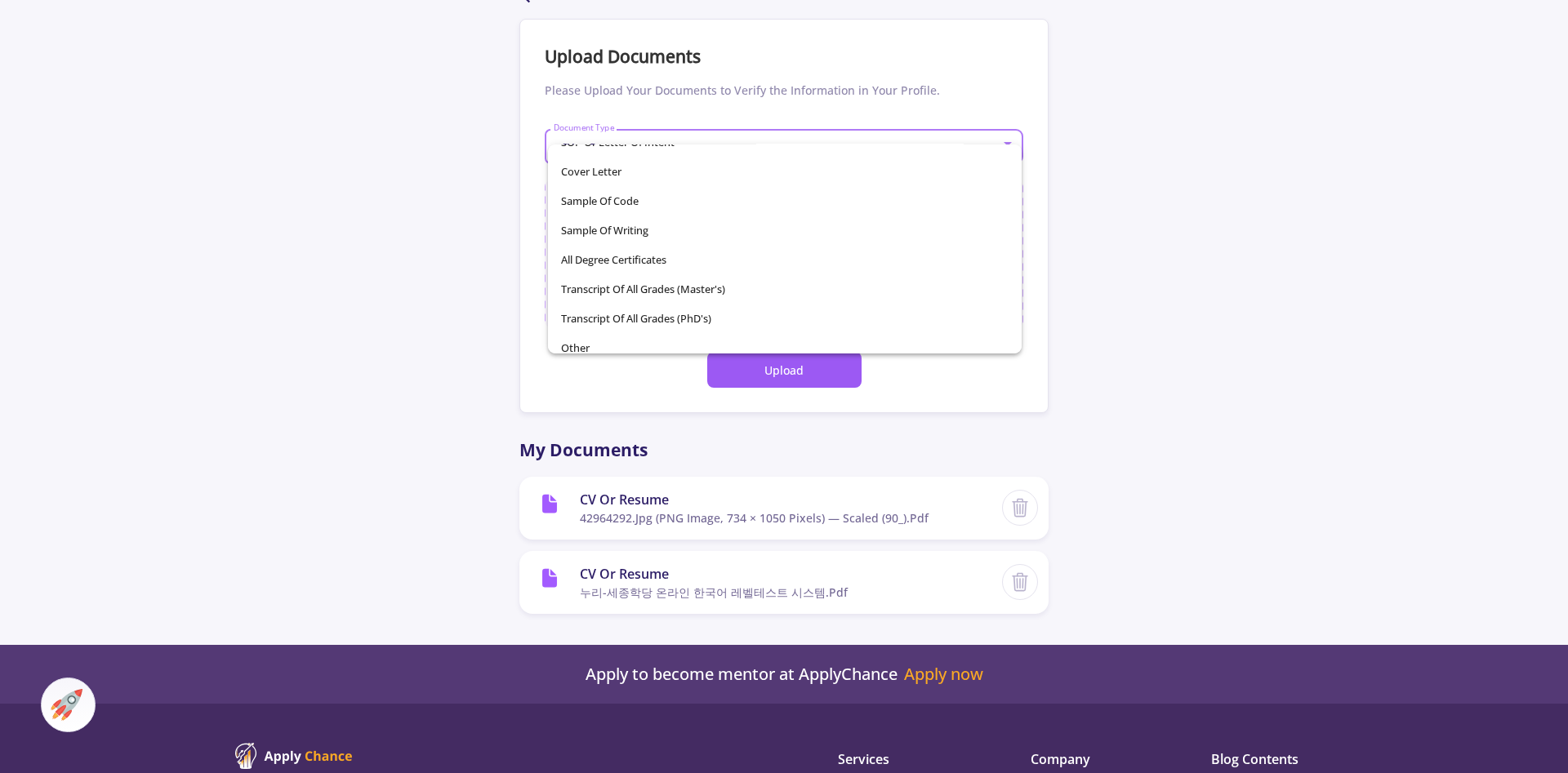
scroll to position [232, 0]
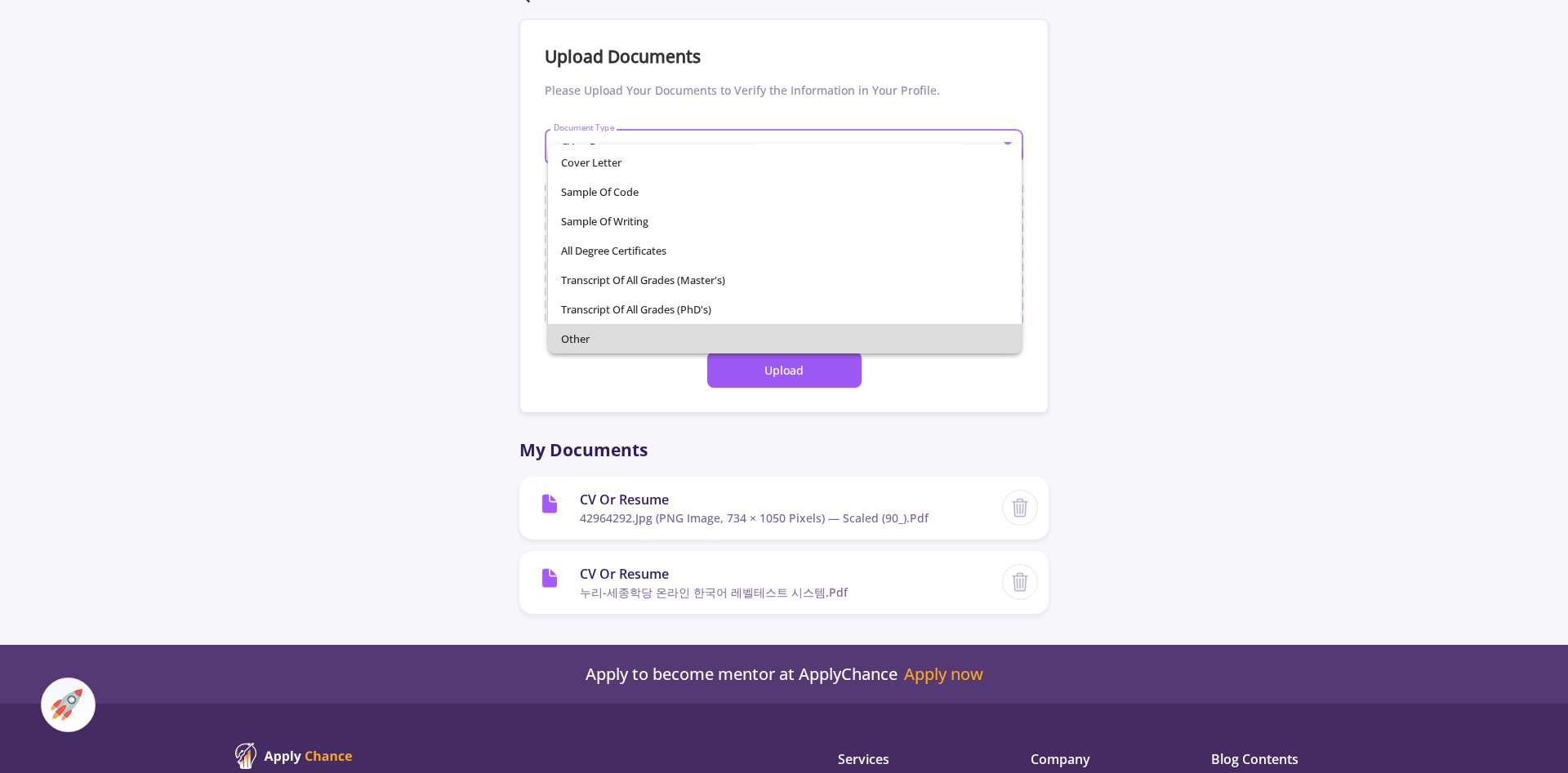
click at [650, 346] on span "Other" at bounding box center [785, 339] width 448 height 29
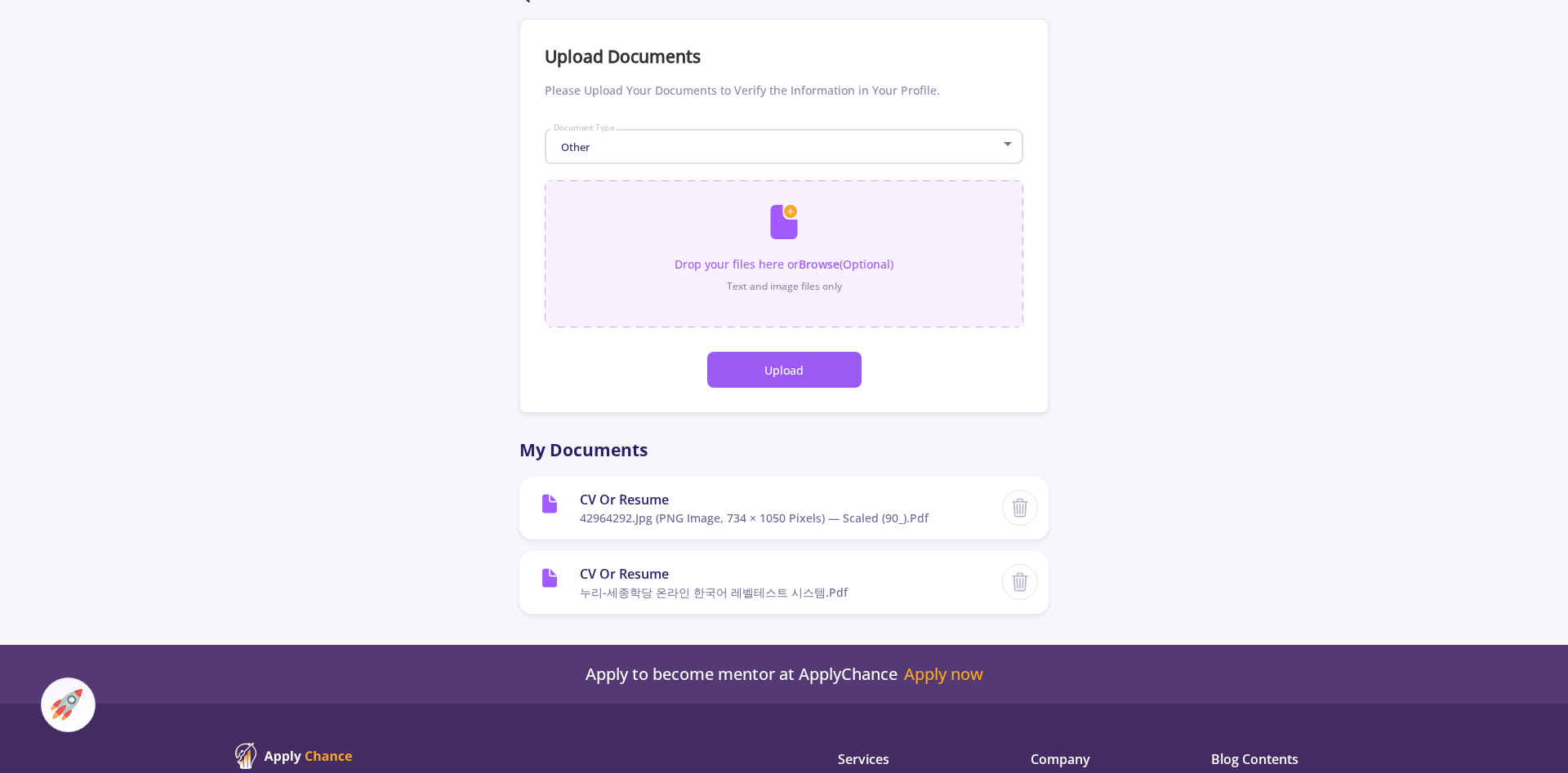
click at [798, 267] on input "file" at bounding box center [784, 246] width 478 height 131
click at [799, 157] on div "Other Document Type" at bounding box center [784, 144] width 463 height 41
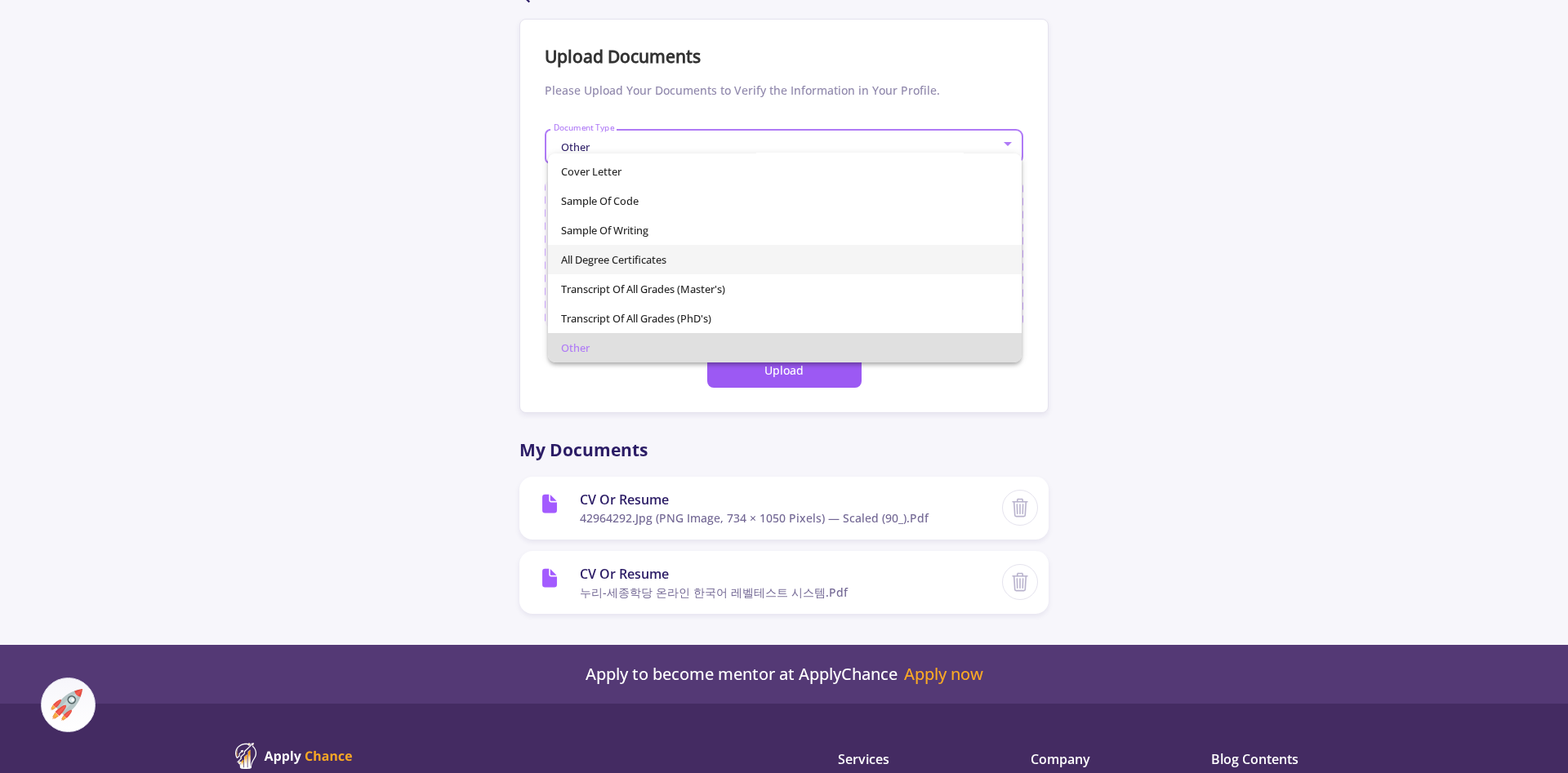
scroll to position [0, 0]
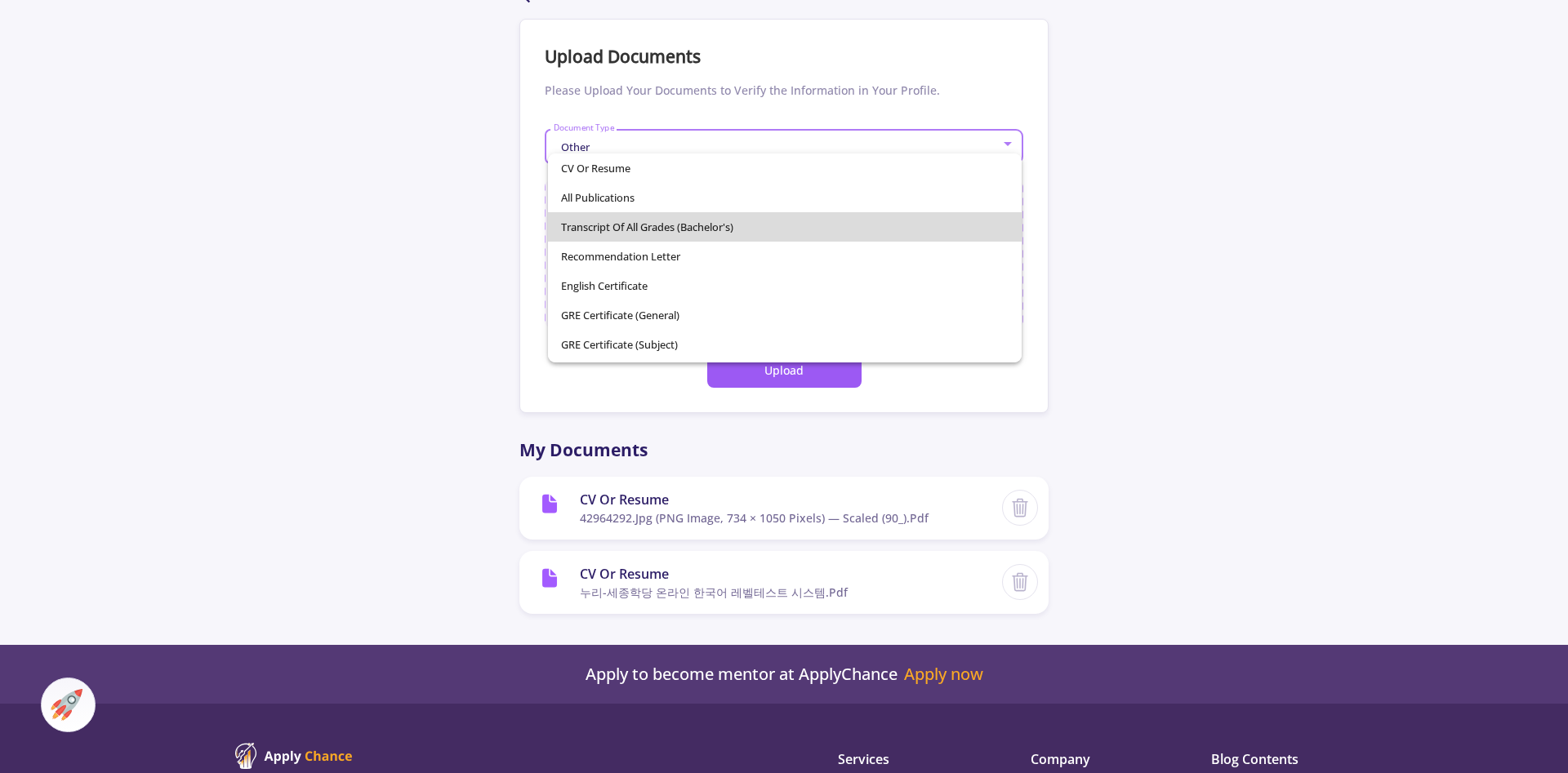
click at [744, 226] on span "Transcript of All Grades (Bachelor's)" at bounding box center [785, 227] width 448 height 29
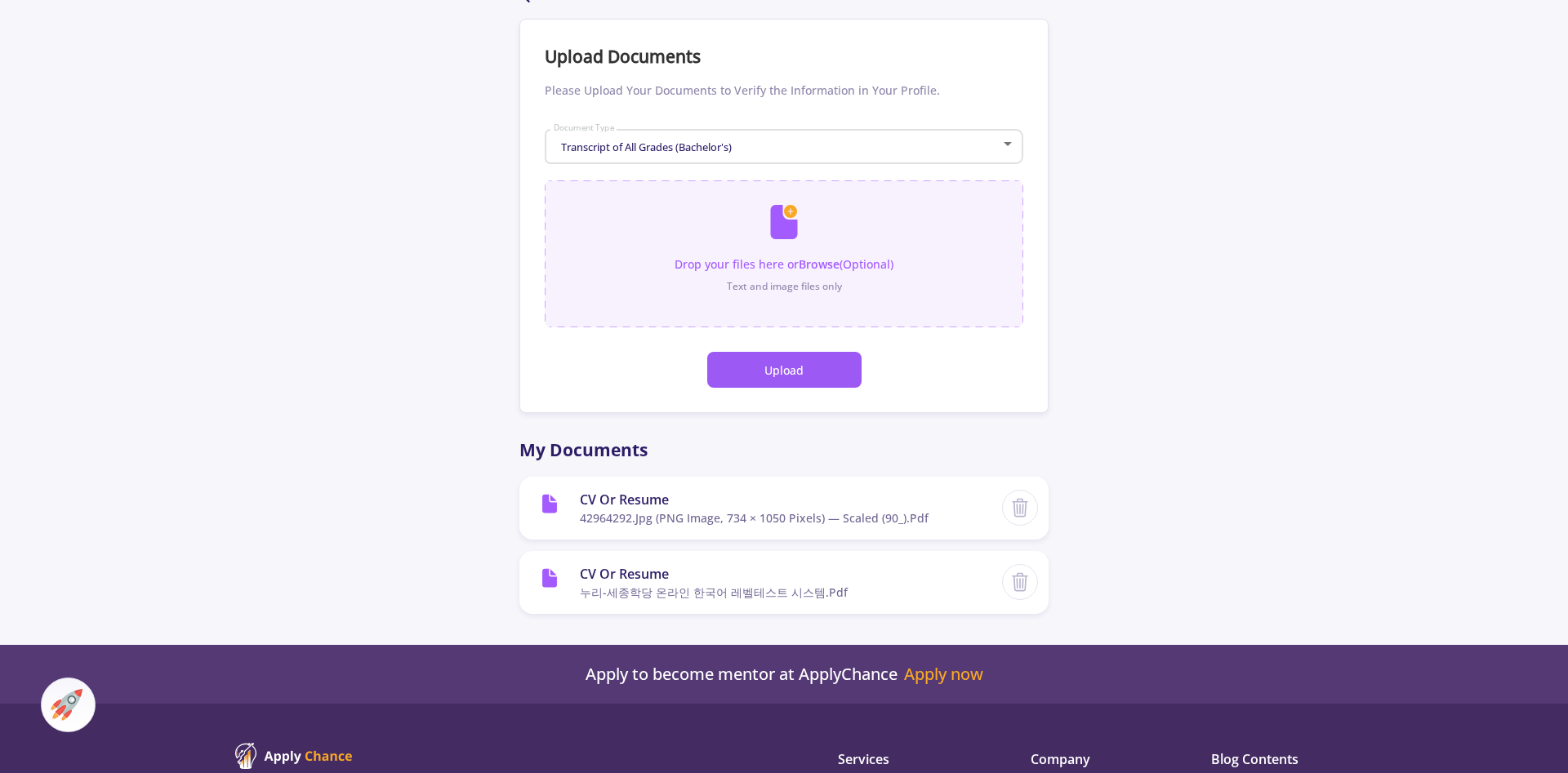
click at [794, 263] on input "file" at bounding box center [784, 246] width 478 height 131
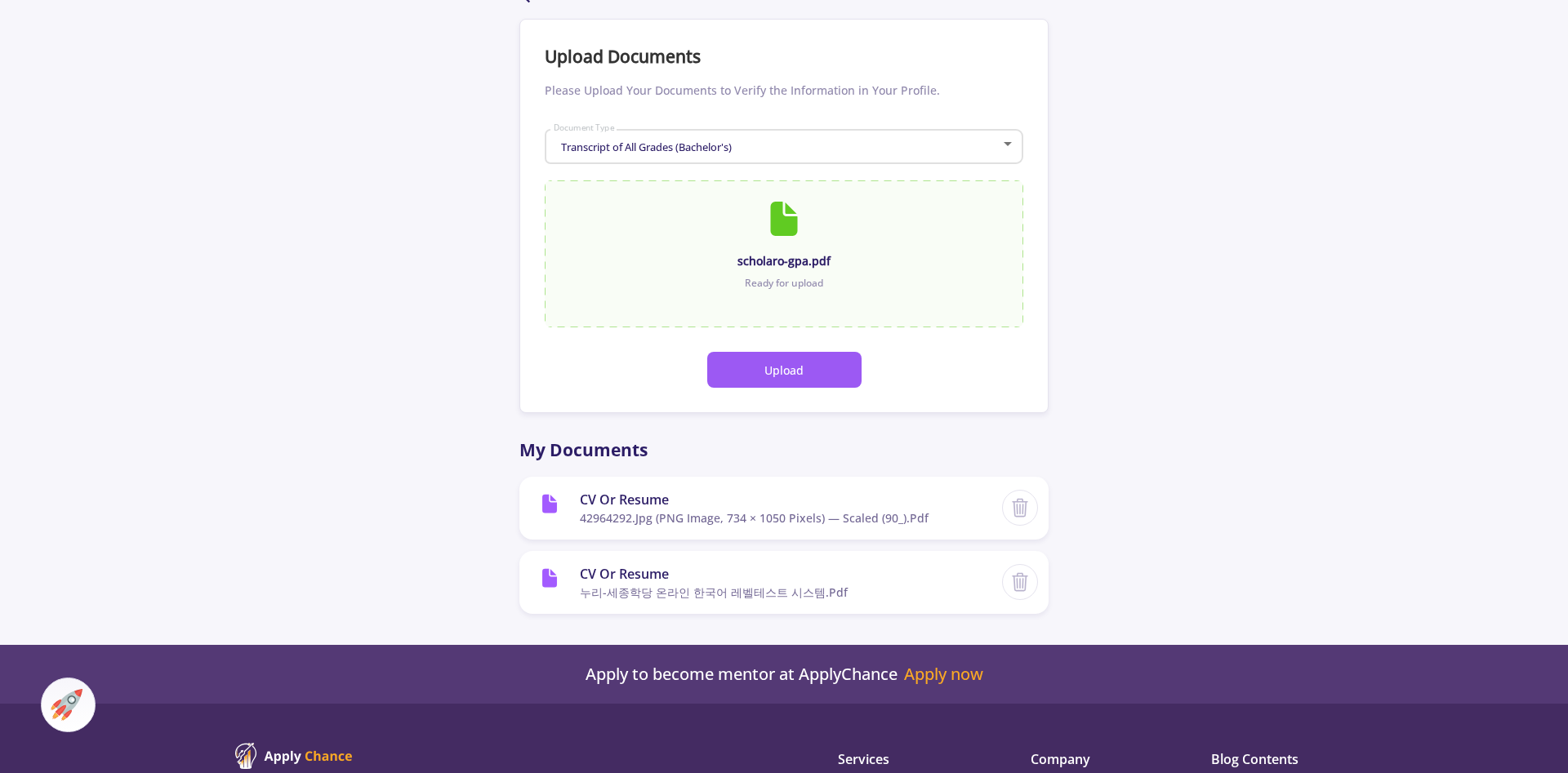
click at [771, 382] on button "Upload" at bounding box center [784, 370] width 154 height 36
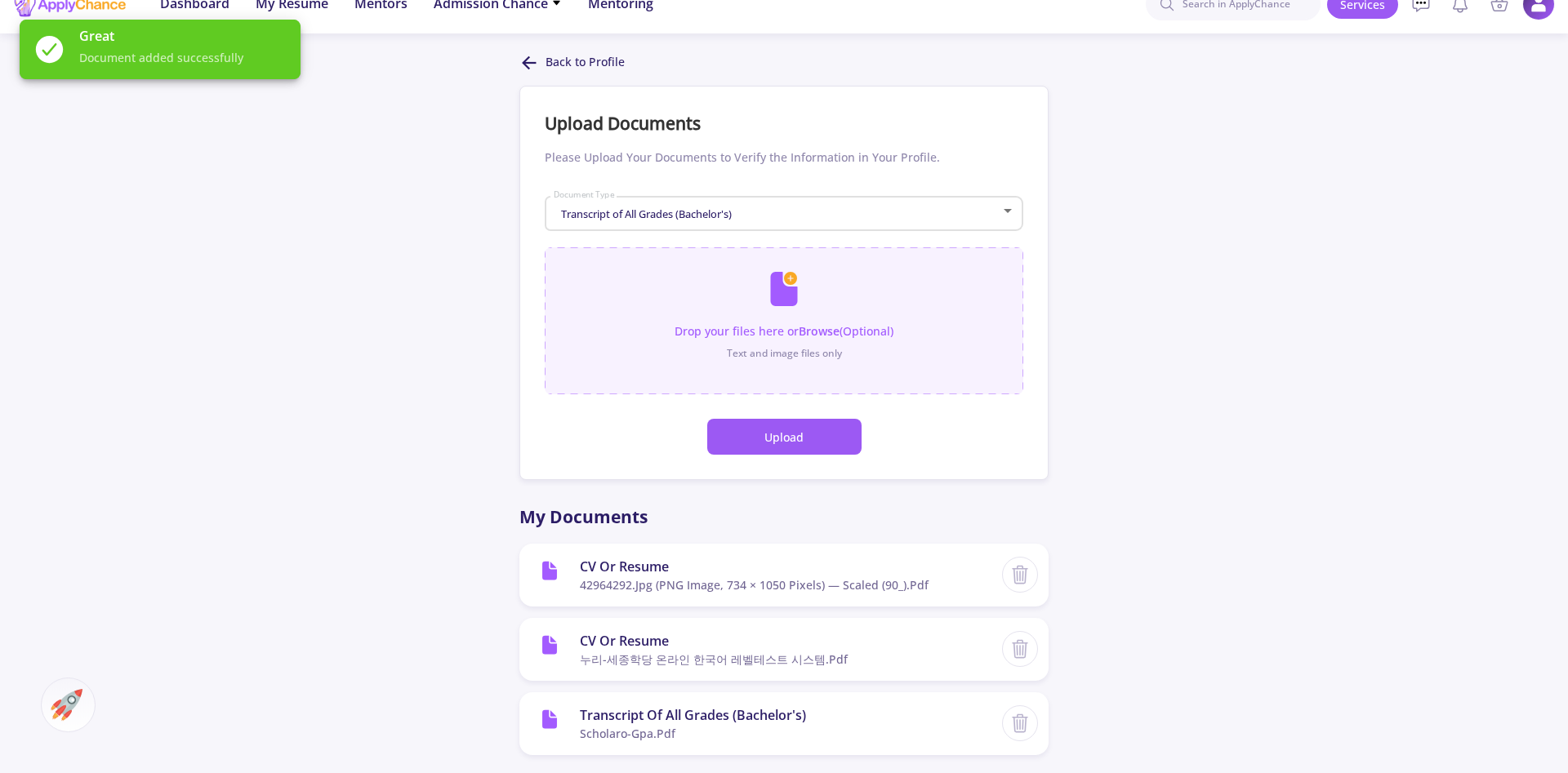
scroll to position [25, 0]
click at [525, 63] on polyline at bounding box center [526, 64] width 6 height 11
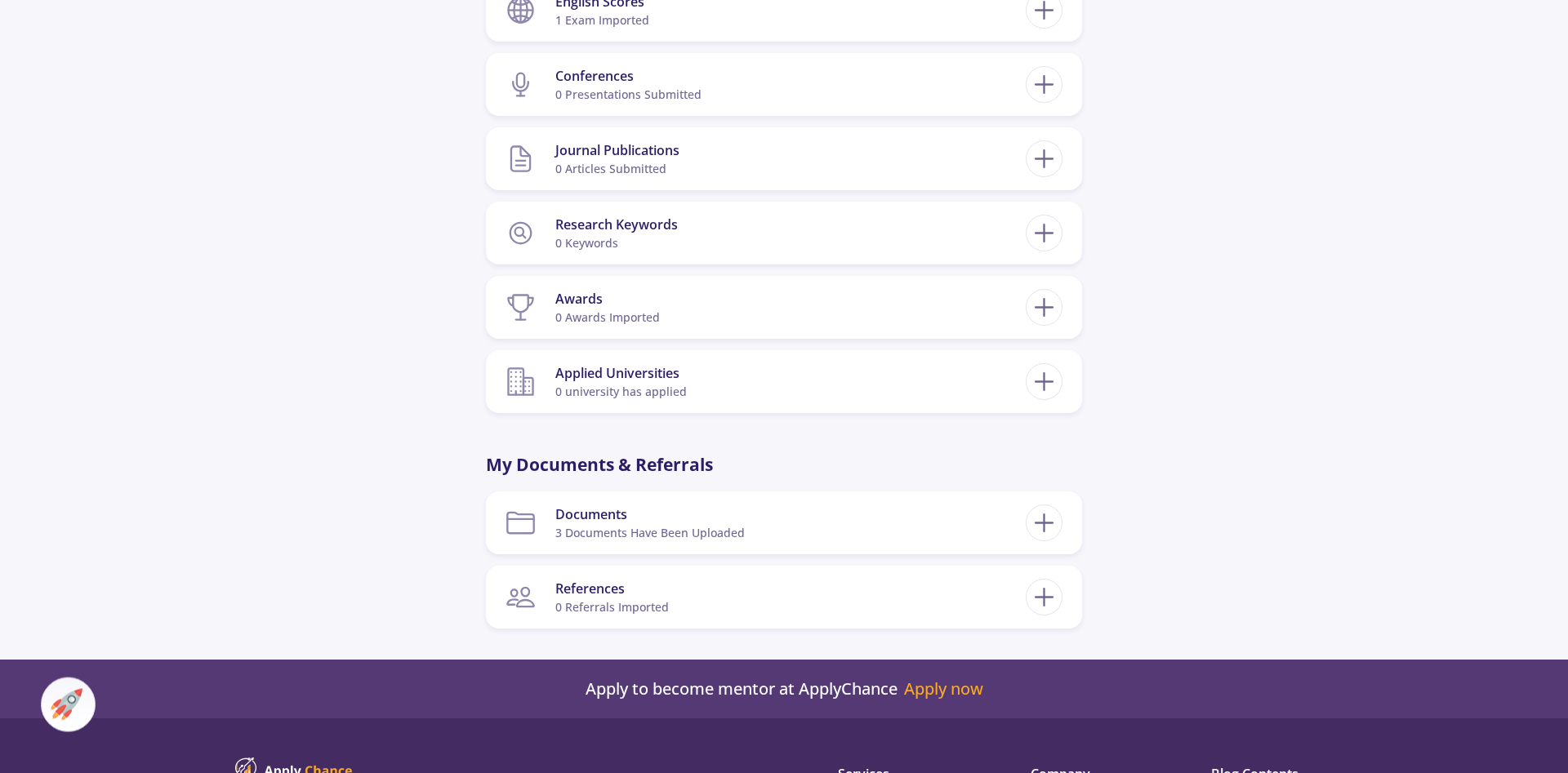
scroll to position [976, 0]
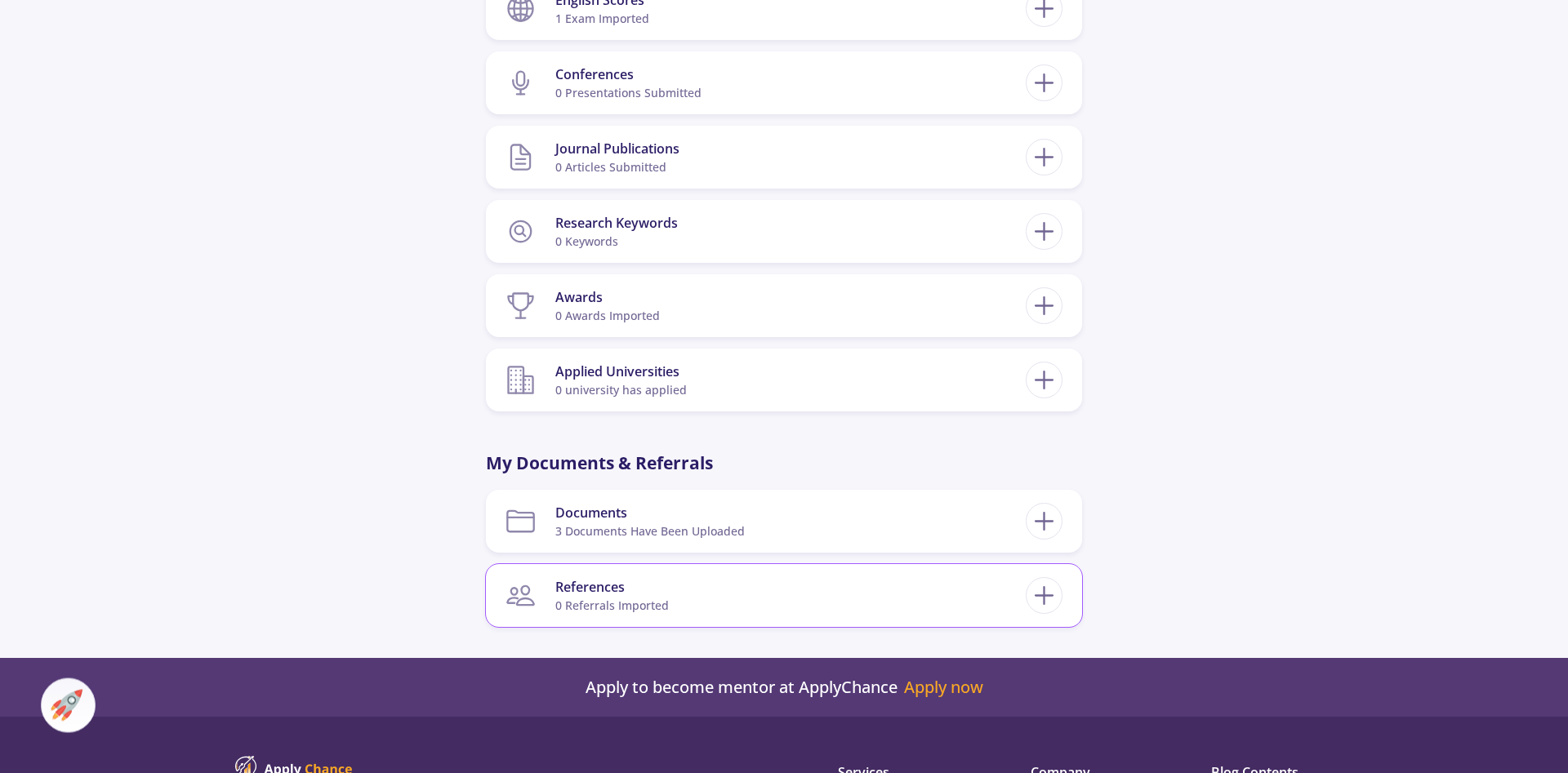
click at [689, 599] on section "References 0 referrals imported" at bounding box center [765, 595] width 520 height 50
click at [1041, 594] on icon at bounding box center [1044, 595] width 30 height 30
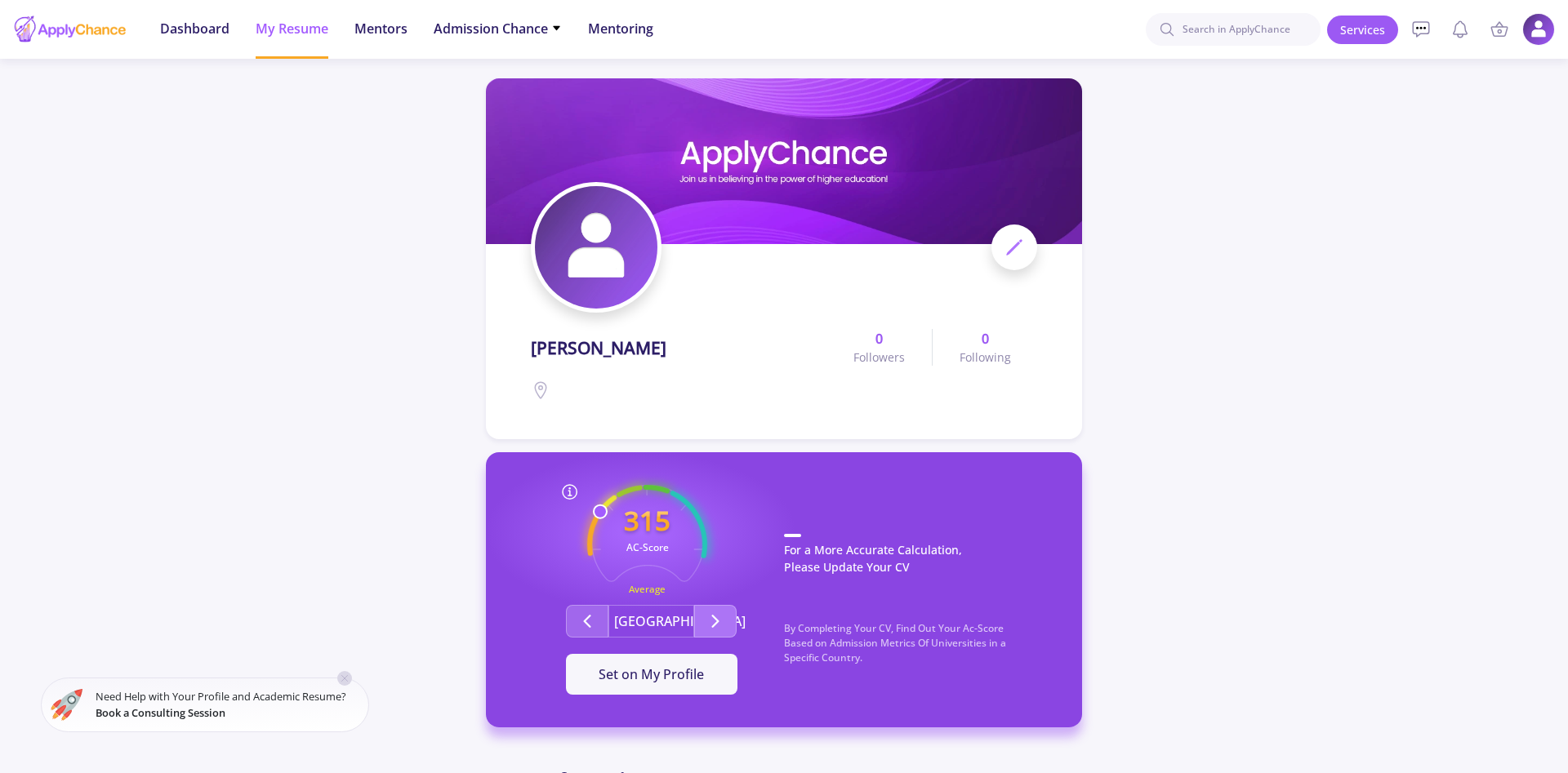
click at [722, 622] on icon "Second group" at bounding box center [715, 622] width 20 height 20
click at [605, 616] on button "Second group" at bounding box center [587, 622] width 43 height 33
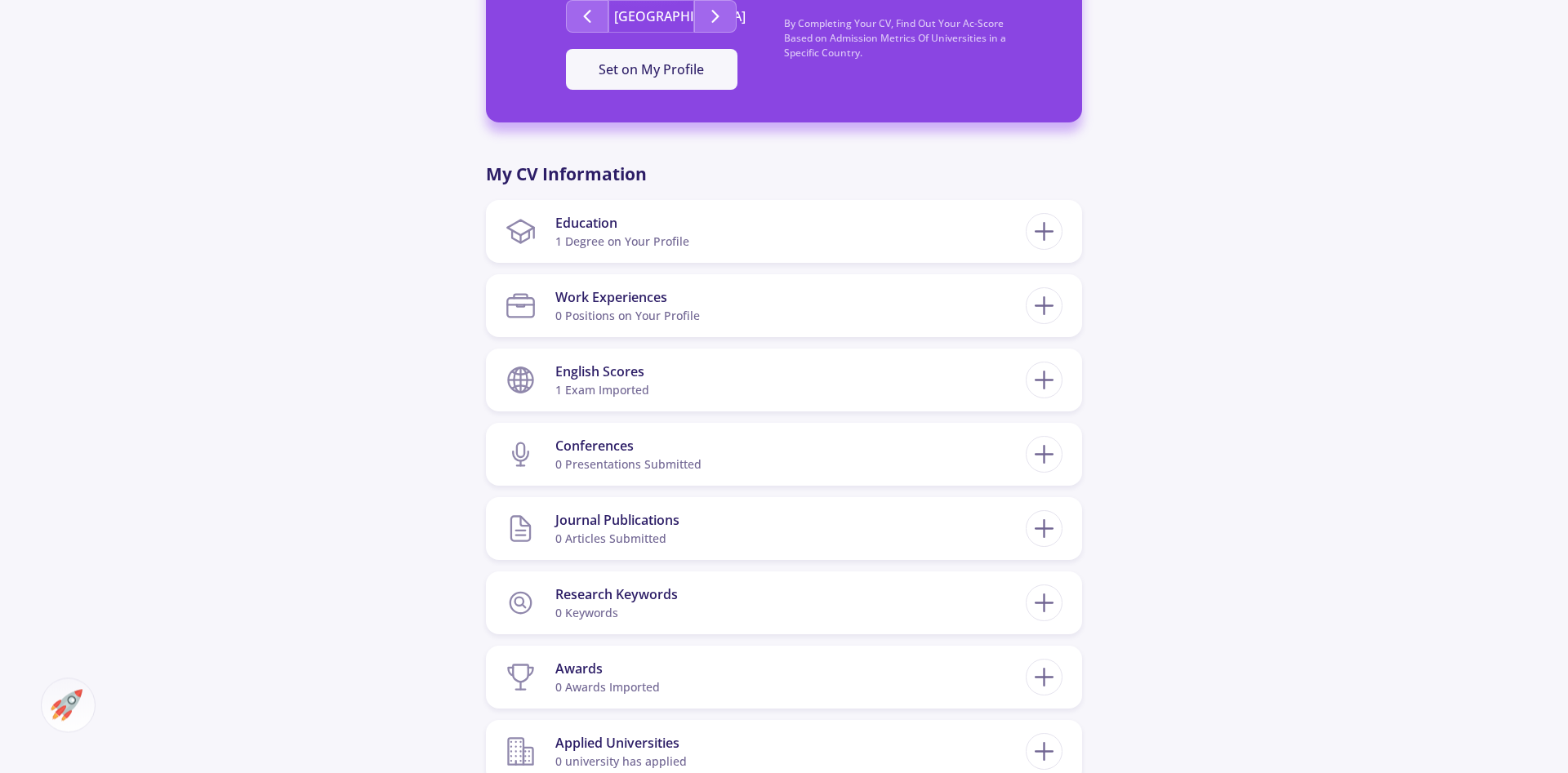
scroll to position [611, 0]
